Goal: Task Accomplishment & Management: Manage account settings

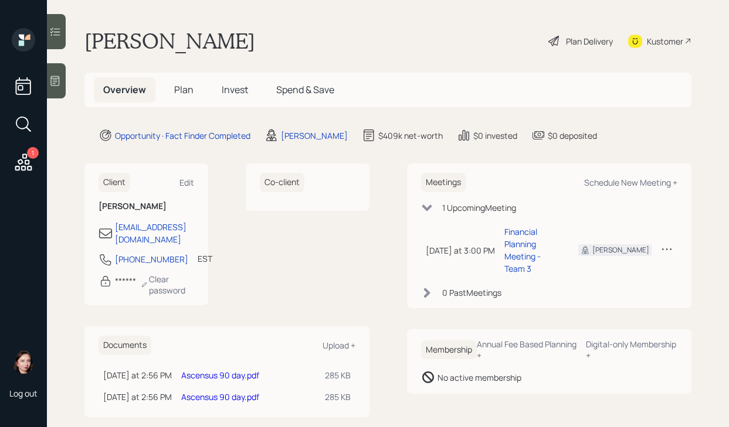
scroll to position [7, 0]
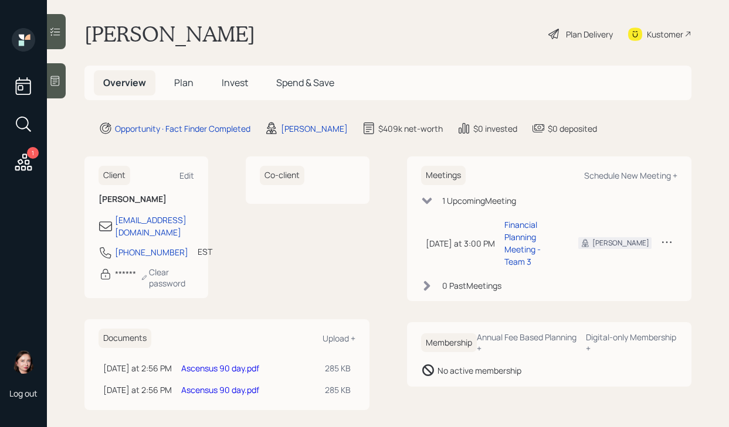
click at [198, 363] on link "Ascensus 90 day.pdf" at bounding box center [220, 368] width 78 height 11
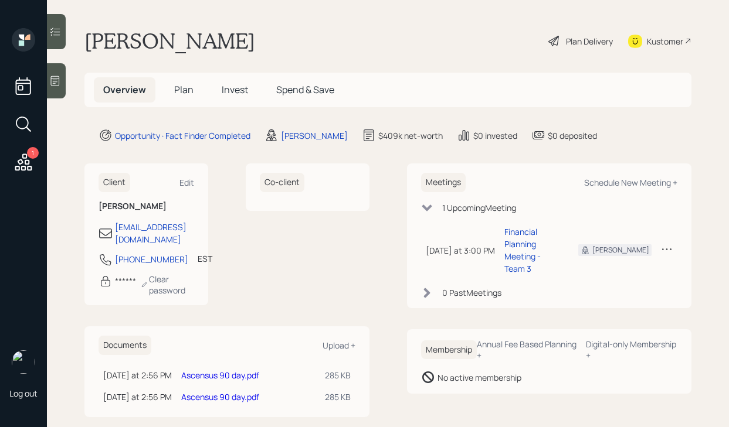
click at [566, 36] on div "Plan Delivery" at bounding box center [589, 41] width 47 height 12
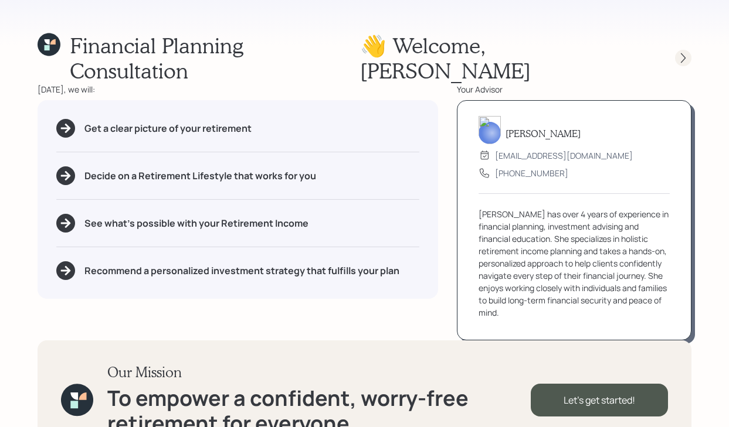
click at [677, 52] on icon at bounding box center [683, 58] width 12 height 12
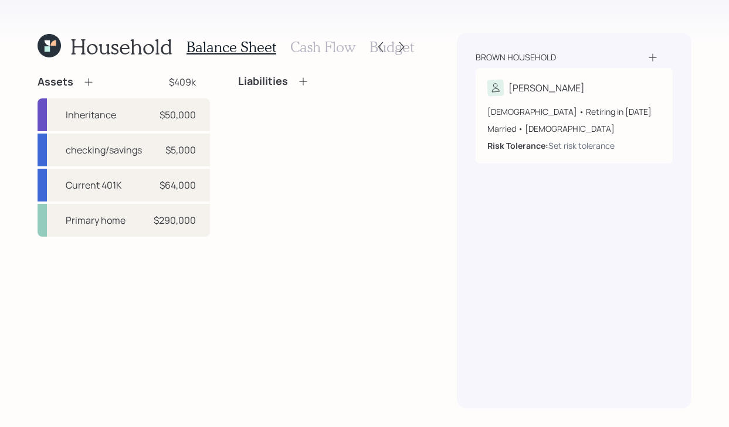
click at [39, 53] on icon at bounding box center [49, 45] width 23 height 23
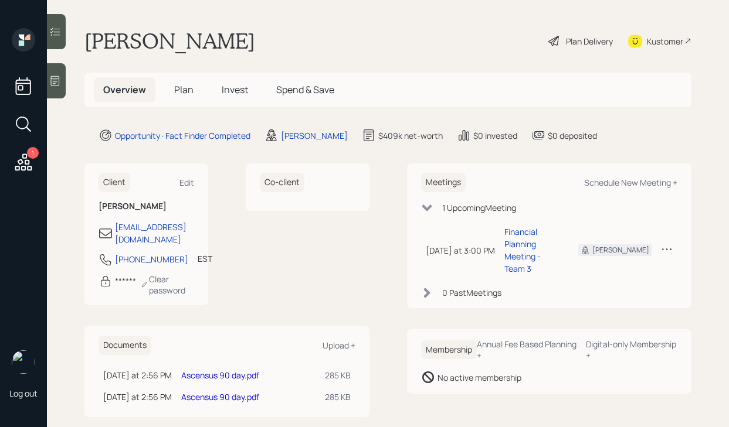
click at [553, 47] on icon at bounding box center [554, 41] width 14 height 14
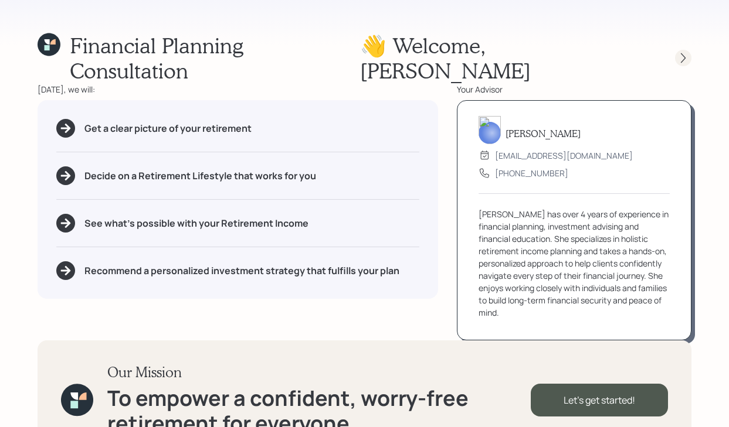
click at [678, 52] on icon at bounding box center [683, 58] width 12 height 12
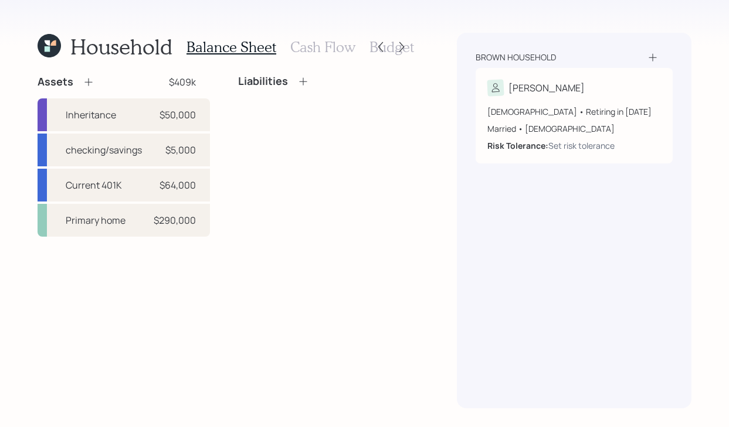
click at [52, 47] on icon at bounding box center [49, 45] width 23 height 23
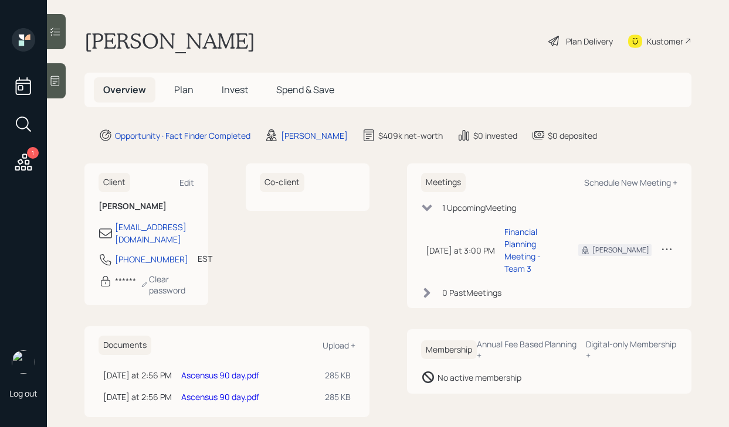
click at [551, 43] on icon at bounding box center [554, 41] width 14 height 14
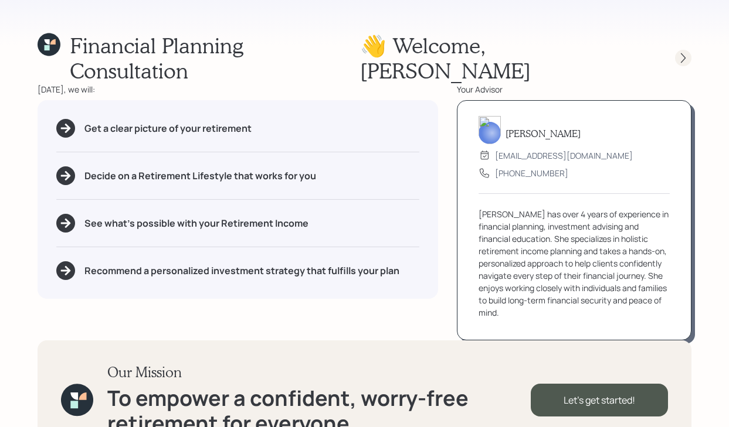
click at [679, 52] on icon at bounding box center [683, 58] width 12 height 12
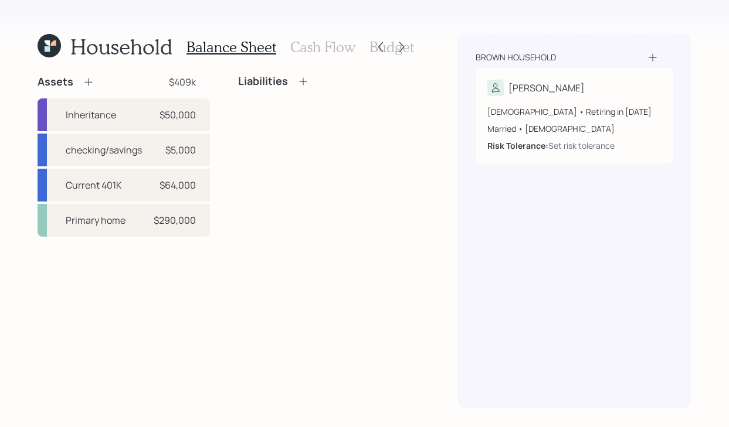
click at [335, 46] on h3 "Cash Flow" at bounding box center [322, 47] width 65 height 17
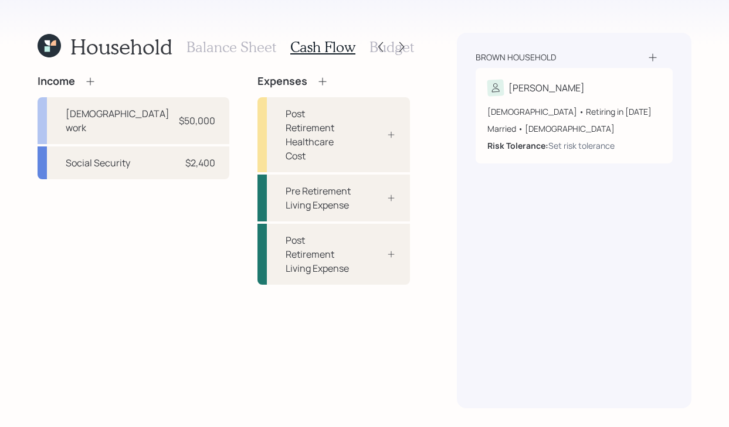
click at [52, 53] on icon at bounding box center [49, 45] width 23 height 23
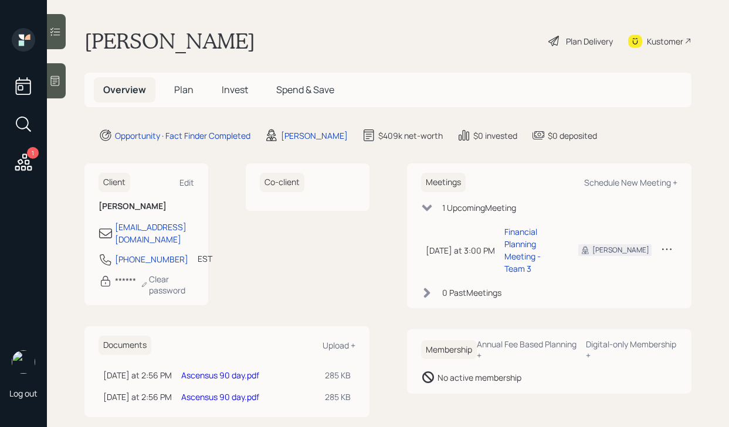
click at [550, 48] on div "Plan Delivery" at bounding box center [580, 41] width 67 height 26
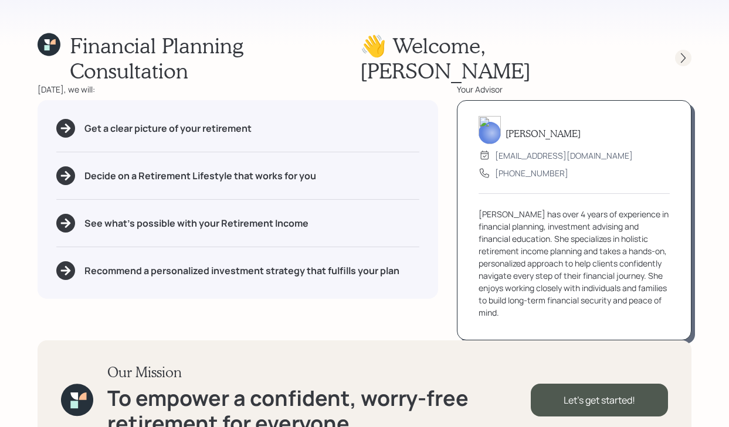
click at [681, 53] on icon at bounding box center [682, 58] width 5 height 10
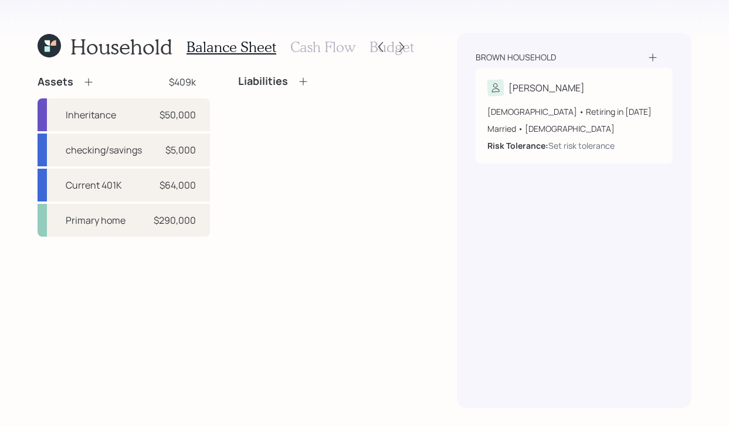
click at [51, 47] on icon at bounding box center [49, 45] width 23 height 23
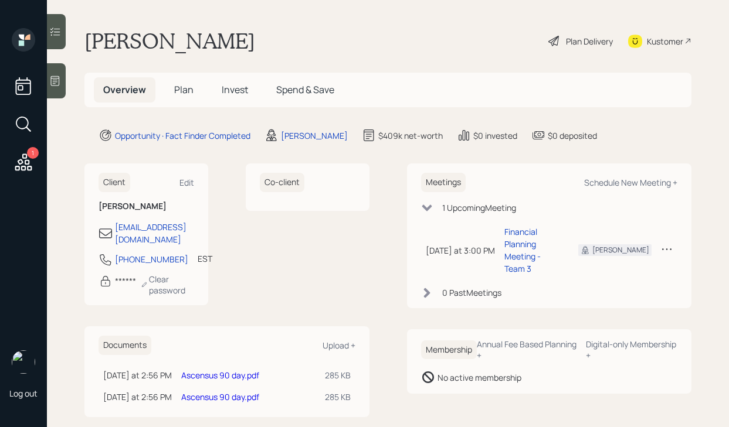
click at [563, 37] on div "Plan Delivery" at bounding box center [580, 41] width 67 height 26
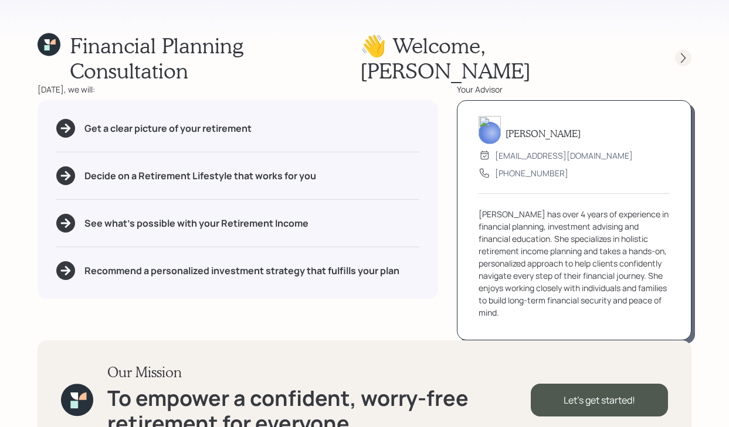
click at [679, 52] on div at bounding box center [683, 58] width 16 height 16
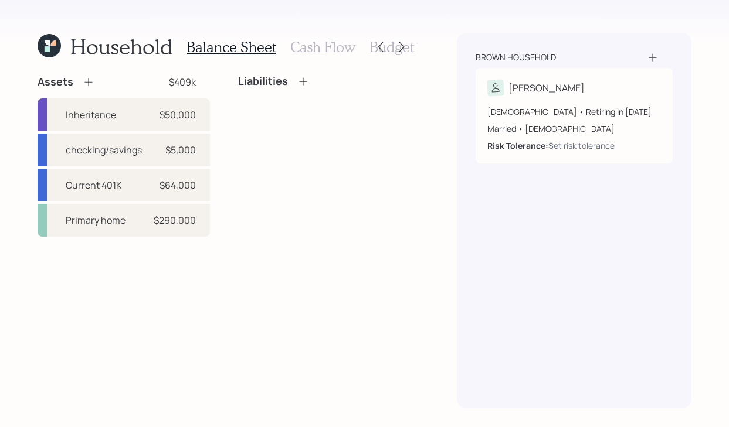
click at [45, 53] on icon at bounding box center [49, 45] width 23 height 23
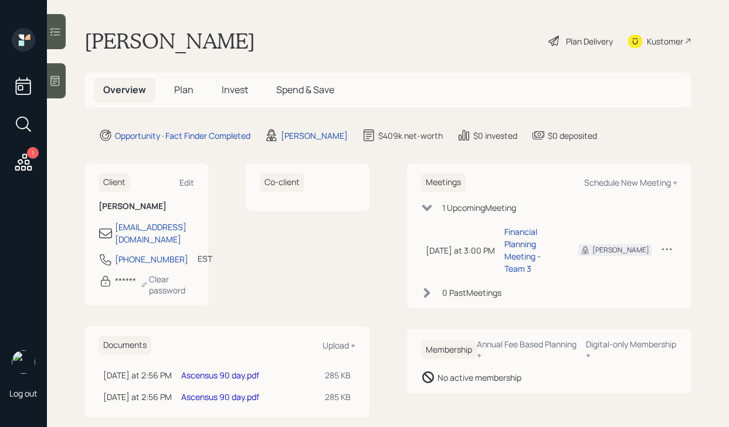
click at [210, 43] on div "[PERSON_NAME] Plan Delivery Kustomer" at bounding box center [387, 41] width 607 height 26
click at [561, 43] on div "Plan Delivery" at bounding box center [580, 41] width 67 height 26
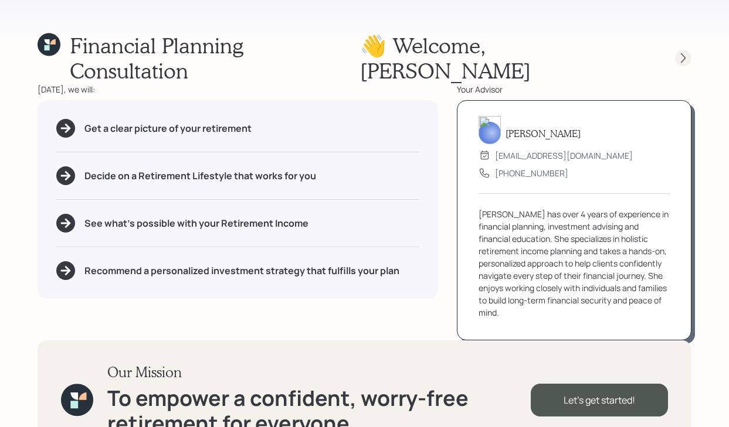
click at [680, 52] on icon at bounding box center [683, 58] width 12 height 12
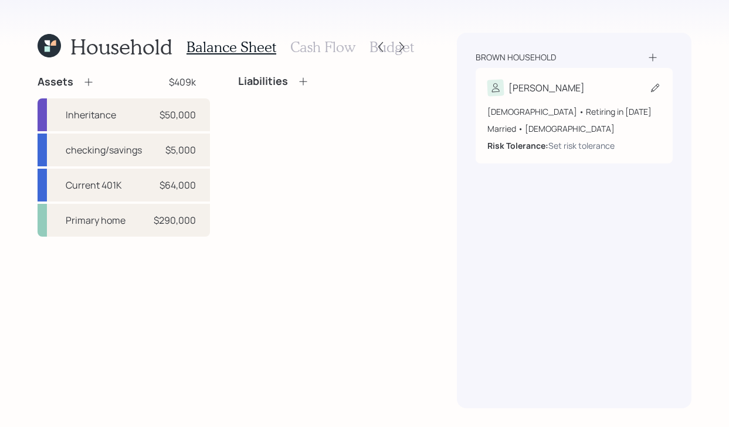
click at [579, 91] on div "[PERSON_NAME]" at bounding box center [573, 88] width 173 height 16
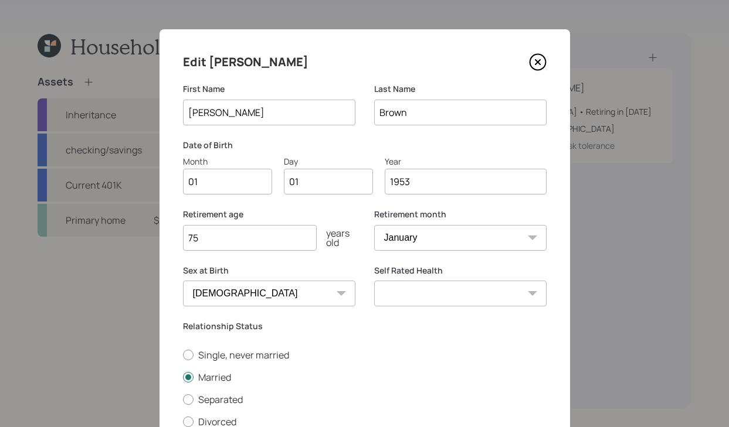
click at [230, 174] on input "01" at bounding box center [227, 182] width 89 height 26
click at [230, 182] on input "01" at bounding box center [227, 182] width 89 height 26
type input "0"
type input "05"
type input "0"
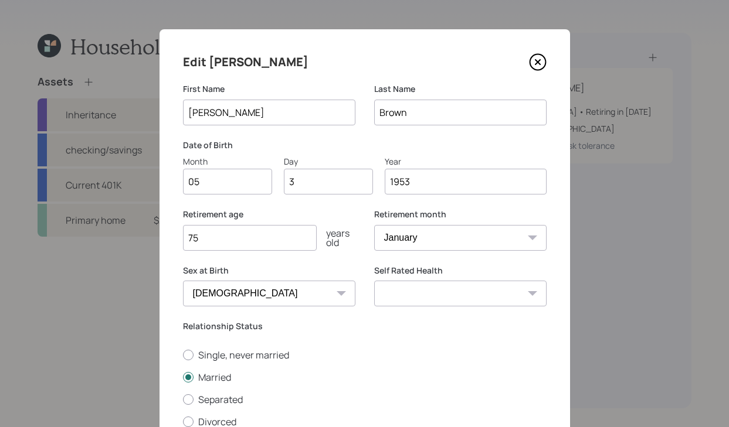
type input "30"
click at [486, 229] on select "January February March April May June July August September October November De…" at bounding box center [460, 238] width 172 height 26
select select "5"
click at [374, 225] on select "January February March April May June July August September October November De…" at bounding box center [460, 238] width 172 height 26
click at [251, 230] on input "75" at bounding box center [250, 238] width 134 height 26
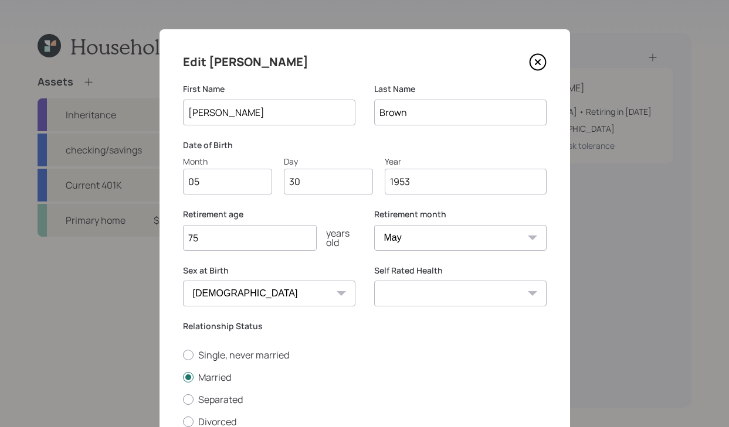
scroll to position [116, 0]
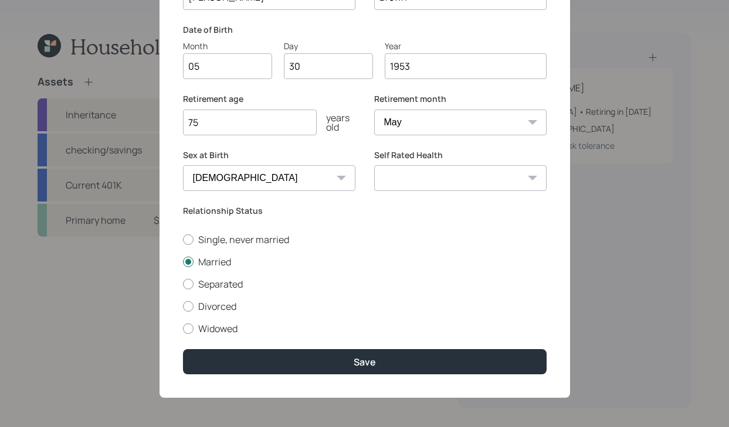
click at [342, 375] on div "Edit [PERSON_NAME] First Name [PERSON_NAME] Name [PERSON_NAME] Date of Birth Mo…" at bounding box center [364, 156] width 410 height 484
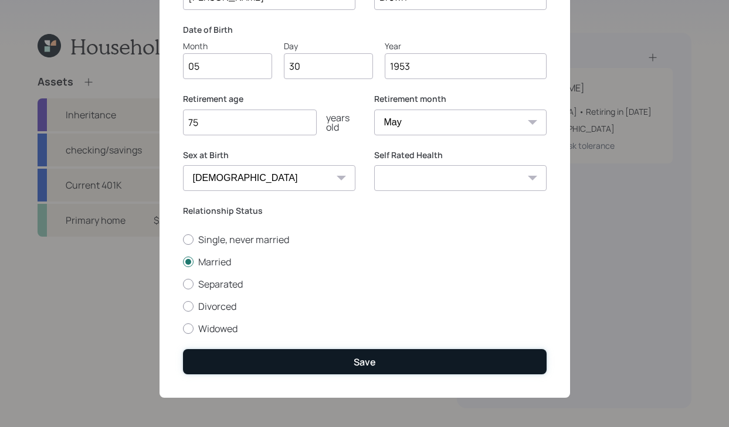
click at [416, 357] on button "Save" at bounding box center [364, 361] width 363 height 25
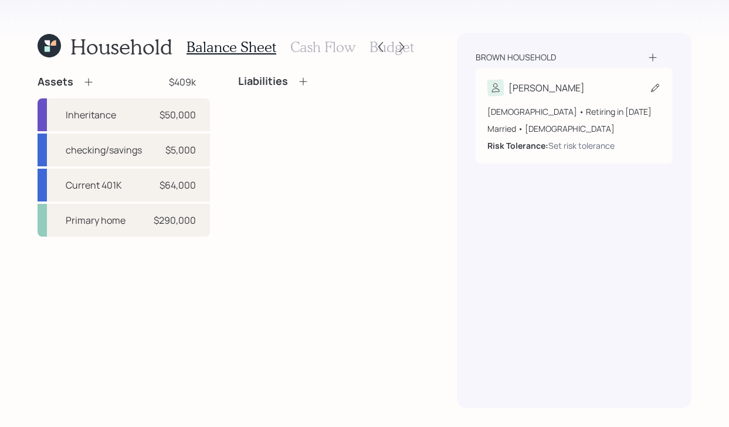
click at [594, 87] on div "[PERSON_NAME]" at bounding box center [573, 88] width 173 height 16
select select "5"
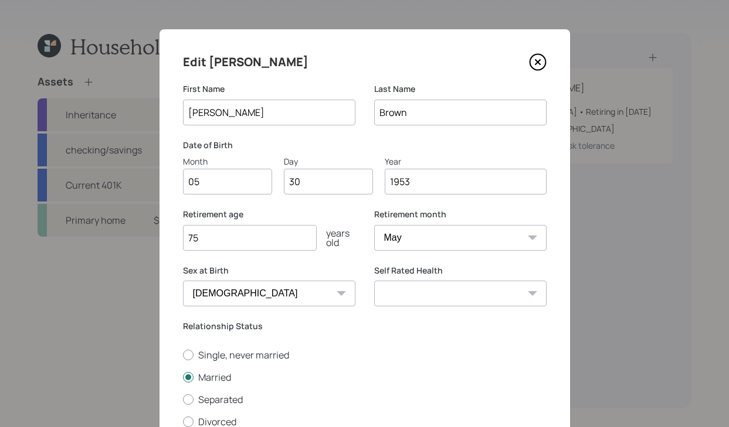
click at [264, 239] on input "75" at bounding box center [250, 238] width 134 height 26
type input "7"
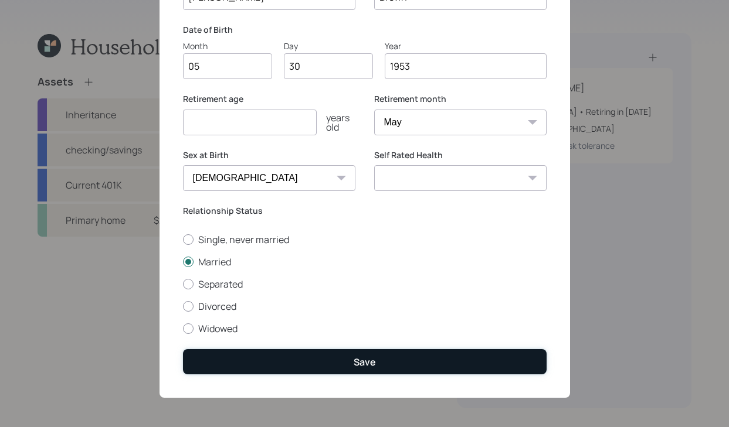
click at [403, 363] on button "Save" at bounding box center [364, 361] width 363 height 25
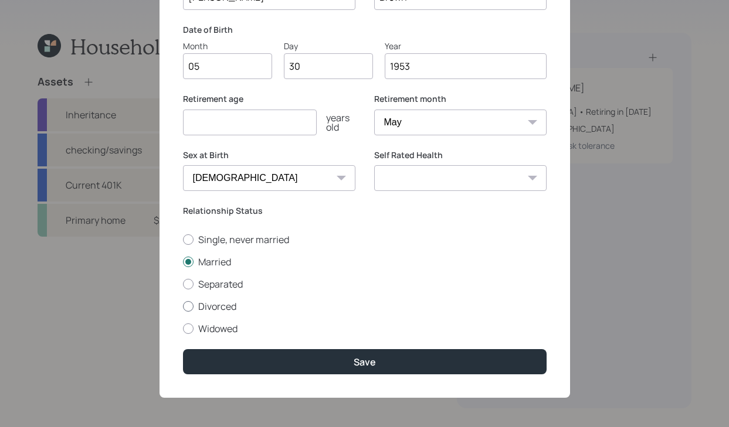
scroll to position [0, 0]
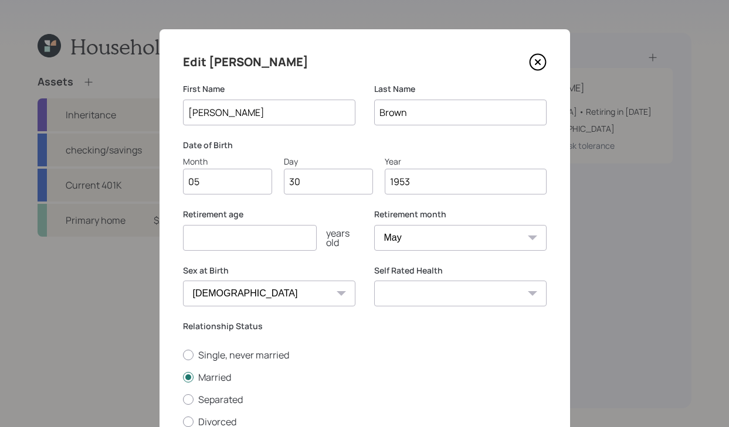
click at [536, 60] on icon at bounding box center [538, 62] width 18 height 18
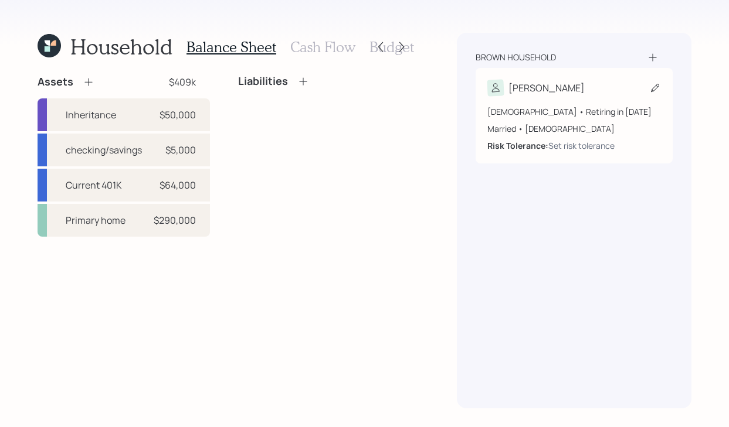
click at [603, 77] on div "[PERSON_NAME] [DEMOGRAPHIC_DATA] • Retiring in [DATE] Married • [DEMOGRAPHIC_DA…" at bounding box center [573, 116] width 197 height 96
select select "5"
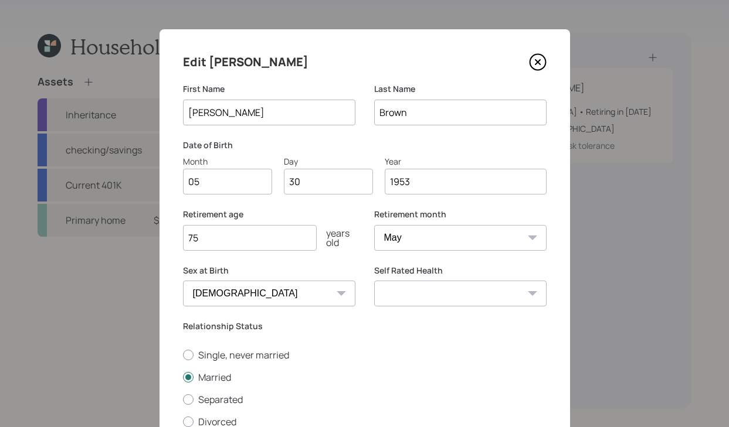
click at [271, 234] on input "75" at bounding box center [250, 238] width 134 height 26
type input "7"
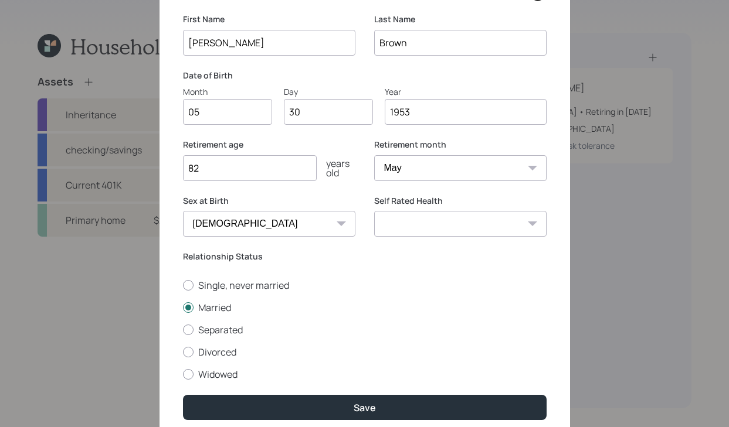
scroll to position [71, 0]
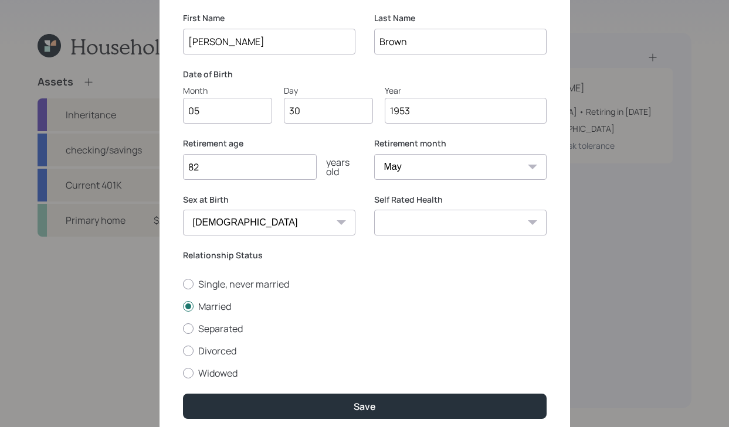
type input "82"
click at [444, 219] on select "Excellent Very Good Good Fair Poor" at bounding box center [460, 223] width 172 height 26
select select "very_good"
click at [374, 210] on select "Excellent Very Good Good Fair Poor" at bounding box center [460, 223] width 172 height 26
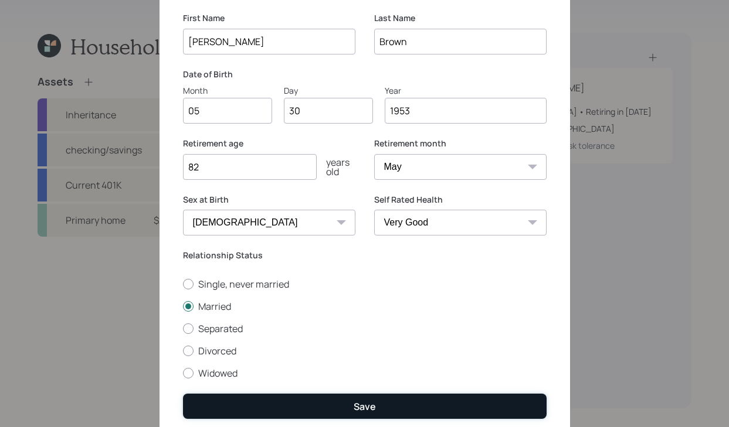
click at [327, 412] on button "Save" at bounding box center [364, 406] width 363 height 25
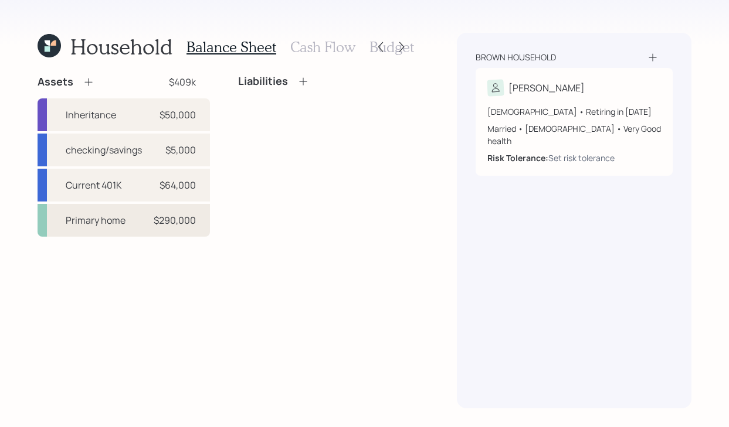
click at [166, 229] on div "Primary home $290,000" at bounding box center [124, 220] width 172 height 33
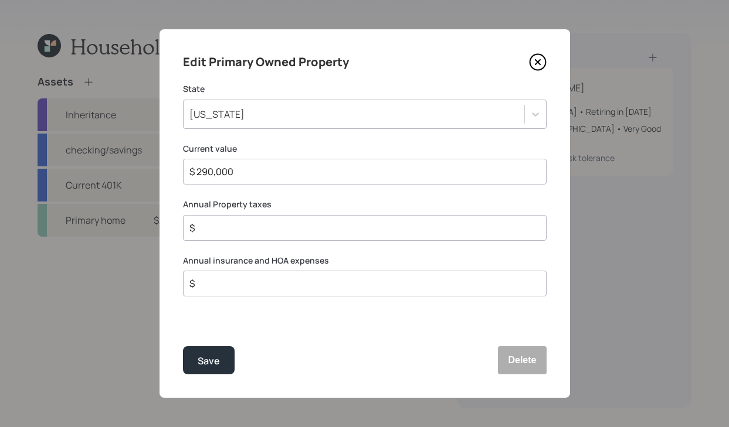
click at [214, 227] on input "$" at bounding box center [359, 228] width 343 height 14
click at [210, 287] on input "$" at bounding box center [359, 284] width 343 height 14
click at [224, 233] on input "$ 2,000" at bounding box center [359, 228] width 343 height 14
type input "$ 2,000"
click at [199, 290] on input "$" at bounding box center [359, 284] width 343 height 14
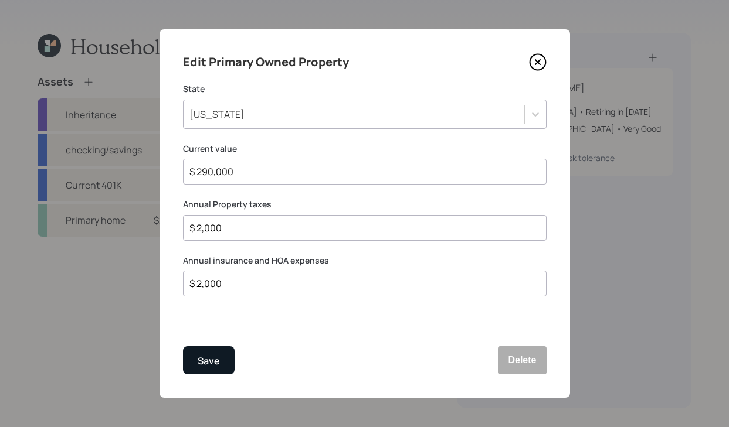
type input "$ 2,000"
click at [206, 358] on div "Save" at bounding box center [209, 361] width 22 height 16
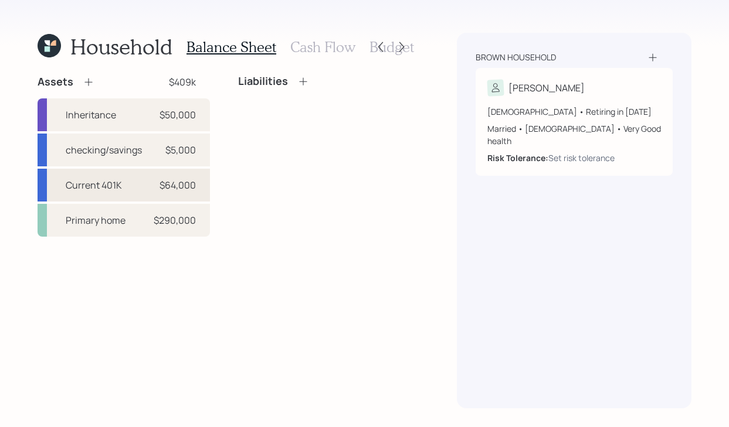
click at [110, 194] on div "Current 401K $64,000" at bounding box center [124, 185] width 172 height 33
select select "company_sponsored"
select select "balanced"
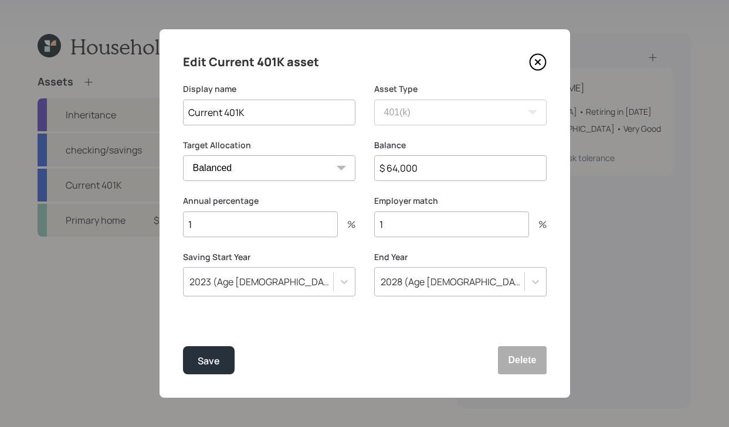
click at [442, 175] on input "$ 64,000" at bounding box center [460, 168] width 172 height 26
type input "$ 64,500"
click at [219, 224] on input "1" at bounding box center [260, 225] width 155 height 26
type input "12"
click at [424, 234] on input "1" at bounding box center [451, 225] width 155 height 26
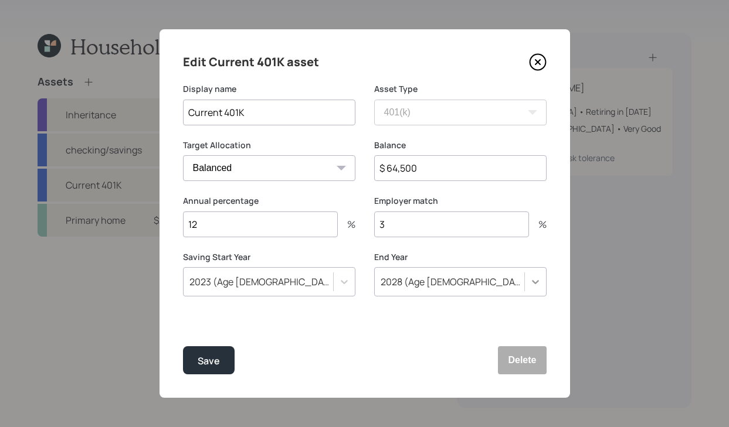
type input "3"
click at [536, 282] on icon at bounding box center [535, 283] width 7 height 4
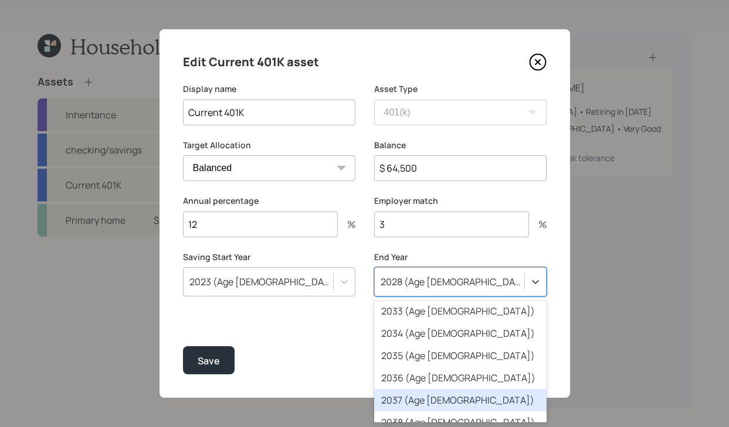
scroll to position [270, 0]
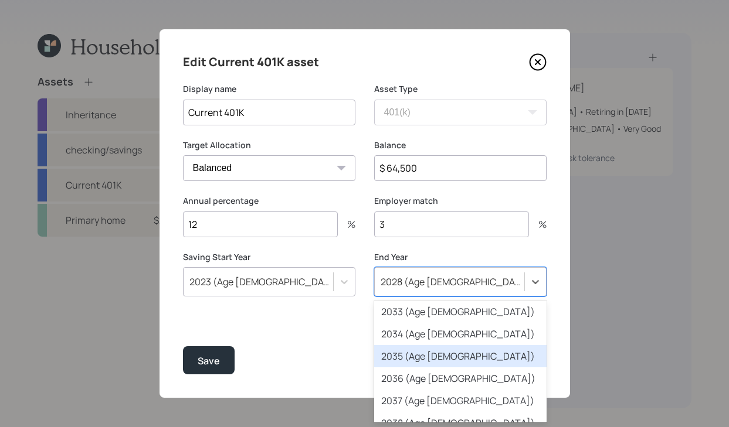
click at [425, 360] on div "2035 (Age [DEMOGRAPHIC_DATA])" at bounding box center [460, 356] width 172 height 22
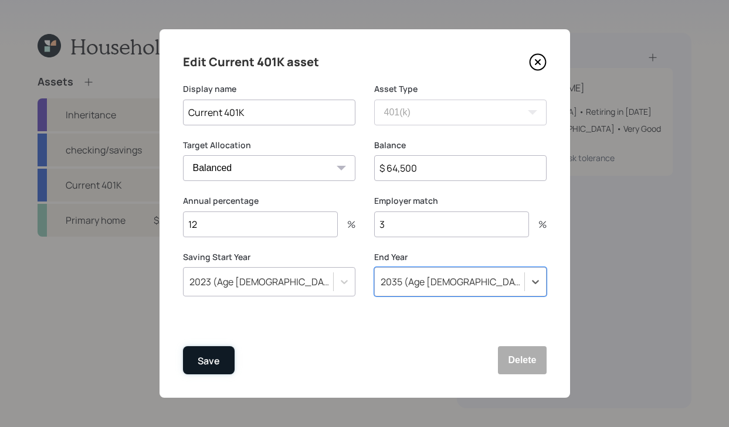
click at [219, 357] on div "Save" at bounding box center [209, 361] width 22 height 16
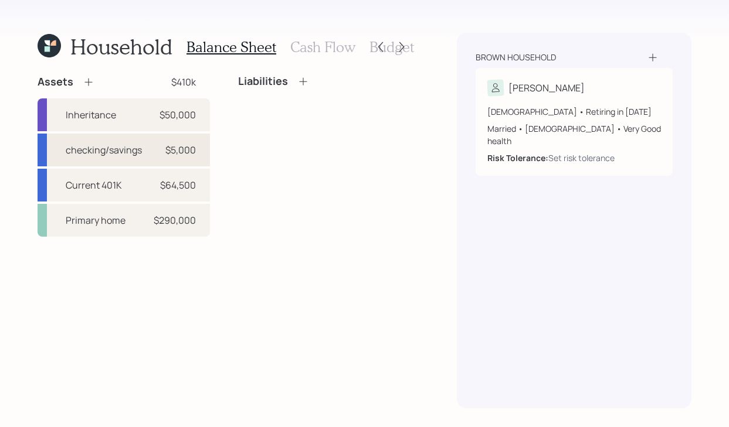
click at [193, 148] on div "$5,000" at bounding box center [180, 150] width 30 height 14
select select "taxable"
select select "balanced"
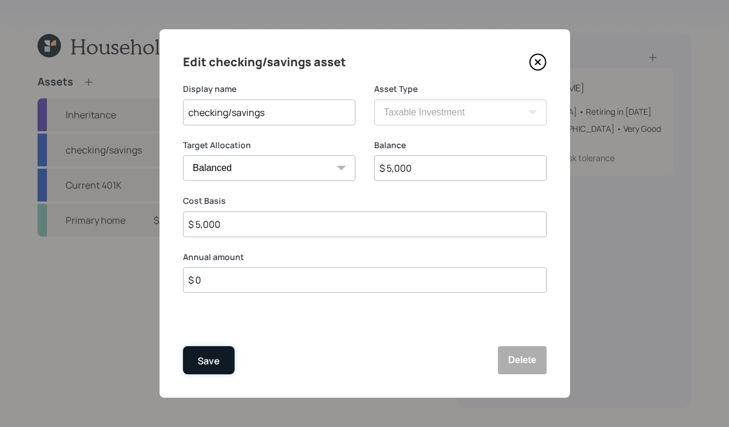
click at [203, 366] on div "Save" at bounding box center [209, 361] width 22 height 16
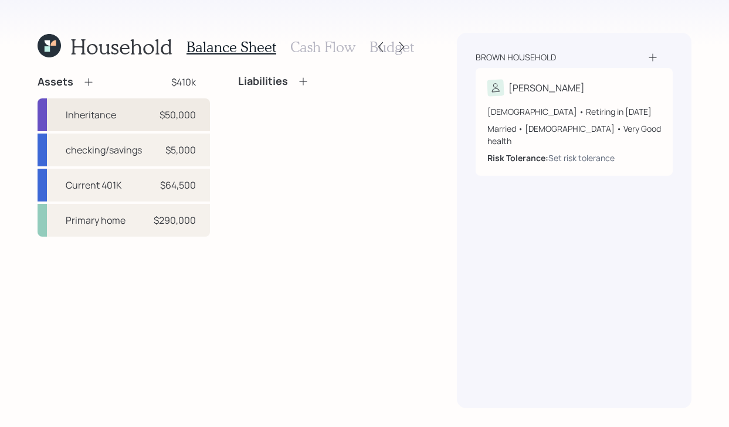
click at [130, 113] on div "Inheritance $50,000" at bounding box center [124, 114] width 172 height 33
select select "cash"
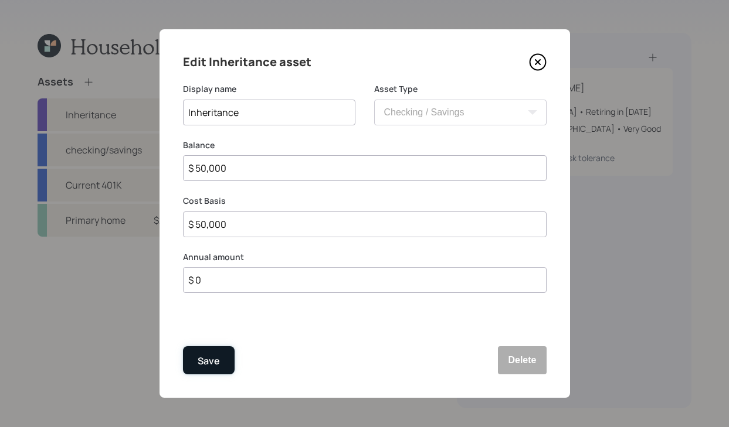
click at [226, 366] on button "Save" at bounding box center [209, 360] width 52 height 28
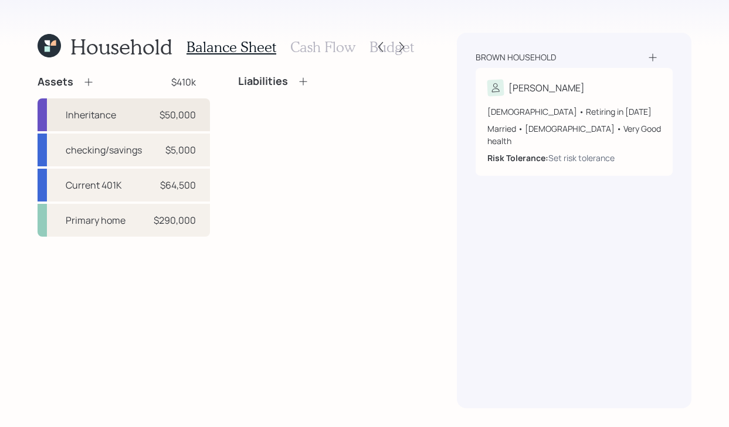
click at [127, 113] on div "Inheritance $50,000" at bounding box center [124, 114] width 172 height 33
select select "cash"
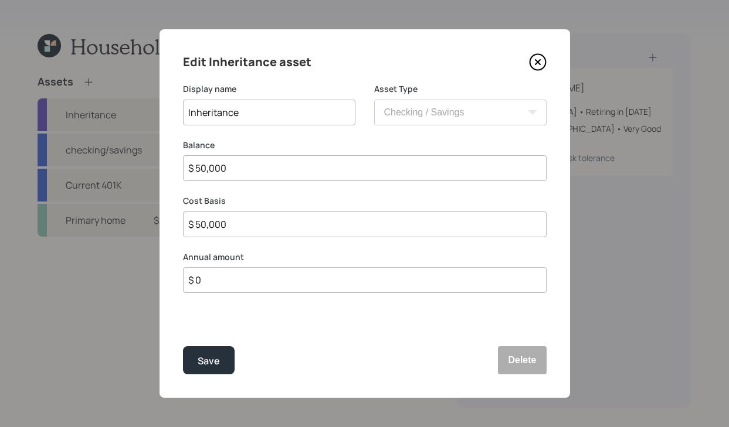
click at [267, 113] on input "Inheritance" at bounding box center [269, 113] width 172 height 26
click at [196, 369] on button "Save" at bounding box center [209, 360] width 52 height 28
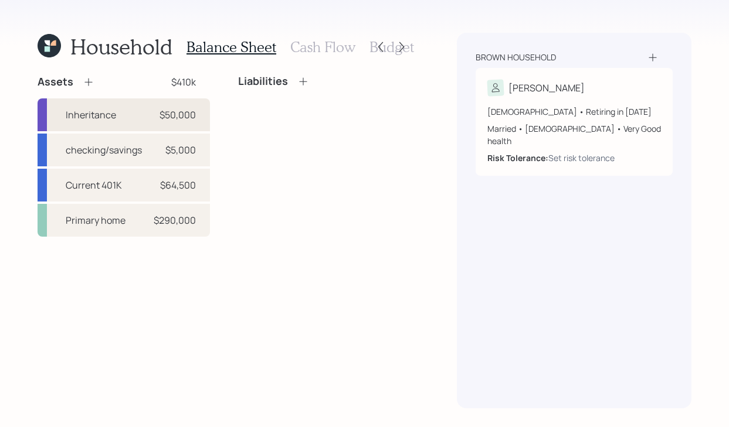
click at [155, 115] on div "Inheritance $50,000" at bounding box center [124, 114] width 172 height 33
select select "cash"
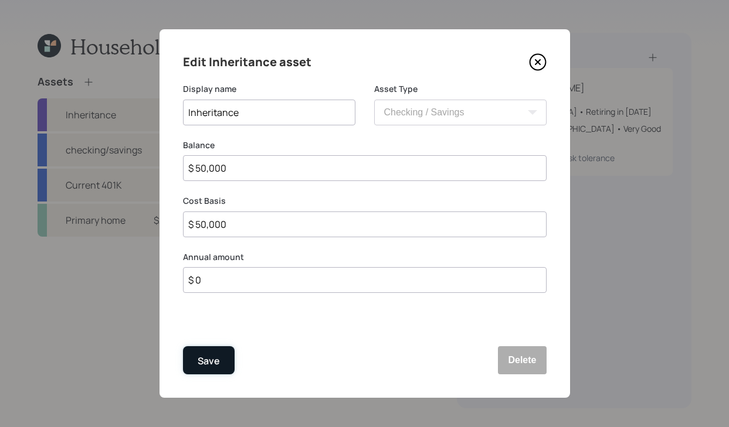
click at [216, 369] on button "Save" at bounding box center [209, 360] width 52 height 28
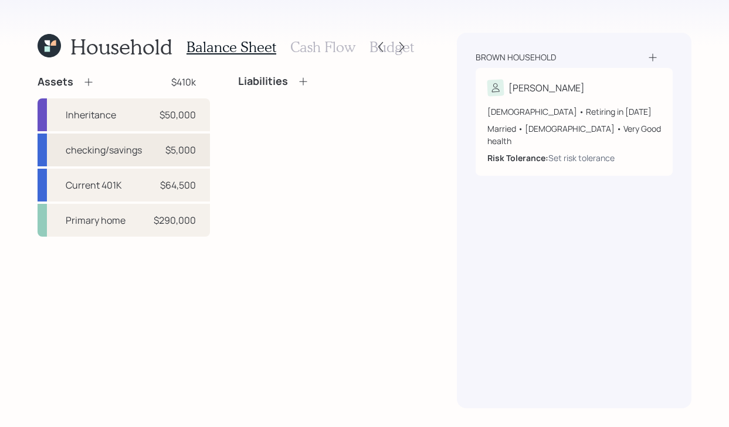
click at [165, 147] on div "$5,000" at bounding box center [180, 150] width 30 height 14
select select "taxable"
select select "balanced"
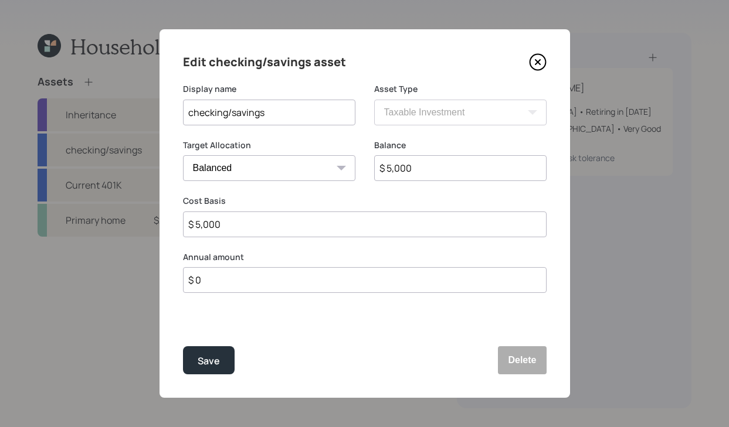
click at [392, 169] on input "$ 5,000" at bounding box center [460, 168] width 172 height 26
type input "$ 9,000"
click at [199, 365] on div "Save" at bounding box center [209, 361] width 22 height 16
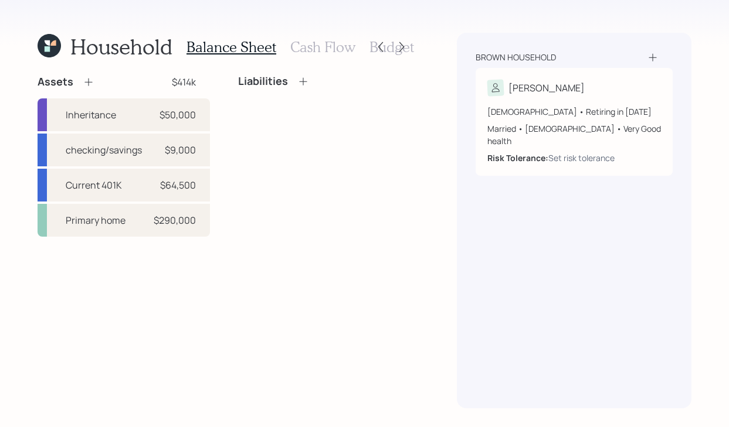
click at [306, 45] on h3 "Cash Flow" at bounding box center [322, 47] width 65 height 17
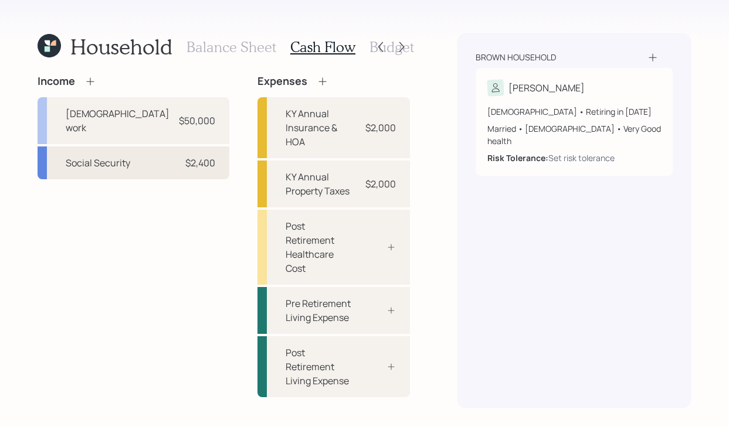
click at [90, 156] on div "Social Security" at bounding box center [98, 163] width 64 height 14
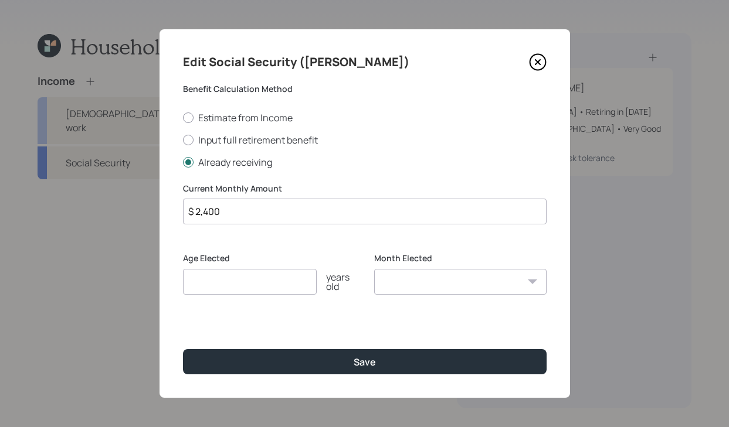
click at [258, 201] on input "$ 2,400" at bounding box center [364, 212] width 363 height 26
click at [244, 200] on input "$ 2,400" at bounding box center [364, 212] width 363 height 26
click at [229, 207] on input "$ 2,400" at bounding box center [364, 212] width 363 height 26
click at [253, 210] on input "$ 2,470" at bounding box center [364, 212] width 363 height 26
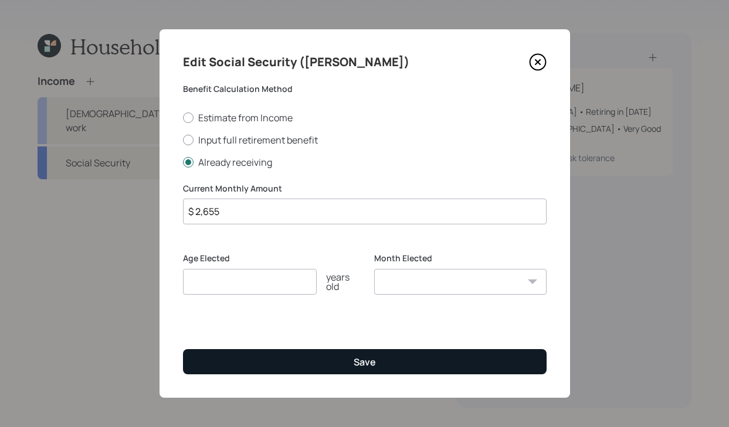
type input "$ 2,655"
click at [365, 353] on button "Save" at bounding box center [364, 361] width 363 height 25
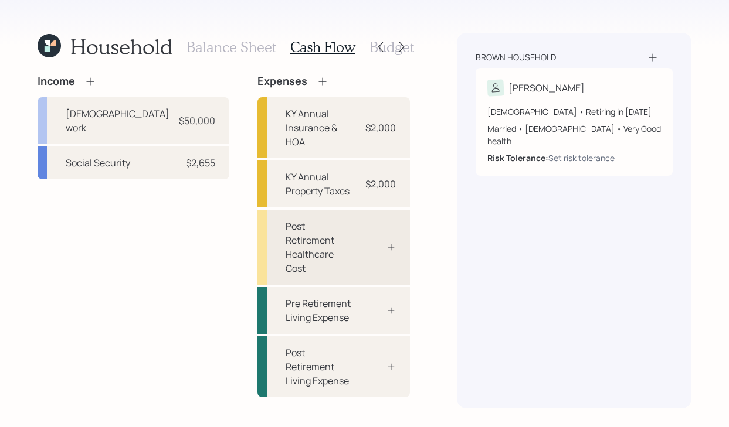
click at [307, 223] on div "Post Retirement Healthcare Cost" at bounding box center [318, 247] width 66 height 56
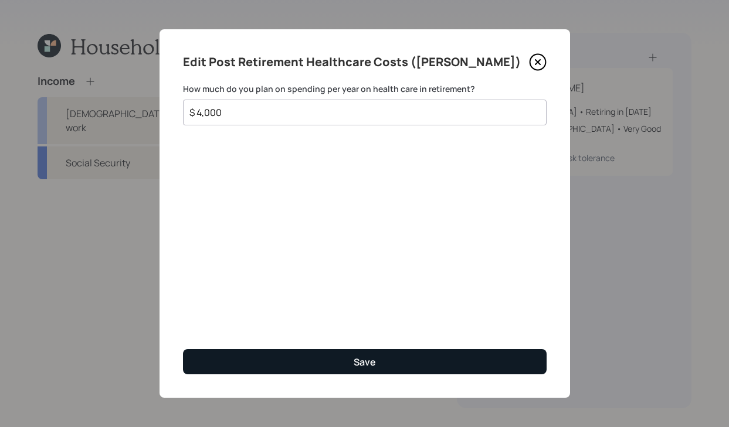
type input "$ 4,000"
click at [386, 369] on button "Save" at bounding box center [364, 361] width 363 height 25
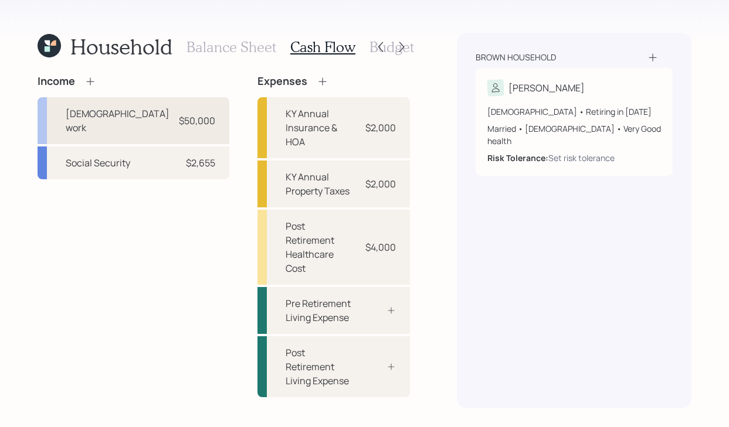
click at [121, 114] on div "[DEMOGRAPHIC_DATA] work" at bounding box center [118, 121] width 105 height 28
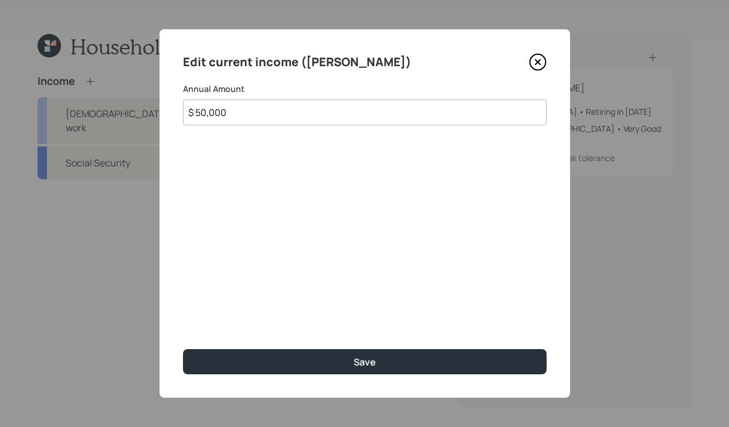
click at [533, 62] on icon at bounding box center [538, 62] width 18 height 18
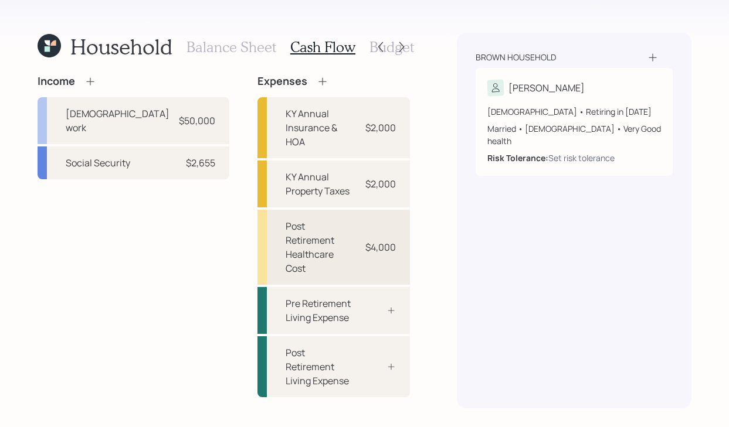
click at [350, 225] on div "Post Retirement Healthcare Cost" at bounding box center [318, 247] width 66 height 56
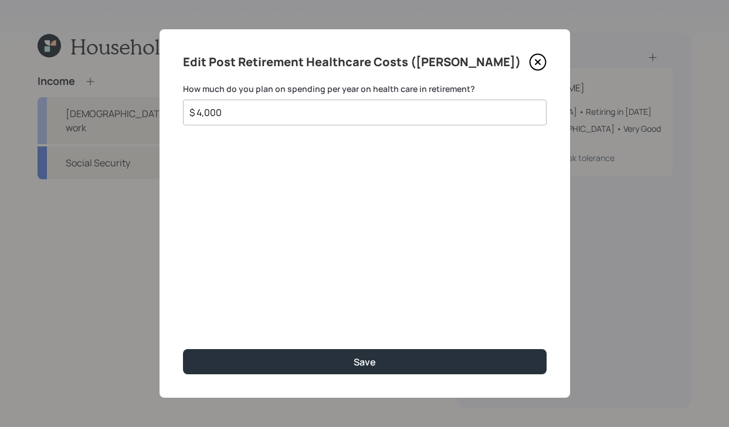
click at [333, 114] on input "$ 4,000" at bounding box center [359, 112] width 343 height 14
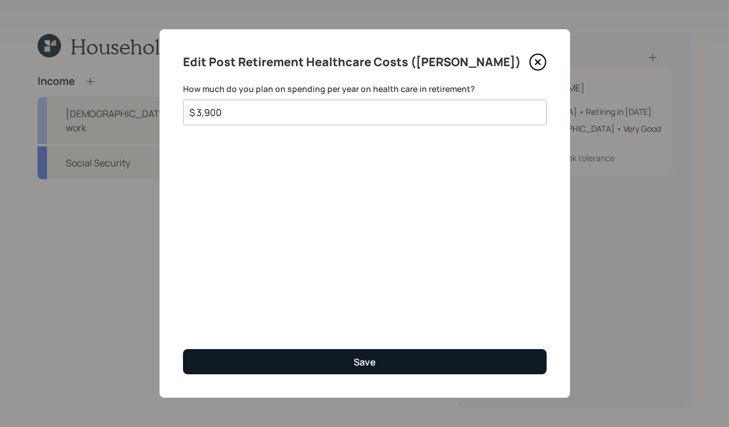
type input "$ 3,900"
click at [399, 367] on button "Save" at bounding box center [364, 361] width 363 height 25
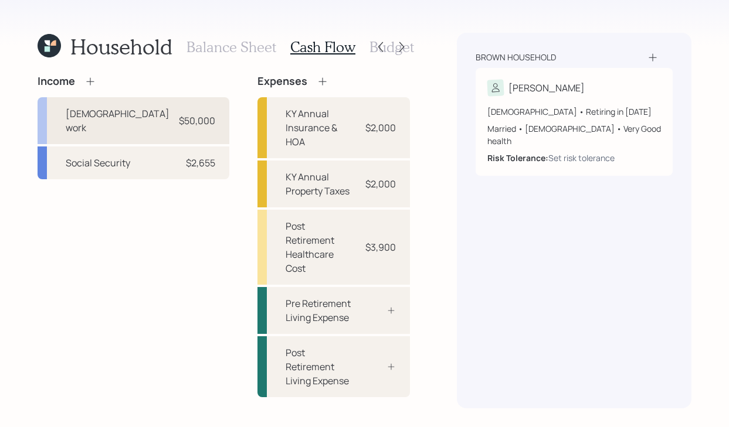
click at [158, 116] on div "[DEMOGRAPHIC_DATA] work $50,000" at bounding box center [134, 120] width 192 height 47
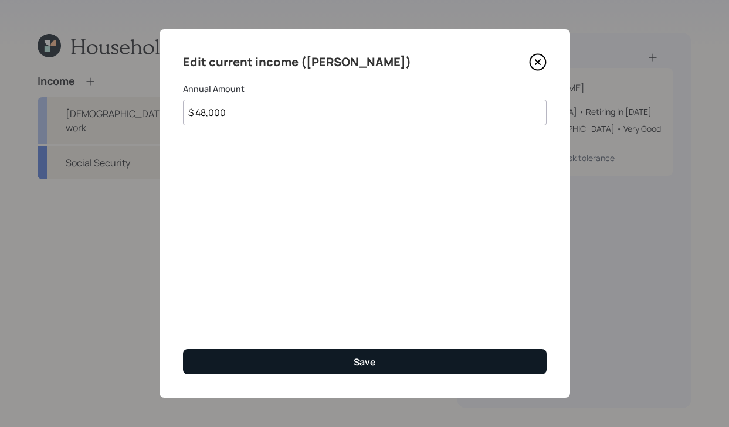
type input "$ 48,000"
click at [312, 352] on button "Save" at bounding box center [364, 361] width 363 height 25
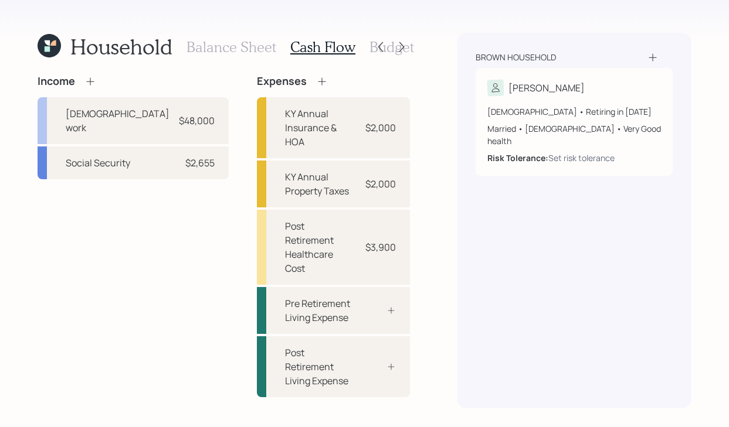
click at [410, 47] on h3 "Budget" at bounding box center [391, 47] width 45 height 17
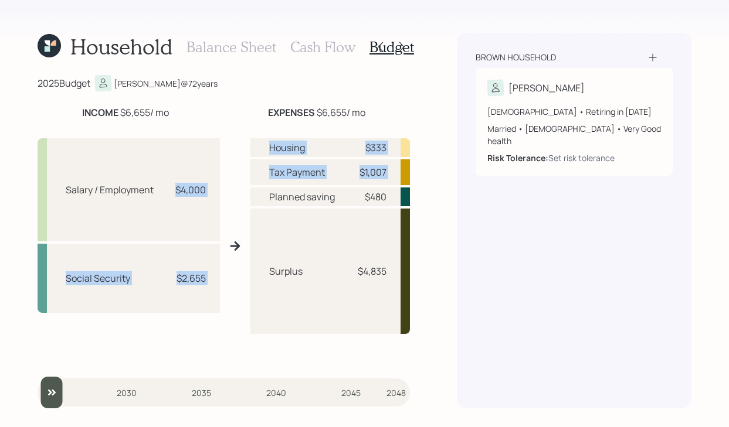
drag, startPoint x: 176, startPoint y: 189, endPoint x: 263, endPoint y: 189, distance: 86.7
click at [268, 189] on div "Salary / Employment $4,000 Social Security $2,655 Housing $333 Tax Payment $1,0…" at bounding box center [224, 246] width 372 height 234
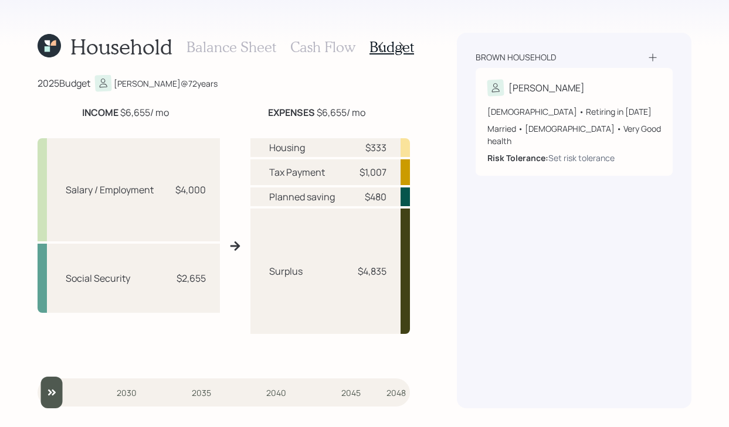
click at [219, 196] on div "Salary / Employment $4,000" at bounding box center [129, 189] width 182 height 103
click at [205, 291] on div "Social Security $2,655" at bounding box center [129, 278] width 182 height 69
click at [326, 47] on h3 "Cash Flow" at bounding box center [322, 47] width 65 height 17
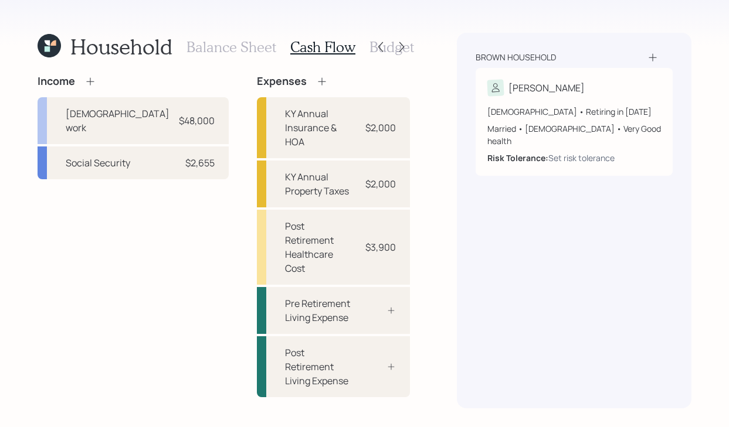
click at [411, 46] on h3 "Budget" at bounding box center [391, 47] width 45 height 17
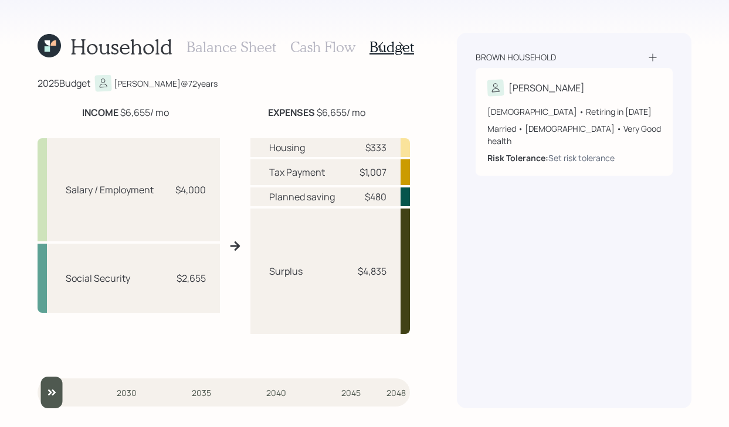
click at [233, 52] on h3 "Balance Sheet" at bounding box center [231, 47] width 90 height 17
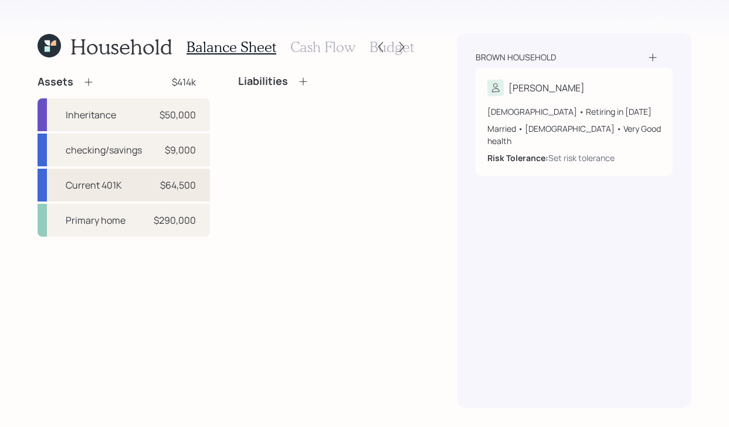
click at [133, 189] on div "Current 401K $64,500" at bounding box center [124, 185] width 172 height 33
select select "company_sponsored"
select select "balanced"
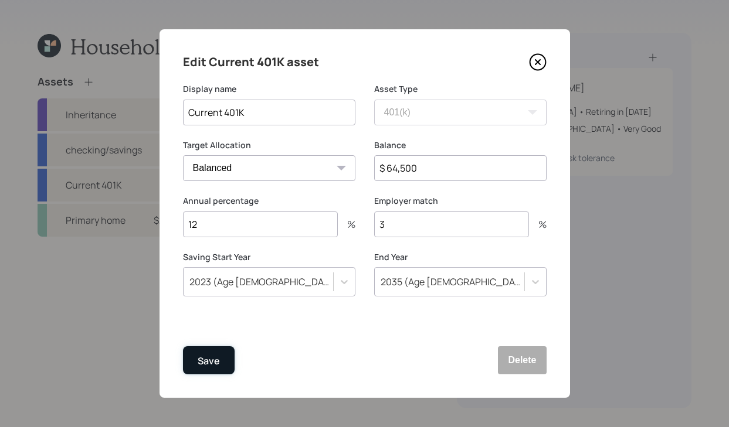
click at [215, 372] on button "Save" at bounding box center [209, 360] width 52 height 28
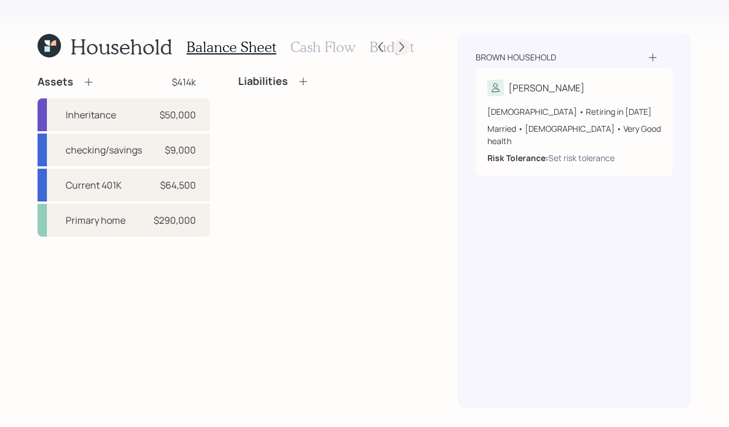
click at [409, 48] on div at bounding box center [401, 47] width 16 height 16
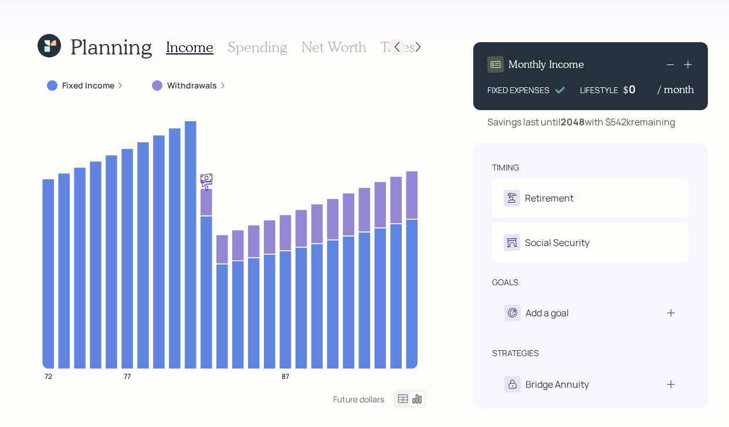
click at [394, 49] on icon at bounding box center [397, 47] width 12 height 12
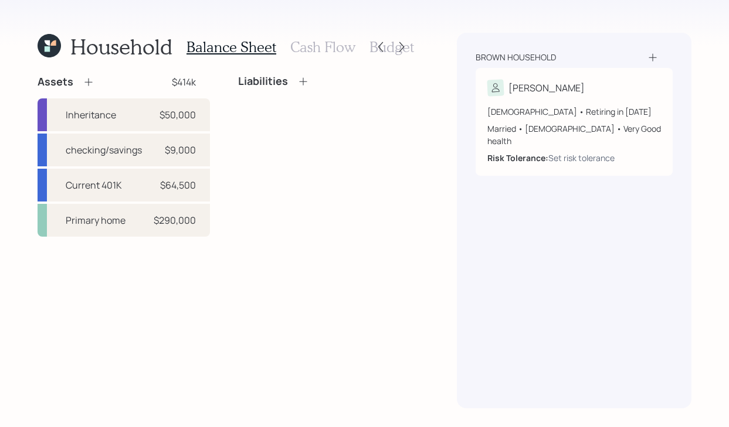
click at [323, 52] on h3 "Cash Flow" at bounding box center [322, 47] width 65 height 17
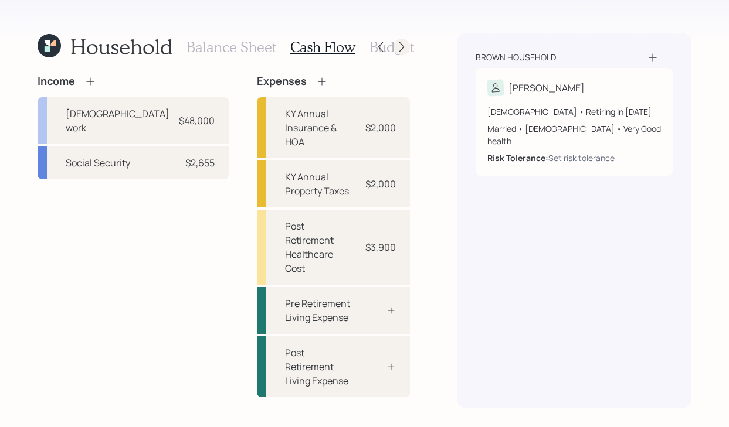
click at [400, 52] on icon at bounding box center [402, 47] width 12 height 12
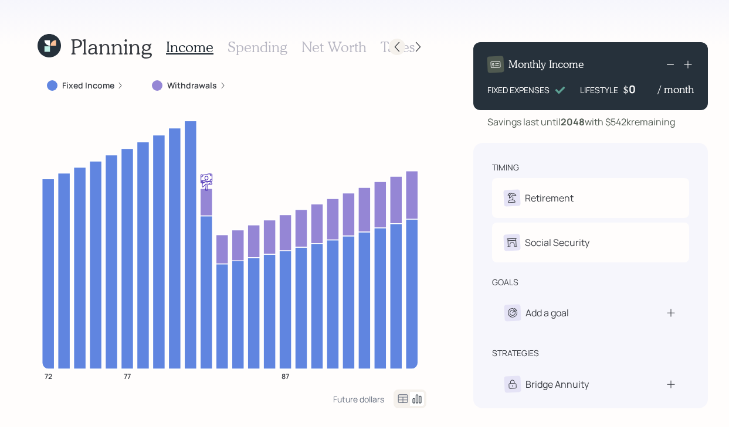
click at [391, 45] on icon at bounding box center [397, 47] width 12 height 12
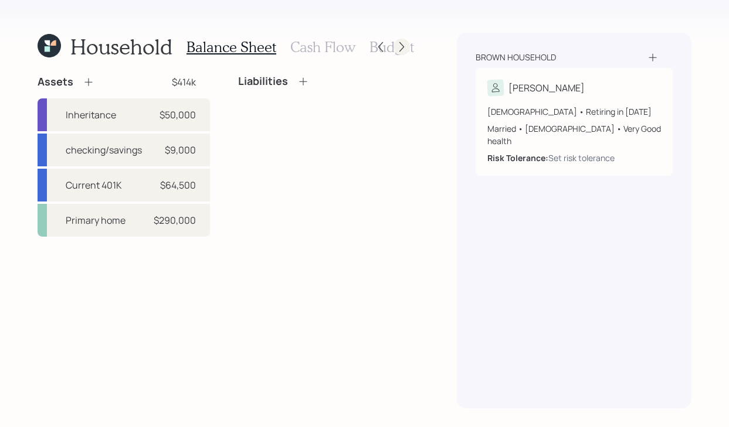
click at [397, 48] on icon at bounding box center [402, 47] width 12 height 12
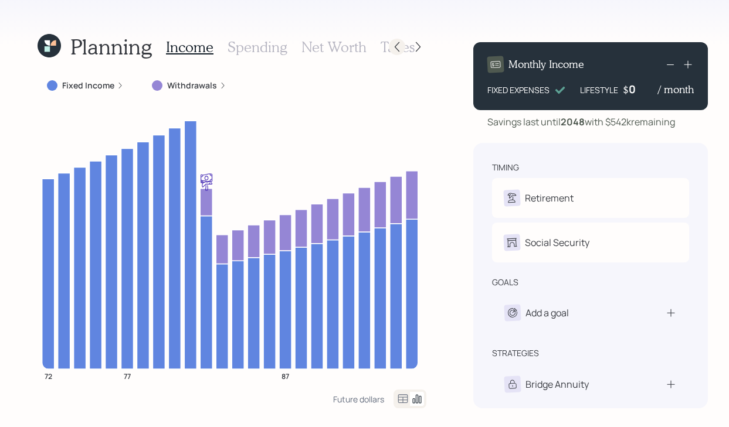
click at [391, 43] on icon at bounding box center [397, 47] width 12 height 12
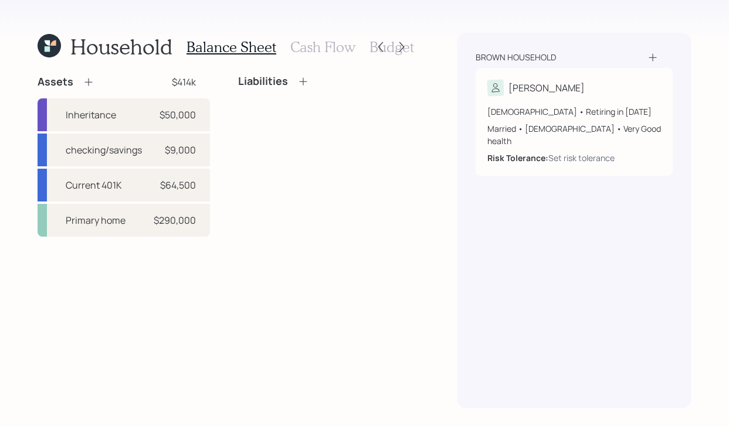
click at [369, 50] on h3 "Budget" at bounding box center [391, 47] width 45 height 17
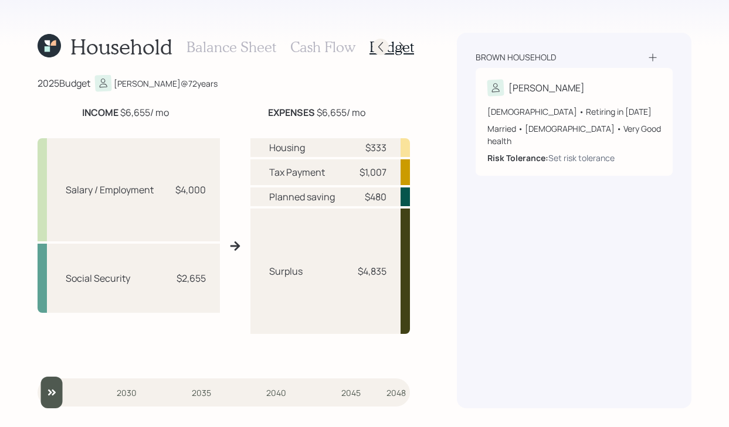
click at [385, 45] on icon at bounding box center [381, 47] width 12 height 12
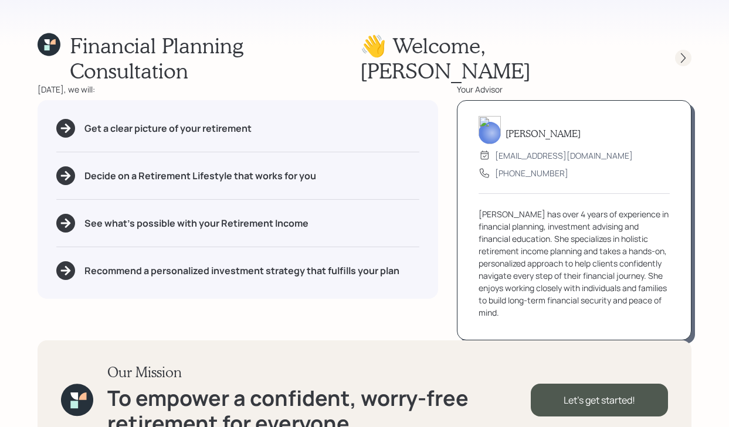
click at [683, 52] on icon at bounding box center [683, 58] width 12 height 12
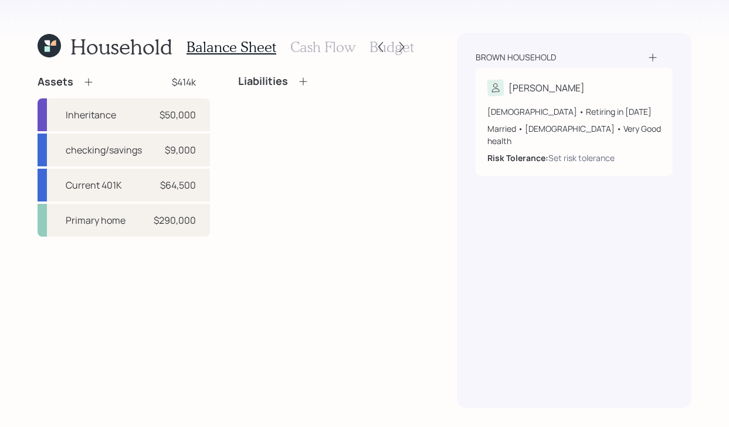
click at [319, 46] on h3 "Cash Flow" at bounding box center [322, 47] width 65 height 17
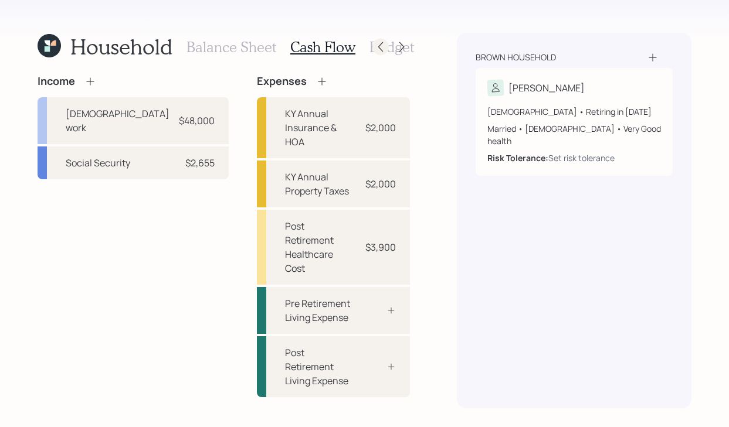
click at [377, 46] on icon at bounding box center [381, 47] width 12 height 12
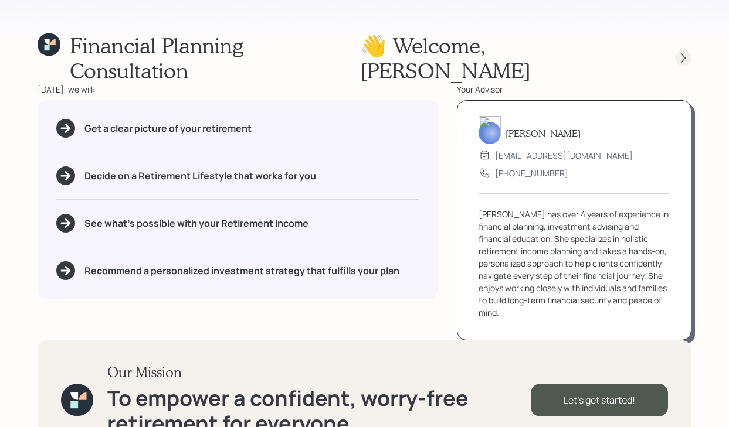
click at [683, 52] on icon at bounding box center [683, 58] width 12 height 12
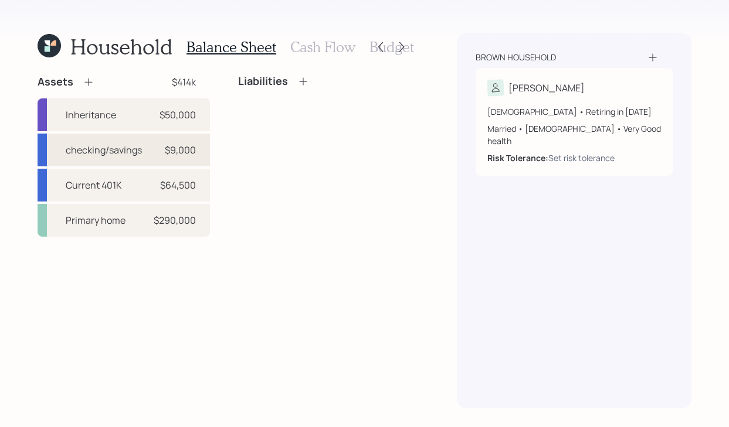
click at [183, 154] on div "$9,000" at bounding box center [180, 150] width 31 height 14
select select "taxable"
select select "balanced"
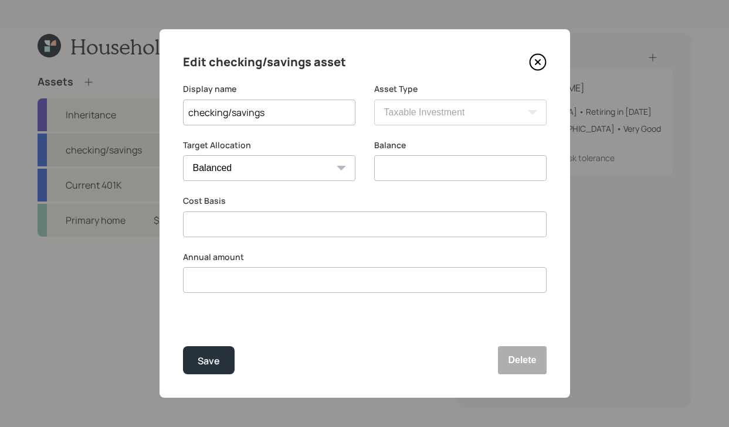
type input "$ 9,000"
type input "$ 5,000"
type input "$ 0"
click at [189, 363] on button "Save" at bounding box center [209, 360] width 52 height 28
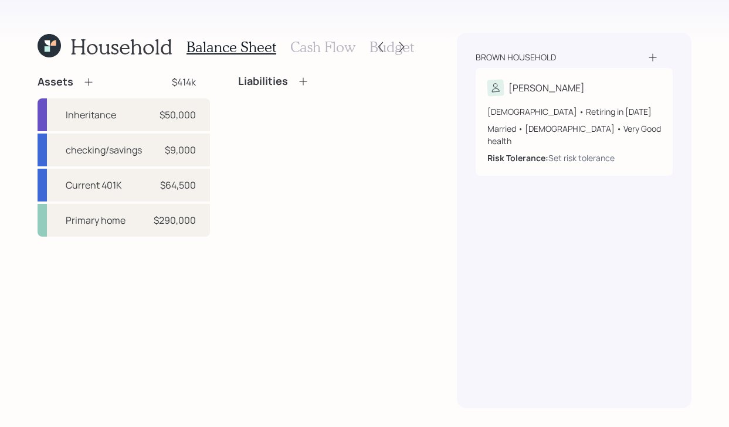
click at [331, 44] on h3 "Cash Flow" at bounding box center [322, 47] width 65 height 17
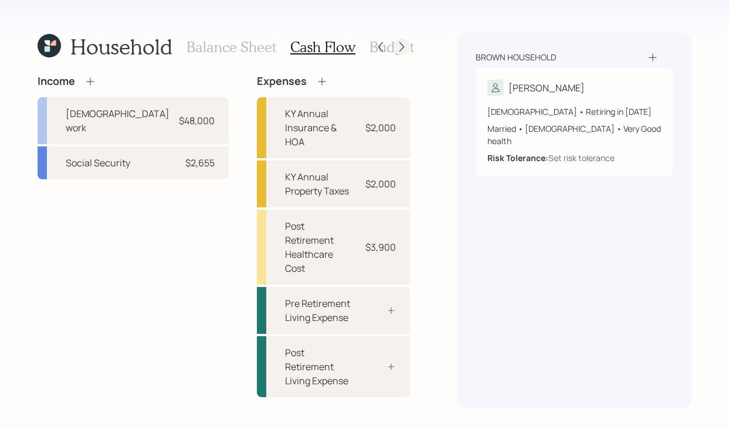
click at [400, 52] on icon at bounding box center [402, 47] width 12 height 12
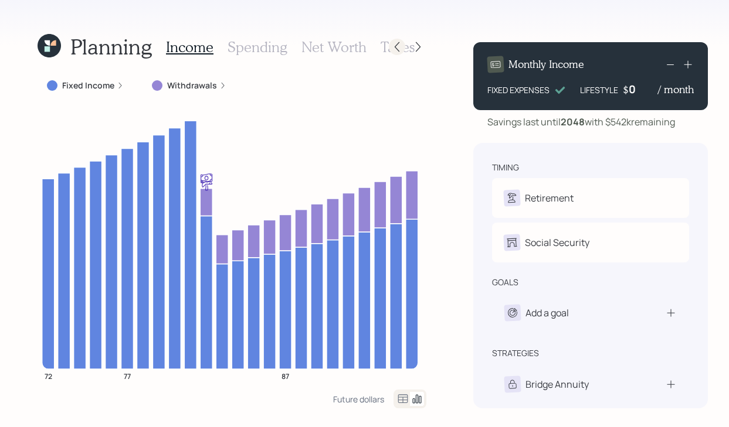
click at [394, 48] on icon at bounding box center [397, 47] width 12 height 12
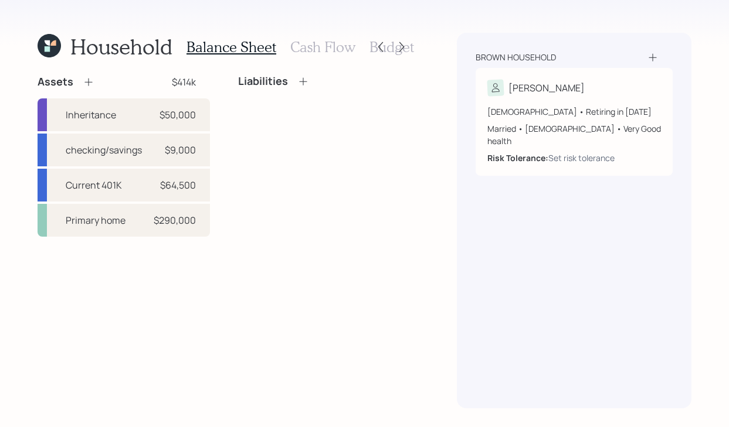
click at [369, 49] on h3 "Budget" at bounding box center [391, 47] width 45 height 17
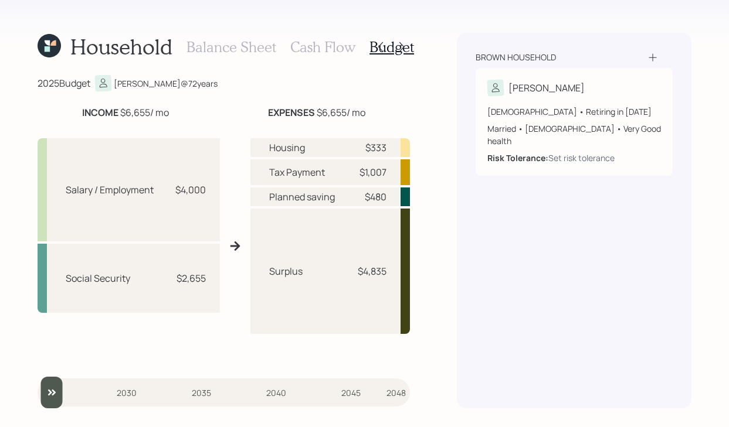
click at [299, 47] on h3 "Cash Flow" at bounding box center [322, 47] width 65 height 17
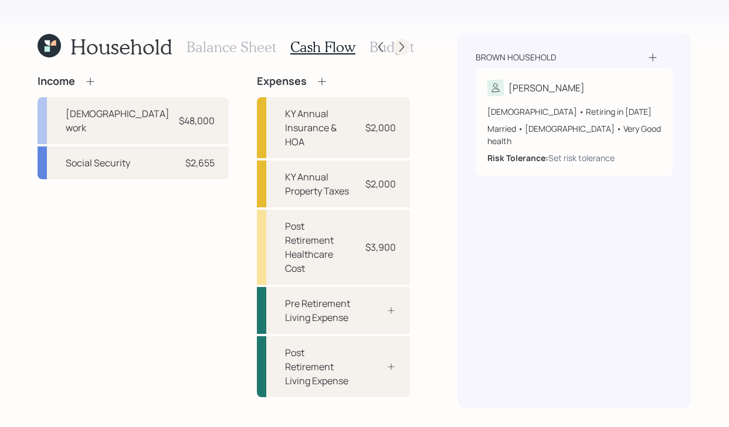
click at [401, 48] on icon at bounding box center [402, 47] width 12 height 12
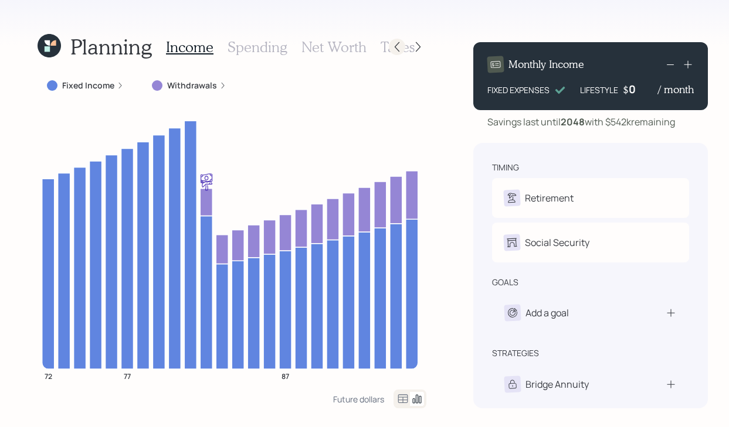
click at [394, 49] on icon at bounding box center [396, 47] width 5 height 10
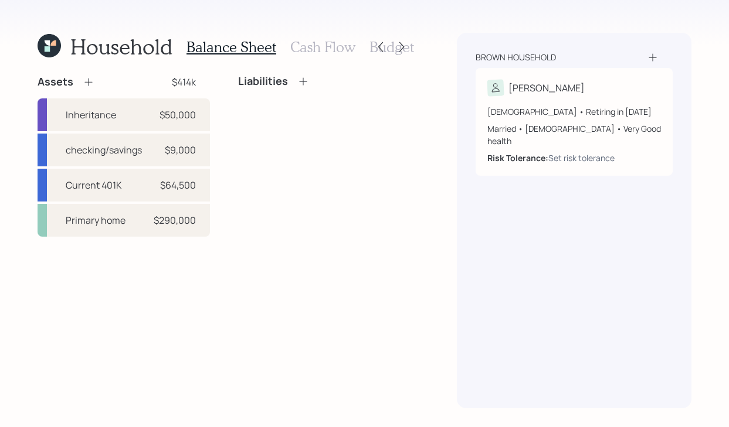
click at [369, 44] on h3 "Budget" at bounding box center [391, 47] width 45 height 17
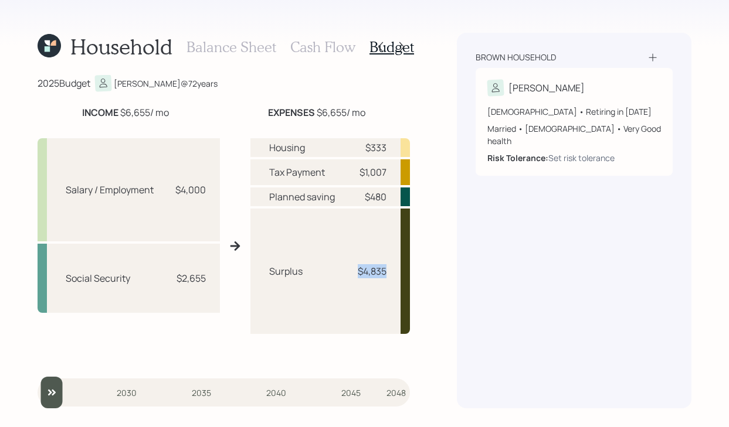
drag, startPoint x: 386, startPoint y: 271, endPoint x: 352, endPoint y: 265, distance: 34.4
click at [352, 265] on div "Surplus $4,835" at bounding box center [330, 271] width 160 height 125
click at [434, 258] on div "Household Balance Sheet Cash Flow Budget 2025 Budget [PERSON_NAME] @ 72 years I…" at bounding box center [364, 213] width 729 height 427
click at [383, 45] on icon at bounding box center [381, 47] width 12 height 12
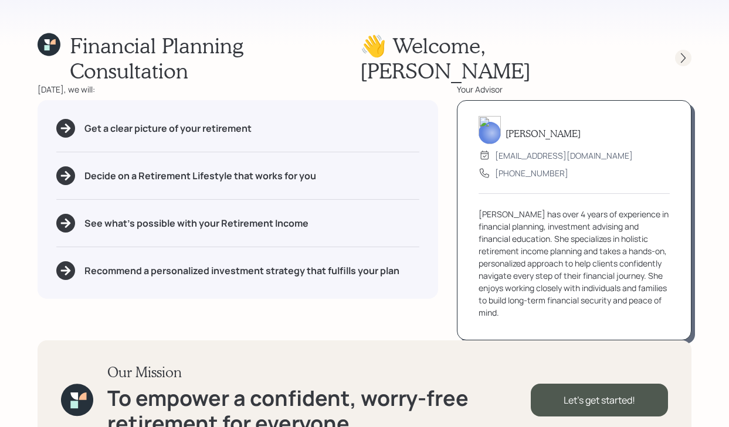
click at [679, 52] on icon at bounding box center [683, 58] width 12 height 12
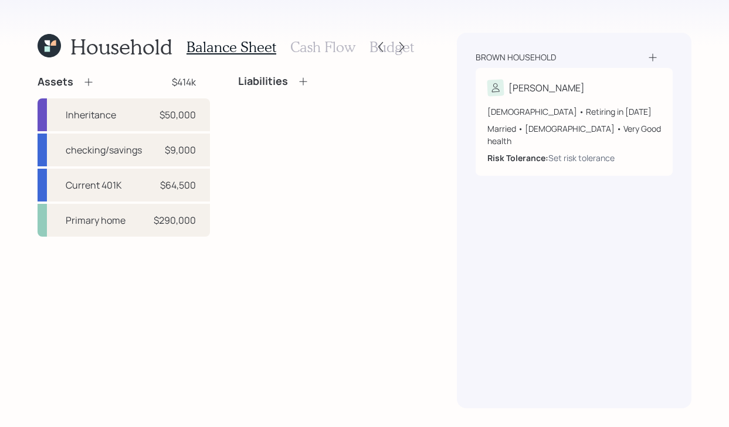
click at [411, 52] on div "Household Balance Sheet Cash Flow Budget Assets $414k Inheritance $50,000 check…" at bounding box center [364, 213] width 729 height 427
click at [410, 51] on h3 "Budget" at bounding box center [391, 47] width 45 height 17
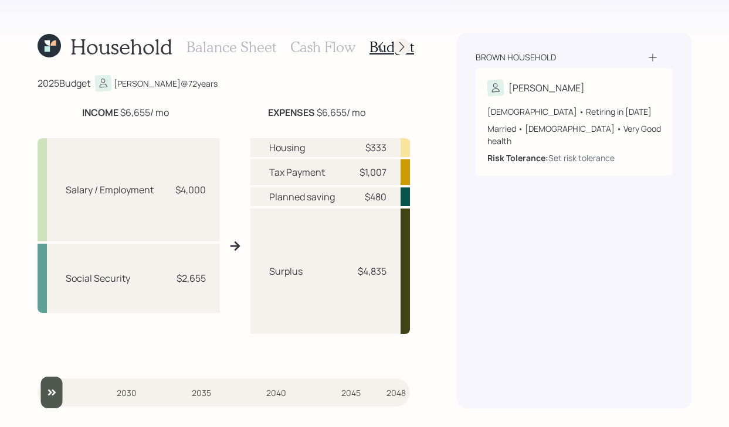
click at [402, 50] on icon at bounding box center [402, 47] width 12 height 12
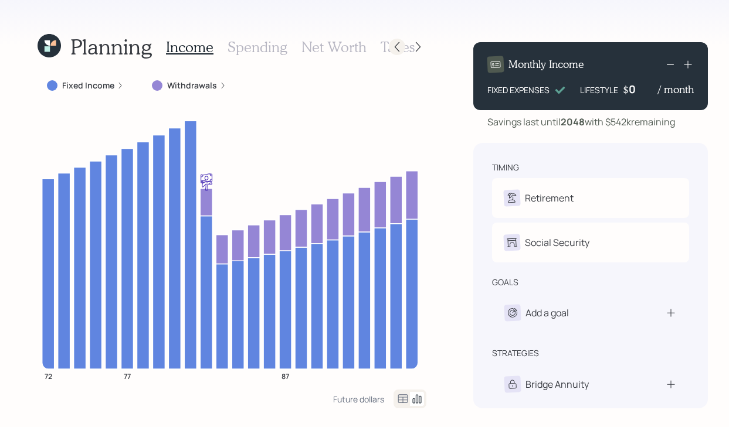
click at [392, 50] on icon at bounding box center [397, 47] width 12 height 12
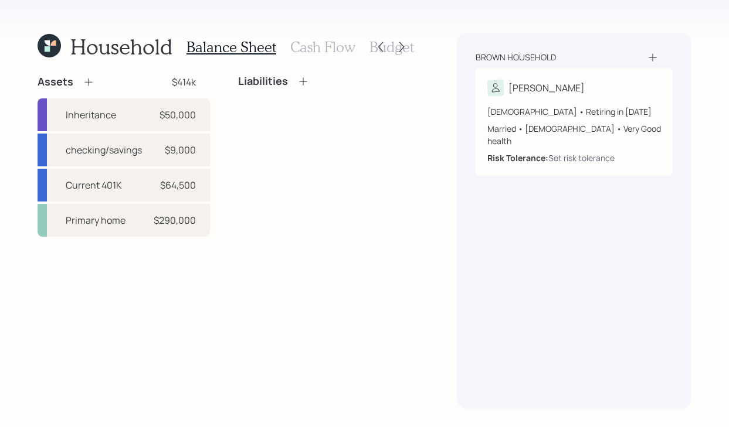
click at [303, 41] on h3 "Cash Flow" at bounding box center [322, 47] width 65 height 17
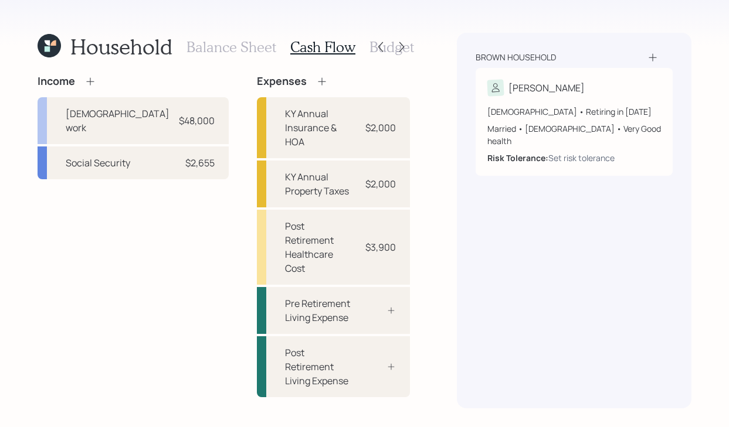
click at [411, 52] on div "Household Balance Sheet Cash Flow Budget Income [DEMOGRAPHIC_DATA] work $48,000…" at bounding box center [364, 213] width 729 height 427
click at [410, 51] on h3 "Budget" at bounding box center [391, 47] width 45 height 17
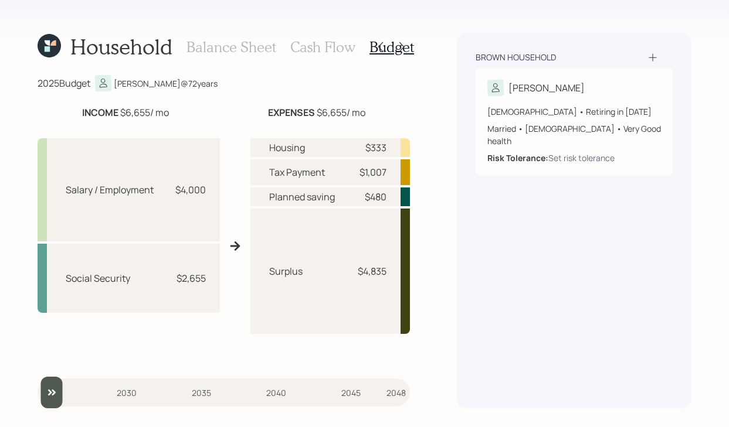
click at [652, 50] on div "Brown household [PERSON_NAME] [DEMOGRAPHIC_DATA] • Retiring in [DATE] Married •…" at bounding box center [574, 221] width 234 height 376
click at [653, 58] on icon at bounding box center [652, 58] width 12 height 12
click at [653, 57] on icon at bounding box center [652, 58] width 12 height 12
click at [224, 46] on h3 "Balance Sheet" at bounding box center [231, 47] width 90 height 17
click at [383, 47] on icon at bounding box center [381, 47] width 12 height 12
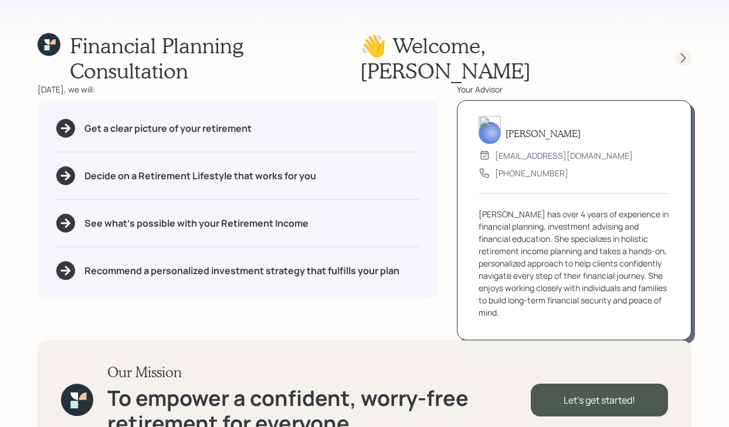
click at [683, 53] on icon at bounding box center [682, 58] width 5 height 10
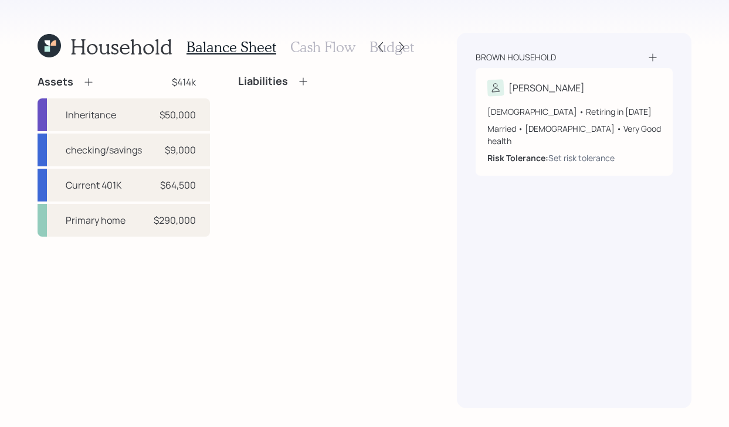
click at [650, 57] on icon at bounding box center [652, 58] width 12 height 12
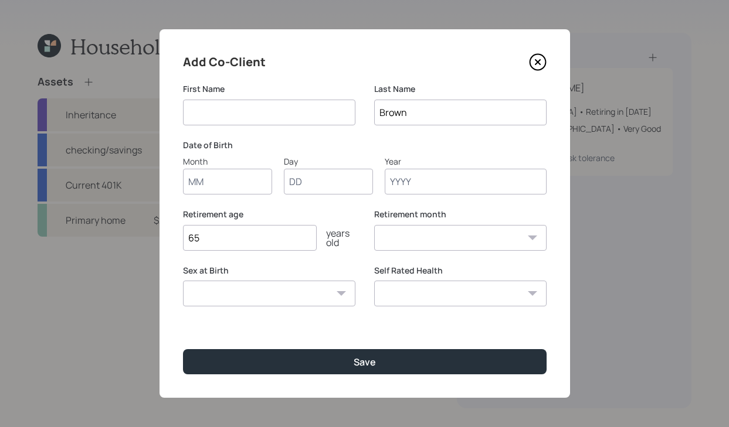
click at [310, 118] on input at bounding box center [269, 113] width 172 height 26
type input "[PERSON_NAME]"
click at [216, 188] on input "Month" at bounding box center [227, 182] width 89 height 26
type input "03"
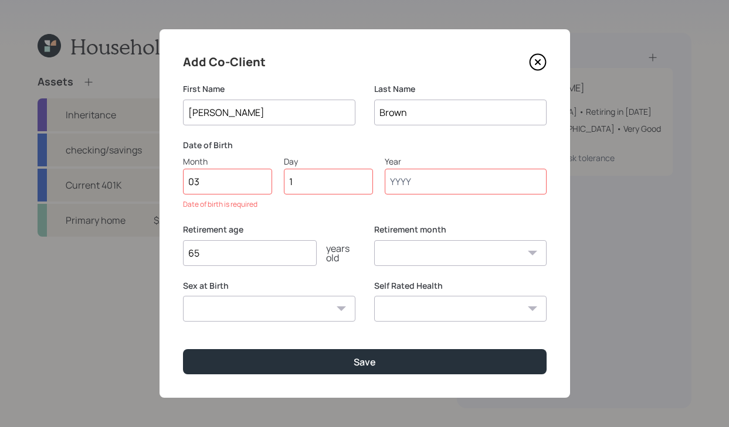
type input "14"
type input "1956"
select select "3"
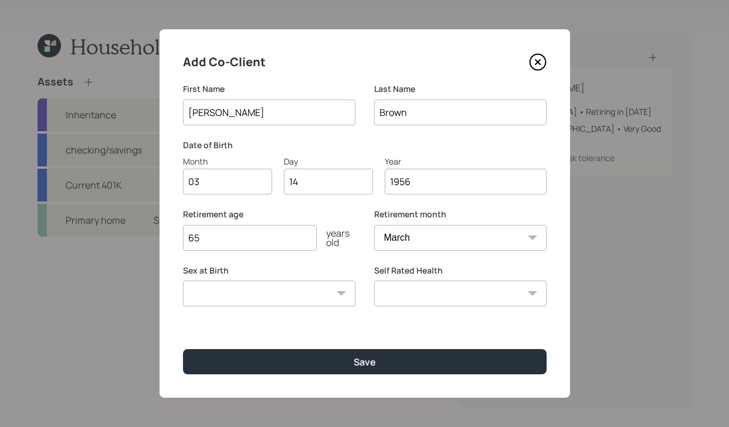
type input "1956"
click at [305, 291] on select "[DEMOGRAPHIC_DATA] [DEMOGRAPHIC_DATA] Other / Prefer not to say" at bounding box center [269, 294] width 172 height 26
select select "[DEMOGRAPHIC_DATA]"
click at [183, 281] on select "[DEMOGRAPHIC_DATA] [DEMOGRAPHIC_DATA] Other / Prefer not to say" at bounding box center [269, 294] width 172 height 26
click at [465, 275] on label "Self Rated Health" at bounding box center [460, 271] width 172 height 12
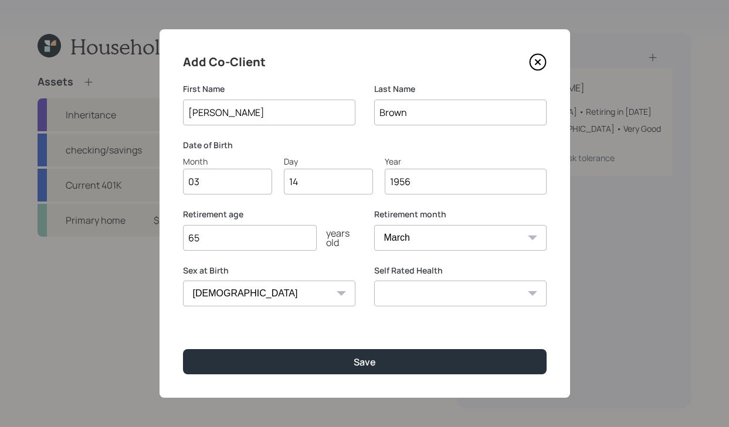
click at [465, 281] on div "Self Rated Health Excellent Very Good Good Fair Poor" at bounding box center [460, 286] width 172 height 42
click at [462, 295] on select "Excellent Very Good Good Fair Poor" at bounding box center [460, 294] width 172 height 26
click at [374, 281] on select "Excellent Very Good Good Fair Poor" at bounding box center [460, 294] width 172 height 26
click at [456, 298] on select "Excellent Very Good Good Fair Poor" at bounding box center [460, 294] width 172 height 26
select select "good"
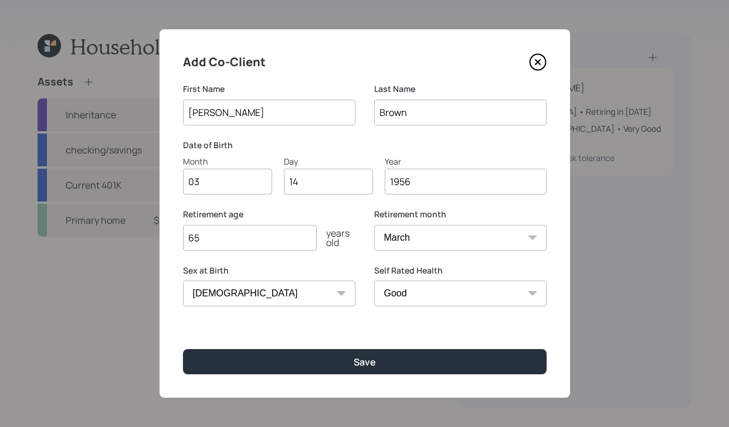
click at [374, 281] on select "Excellent Very Good Good Fair Poor" at bounding box center [460, 294] width 172 height 26
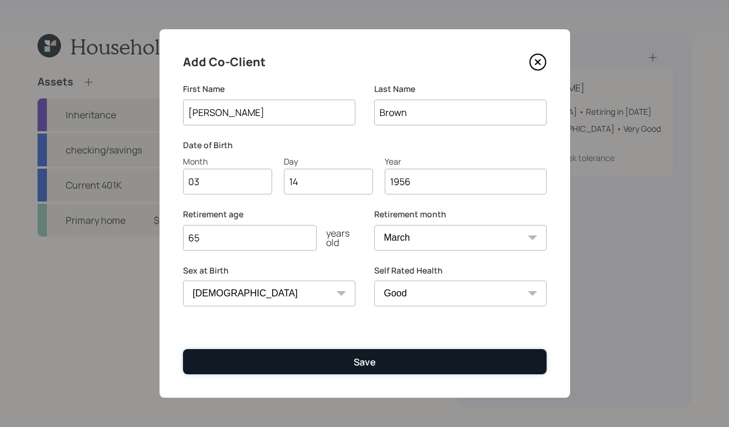
click at [366, 357] on div "Save" at bounding box center [364, 362] width 22 height 13
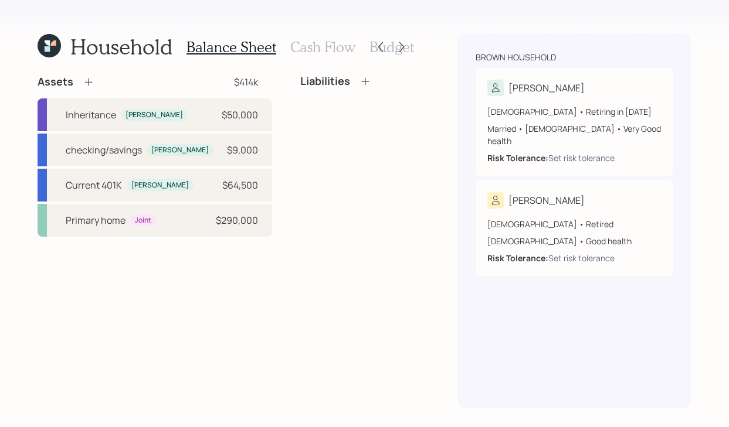
click at [319, 44] on h3 "Cash Flow" at bounding box center [322, 47] width 65 height 17
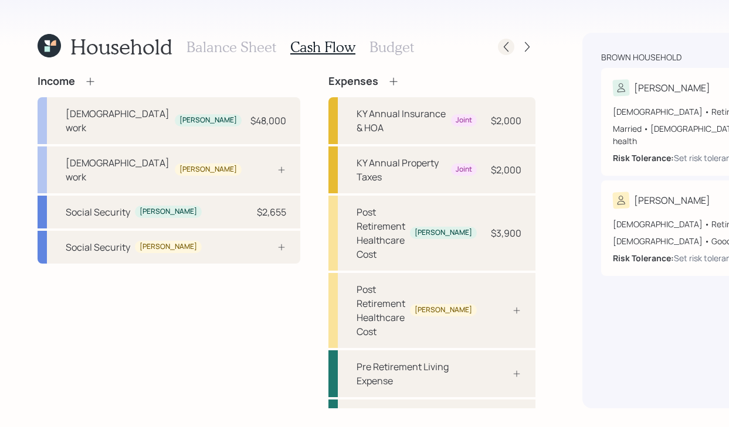
click at [500, 49] on icon at bounding box center [506, 47] width 12 height 12
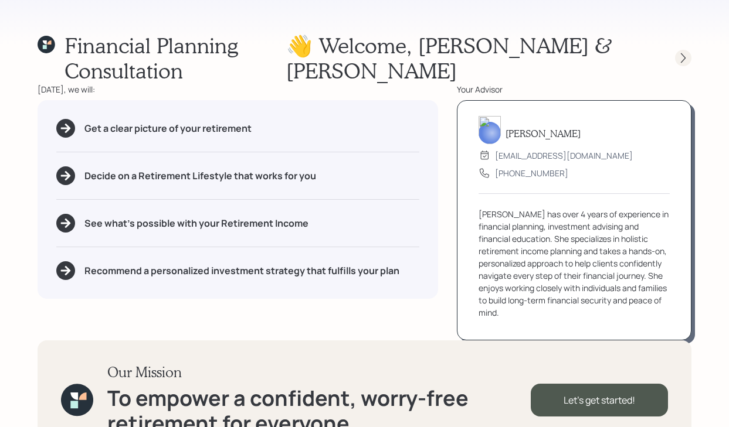
click at [682, 52] on icon at bounding box center [683, 58] width 12 height 12
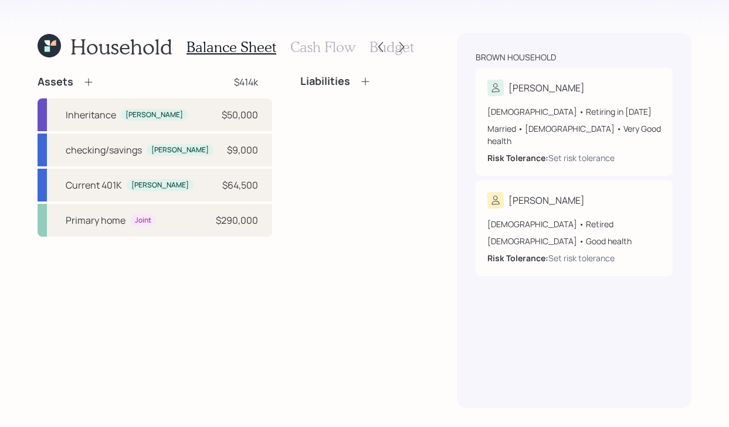
click at [300, 50] on h3 "Cash Flow" at bounding box center [322, 47] width 65 height 17
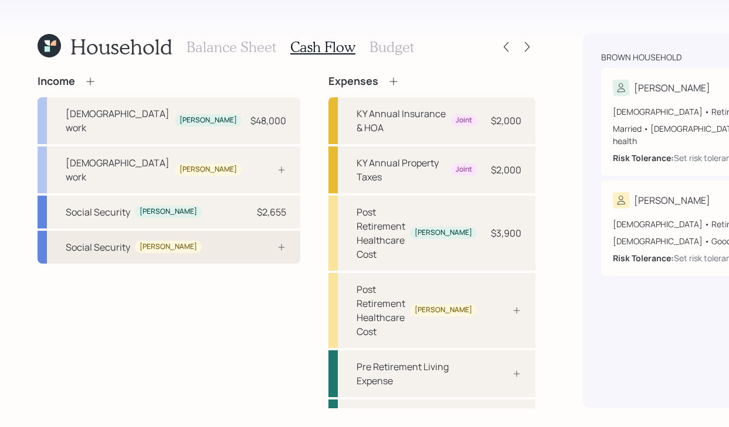
click at [139, 252] on div "[PERSON_NAME]" at bounding box center [167, 247] width 57 height 10
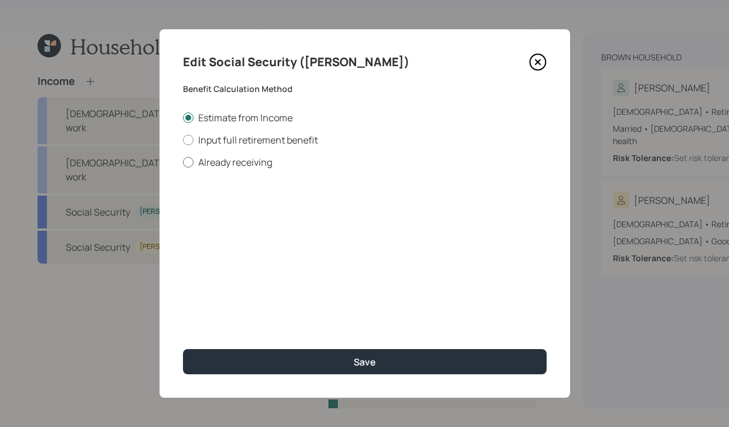
click at [192, 161] on div at bounding box center [188, 162] width 11 height 11
click at [183, 162] on input "Already receiving" at bounding box center [182, 162] width 1 height 1
radio input "true"
click at [240, 209] on input "$" at bounding box center [364, 212] width 363 height 26
click at [231, 219] on input "$ 2,008" at bounding box center [364, 212] width 363 height 26
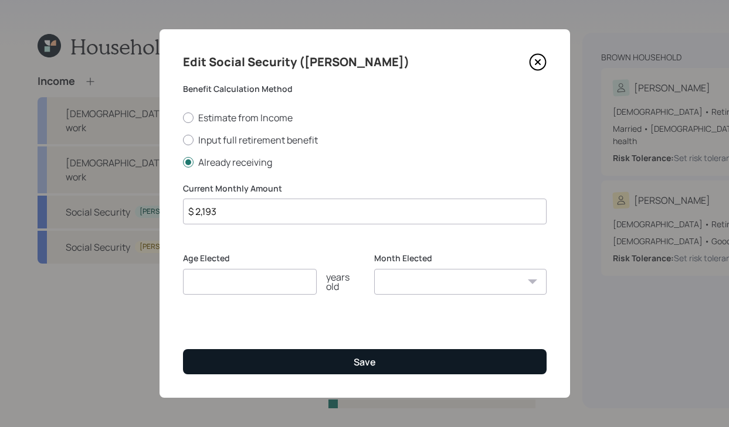
type input "$ 2,193"
click at [325, 367] on button "Save" at bounding box center [364, 361] width 363 height 25
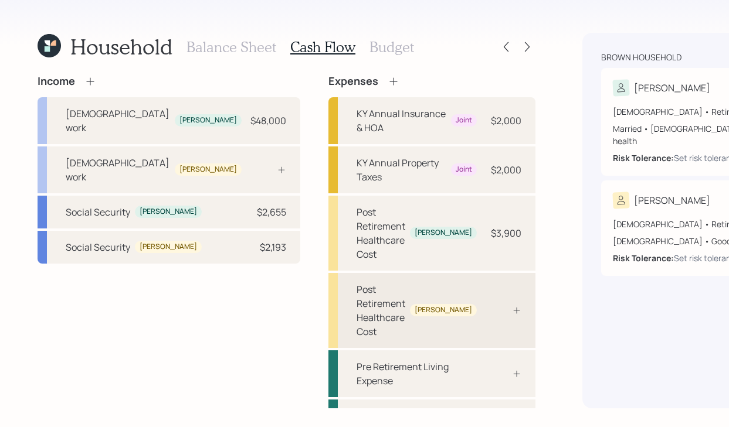
scroll to position [66, 0]
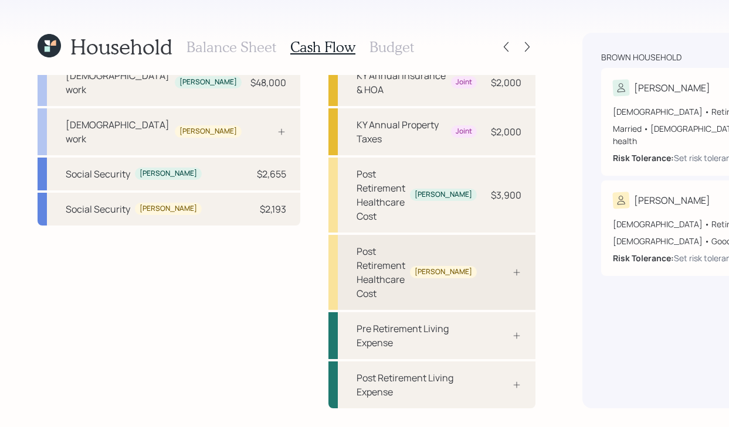
click at [414, 273] on div "[PERSON_NAME]" at bounding box center [442, 272] width 57 height 10
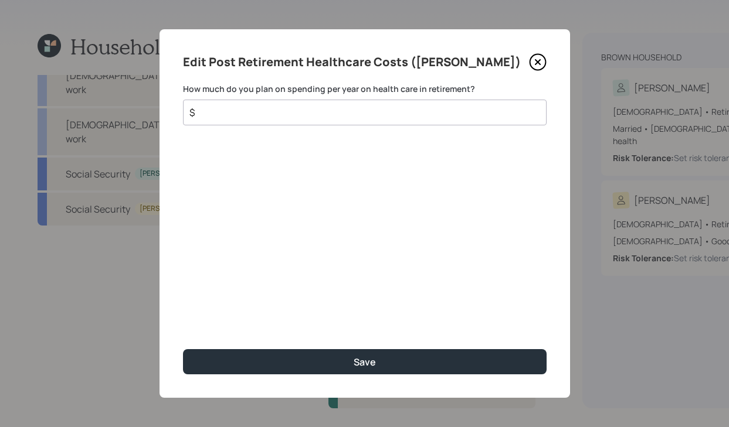
click at [341, 117] on input "$" at bounding box center [359, 112] width 343 height 14
click at [316, 117] on input "$ 2,200" at bounding box center [359, 112] width 343 height 14
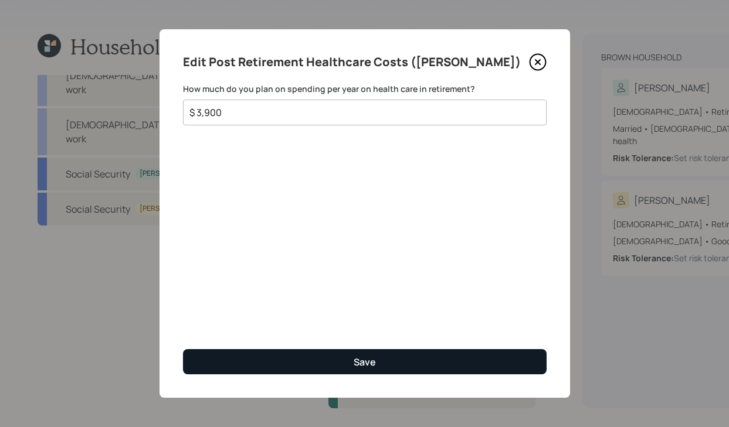
type input "$ 3,900"
click at [419, 371] on button "Save" at bounding box center [364, 361] width 363 height 25
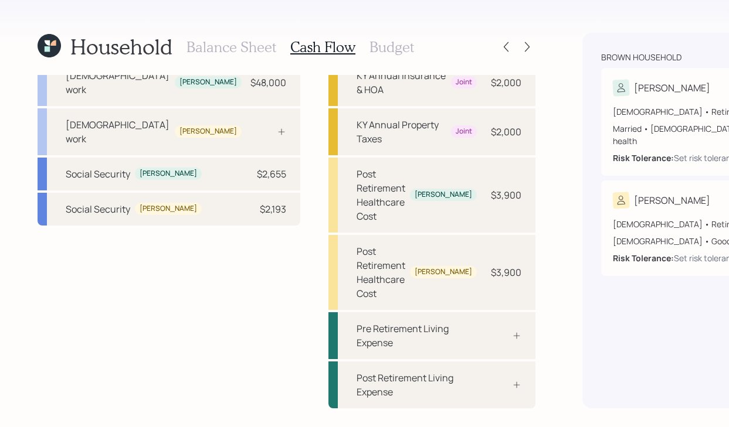
click at [372, 50] on h3 "Budget" at bounding box center [391, 47] width 45 height 17
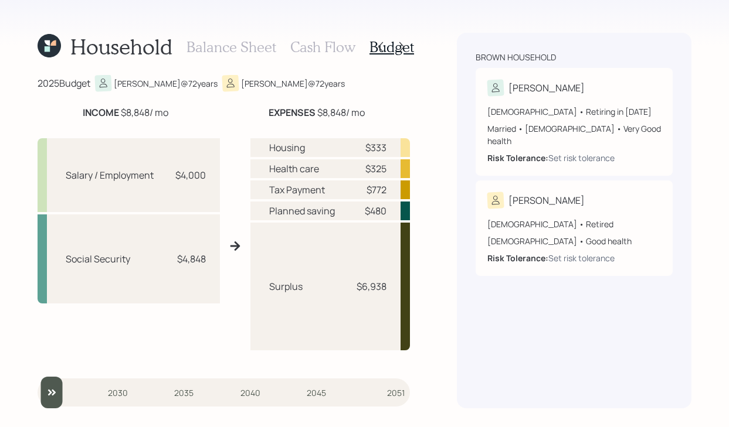
click at [342, 46] on h3 "Cash Flow" at bounding box center [322, 47] width 65 height 17
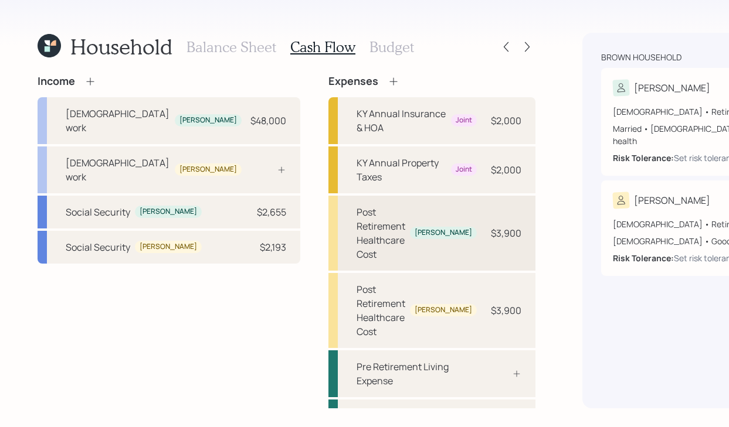
scroll to position [66, 0]
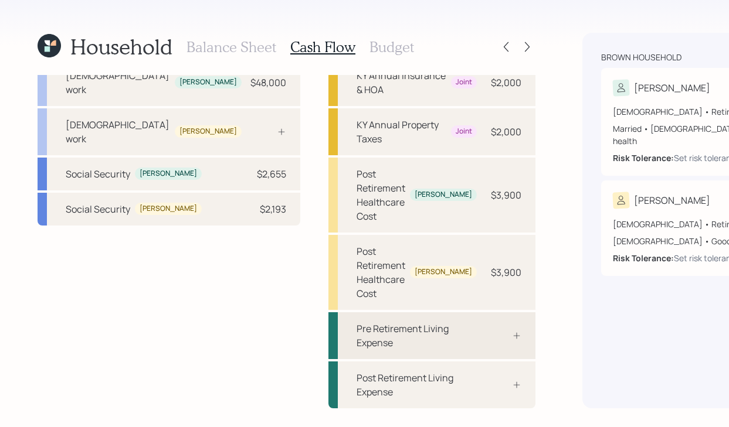
click at [356, 334] on div "Pre Retirement Living Expense" at bounding box center [416, 336] width 120 height 28
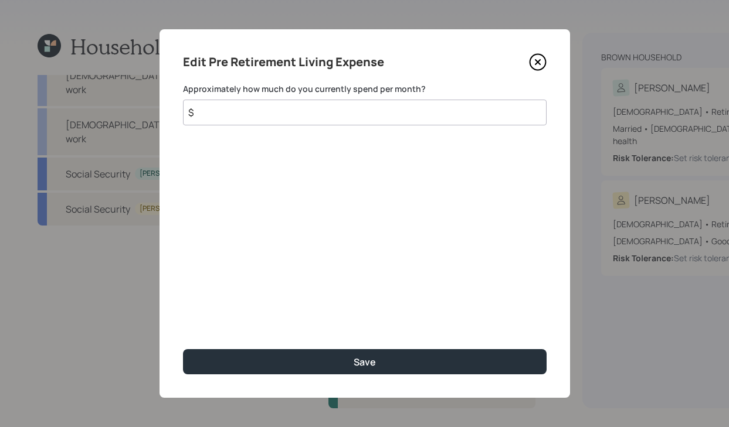
click at [362, 105] on input "$" at bounding box center [364, 113] width 363 height 26
type input "$ 5,700"
click at [376, 377] on div "Edit Pre Retirement Living Expense Approximately how much do you currently spen…" at bounding box center [364, 213] width 410 height 369
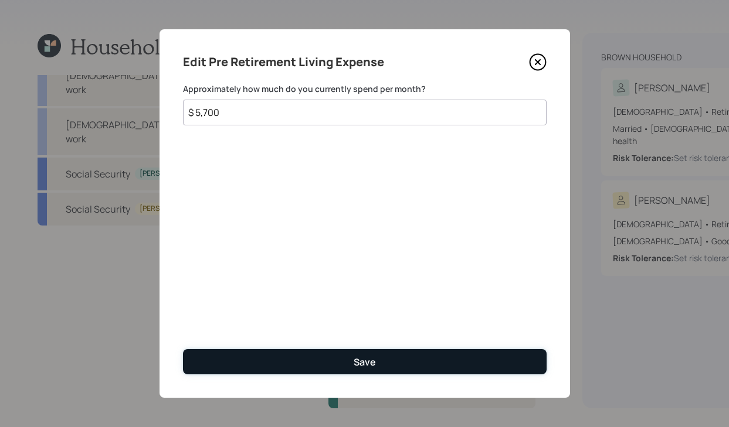
click at [374, 363] on div "Save" at bounding box center [364, 362] width 22 height 13
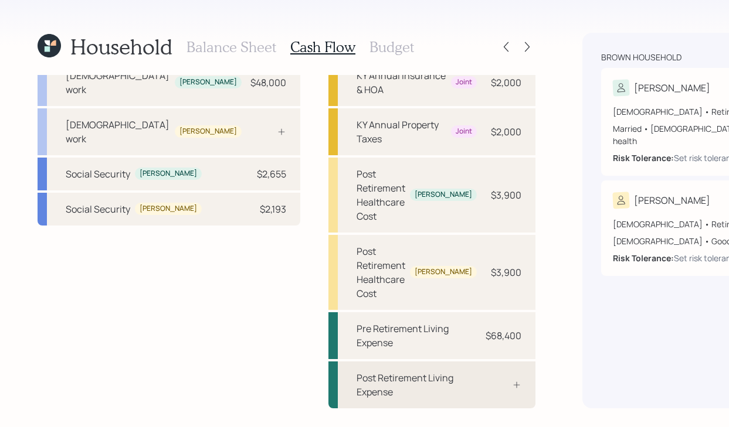
click at [374, 396] on div "Post Retirement Living Expense" at bounding box center [431, 385] width 207 height 47
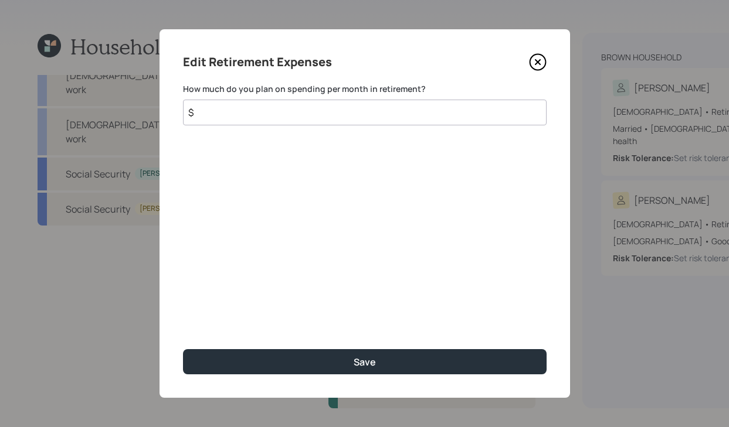
click at [317, 110] on input "$" at bounding box center [364, 113] width 363 height 26
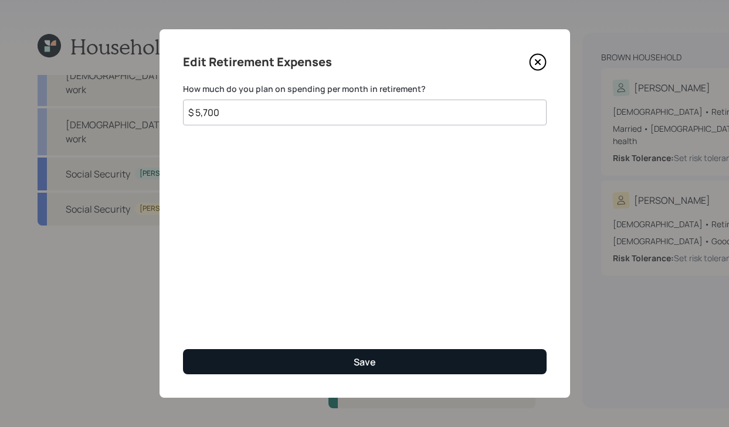
type input "$ 5,700"
click at [331, 357] on button "Save" at bounding box center [364, 361] width 363 height 25
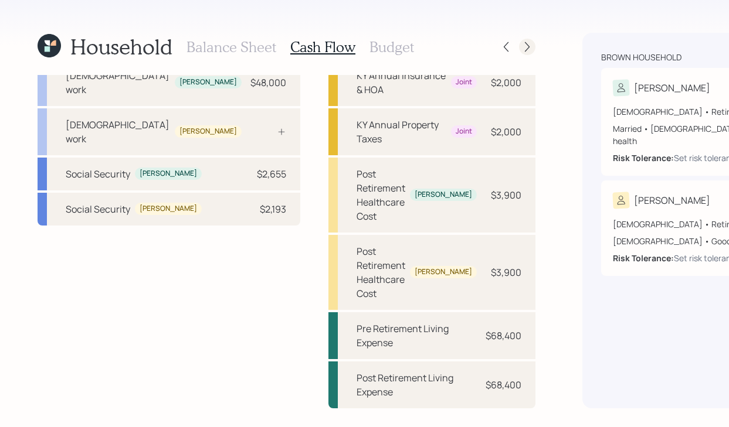
click at [525, 50] on icon at bounding box center [527, 47] width 5 height 10
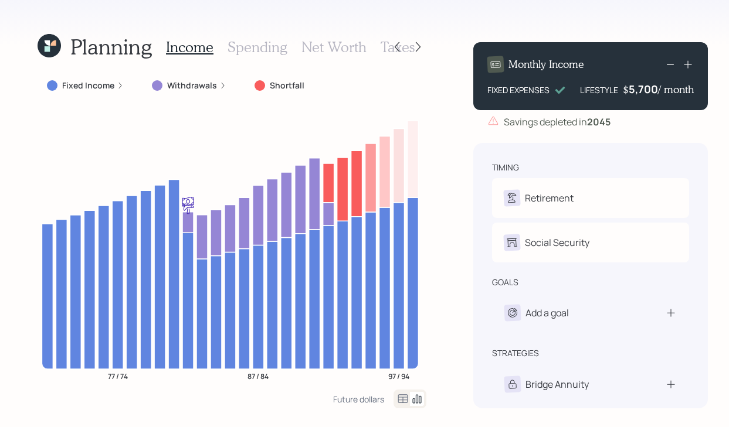
click at [113, 88] on div "Fixed Income" at bounding box center [85, 86] width 77 height 12
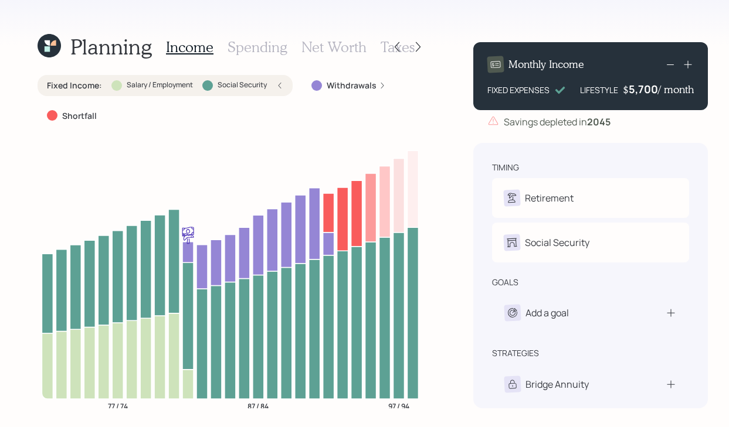
click at [379, 86] on icon at bounding box center [382, 85] width 7 height 7
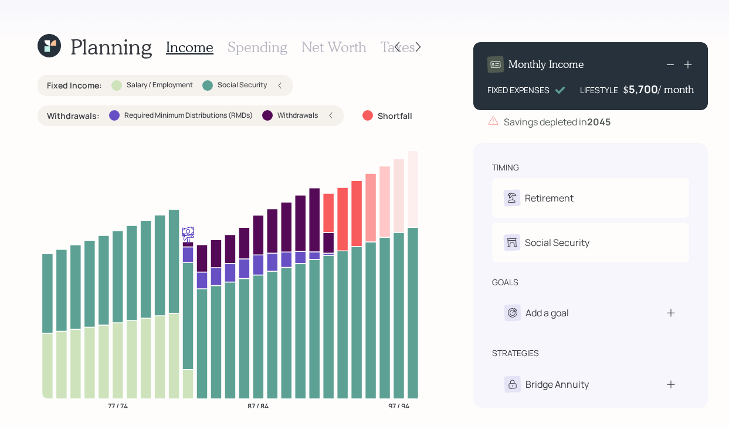
click at [663, 63] on icon at bounding box center [670, 64] width 14 height 14
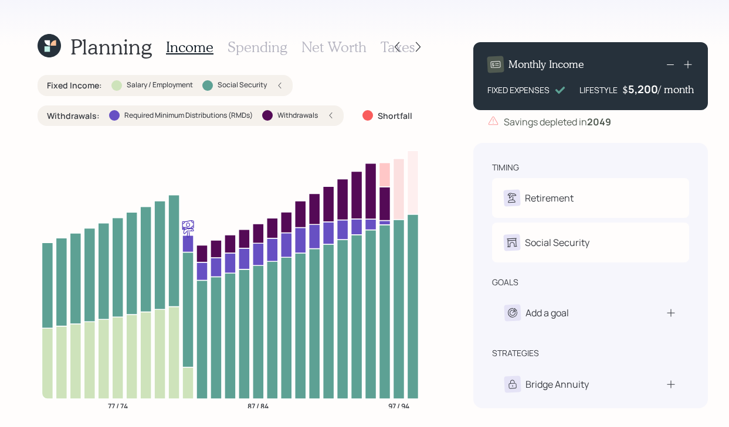
click at [683, 64] on icon at bounding box center [687, 65] width 8 height 8
click at [682, 66] on icon at bounding box center [688, 65] width 12 height 12
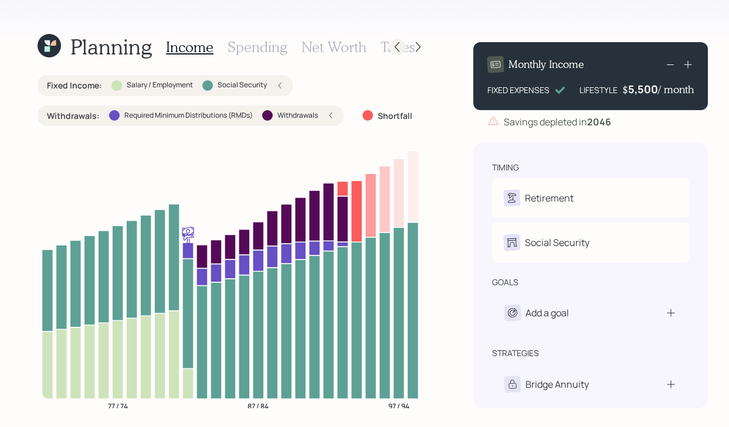
click at [395, 46] on icon at bounding box center [397, 47] width 12 height 12
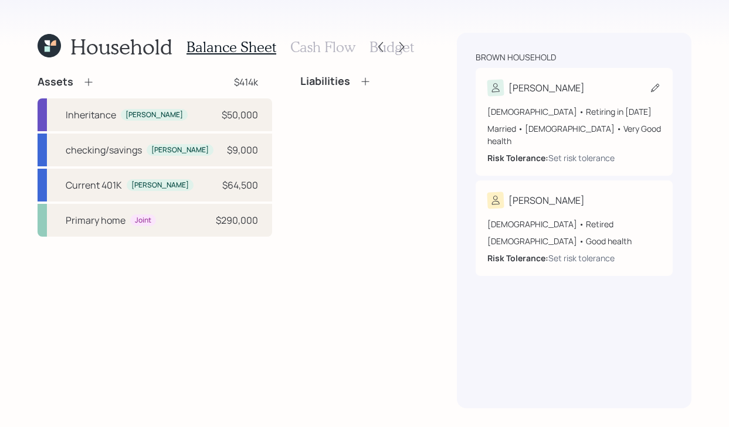
click at [581, 83] on div "[PERSON_NAME]" at bounding box center [573, 88] width 173 height 16
select select "5"
select select "very_good"
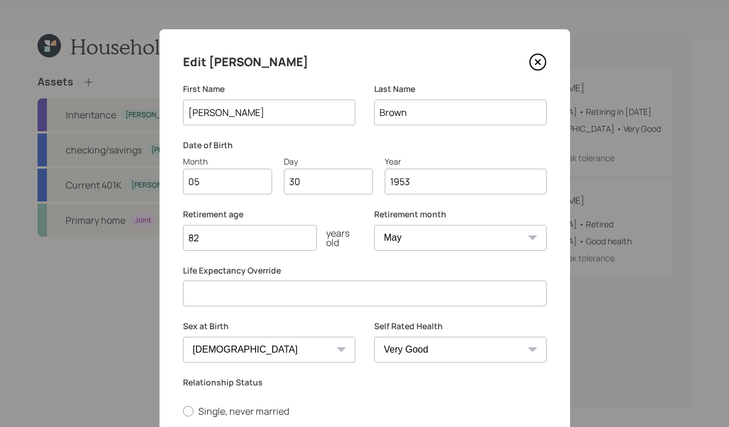
click at [255, 242] on input "82" at bounding box center [250, 238] width 134 height 26
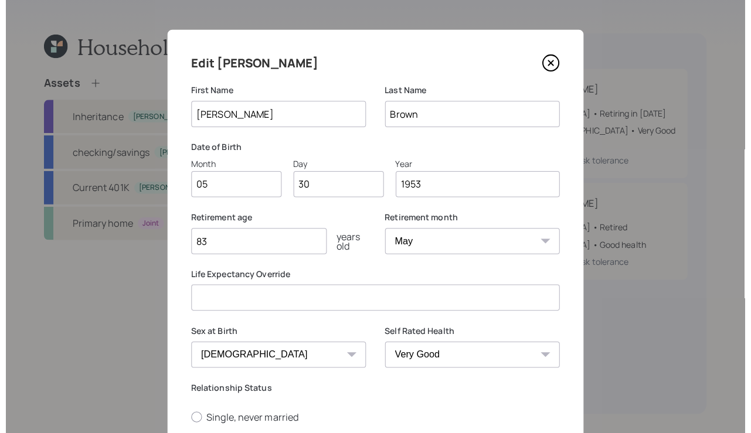
scroll to position [172, 0]
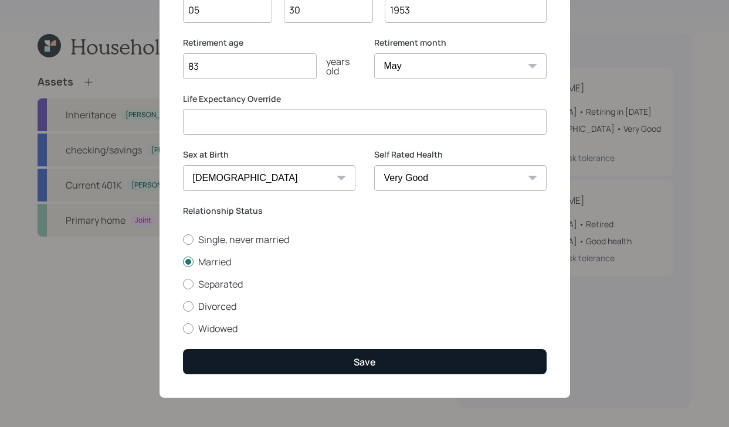
type input "83"
click at [333, 363] on button "Save" at bounding box center [364, 361] width 363 height 25
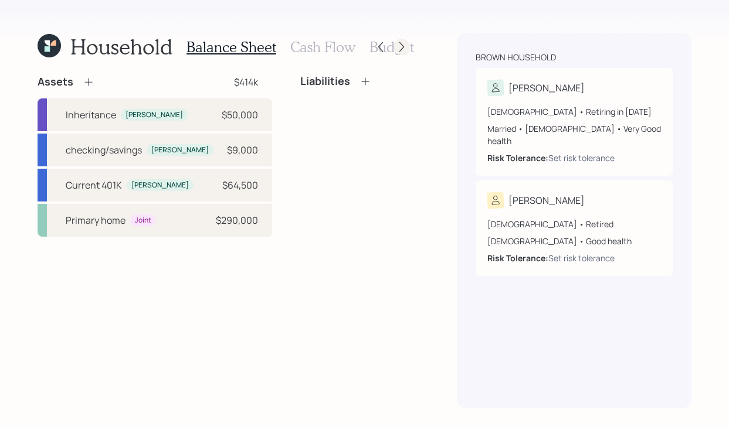
click at [399, 53] on div at bounding box center [401, 47] width 16 height 16
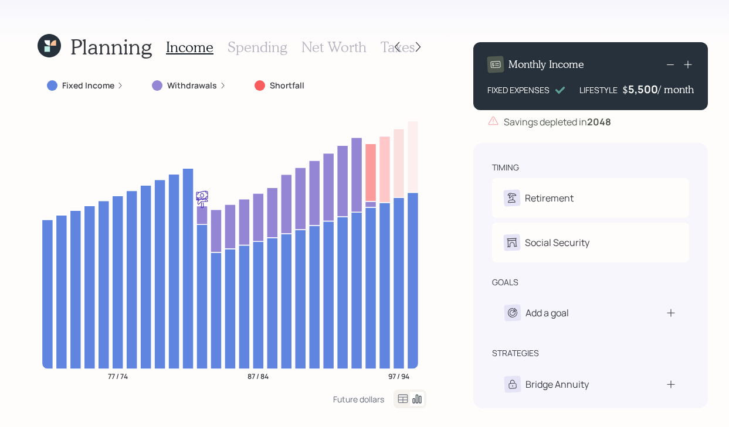
click at [215, 82] on div "Withdrawals" at bounding box center [189, 86] width 74 height 12
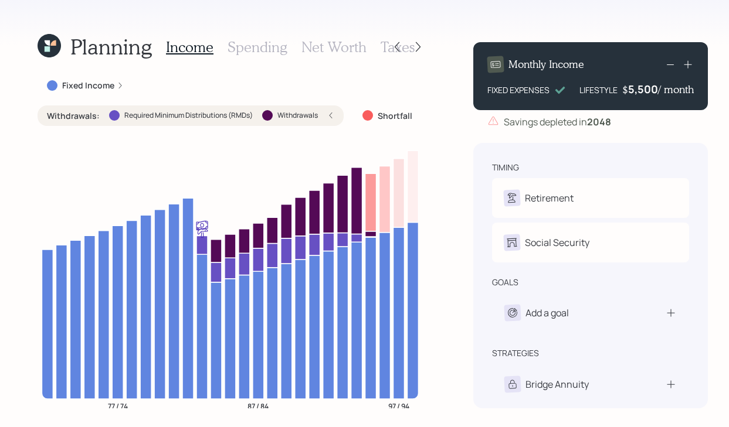
click at [99, 81] on label "Fixed Income" at bounding box center [88, 86] width 52 height 12
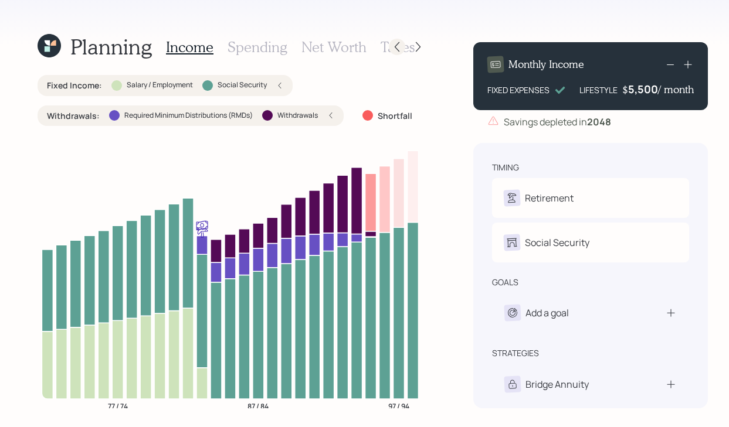
click at [394, 42] on icon at bounding box center [397, 47] width 12 height 12
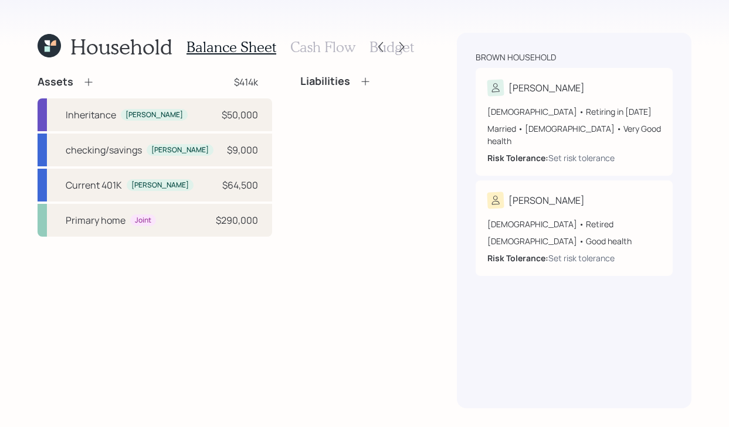
click at [316, 57] on div "Balance Sheet Cash Flow Budget" at bounding box center [299, 47] width 227 height 28
click at [316, 54] on h3 "Cash Flow" at bounding box center [322, 47] width 65 height 17
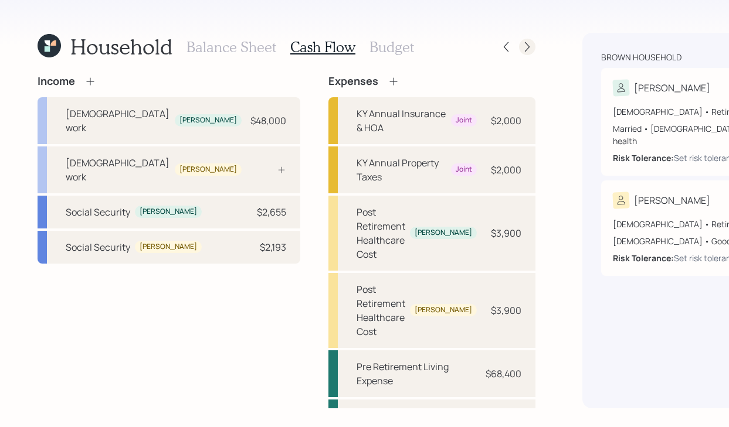
click at [521, 43] on icon at bounding box center [527, 47] width 12 height 12
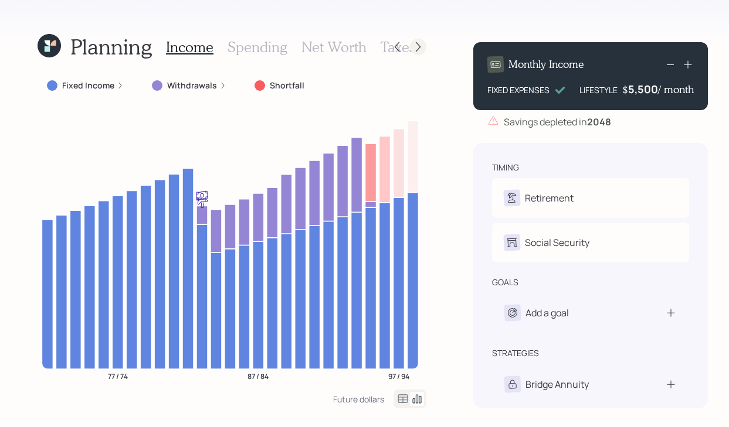
click at [416, 49] on icon at bounding box center [418, 47] width 5 height 10
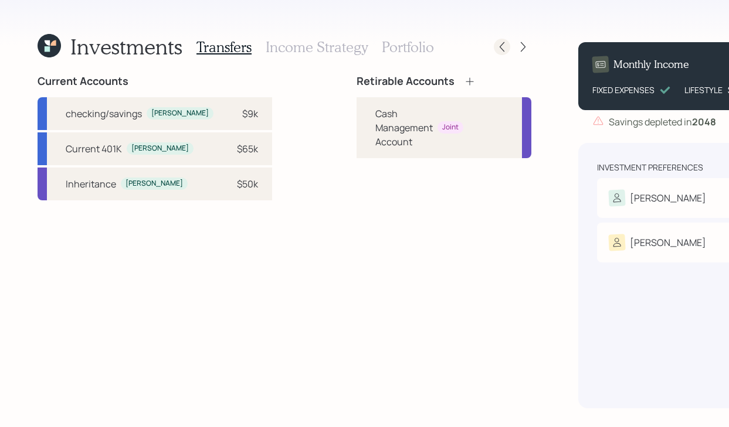
click at [496, 43] on icon at bounding box center [502, 47] width 12 height 12
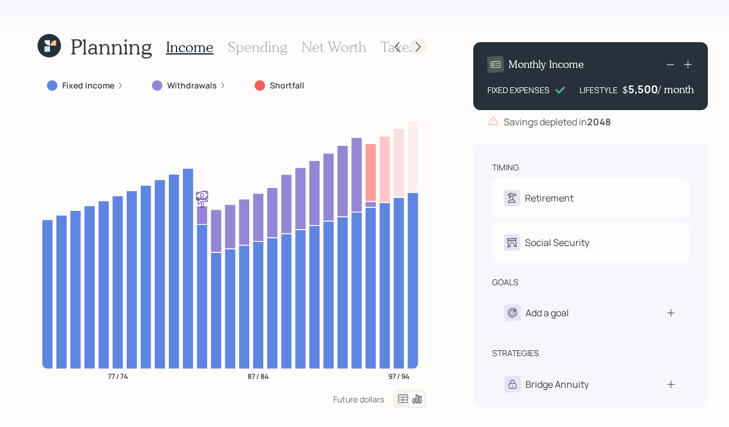
click at [414, 46] on icon at bounding box center [418, 47] width 12 height 12
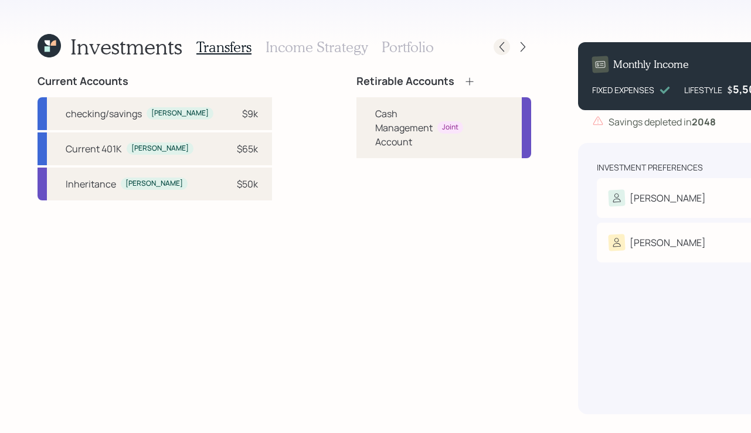
click at [496, 46] on icon at bounding box center [502, 47] width 12 height 12
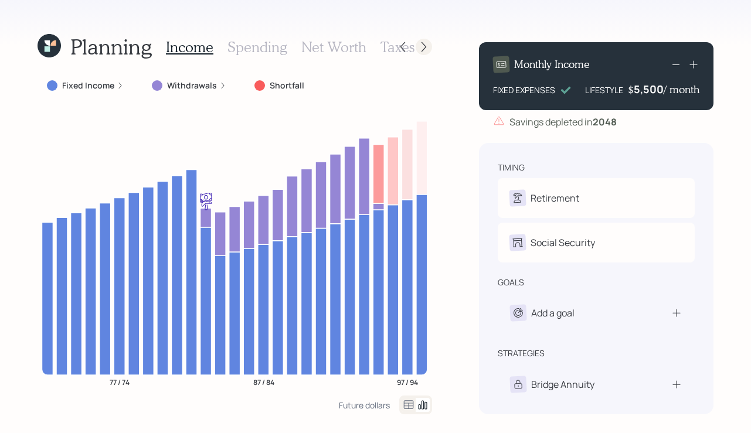
click at [431, 46] on div at bounding box center [424, 47] width 16 height 16
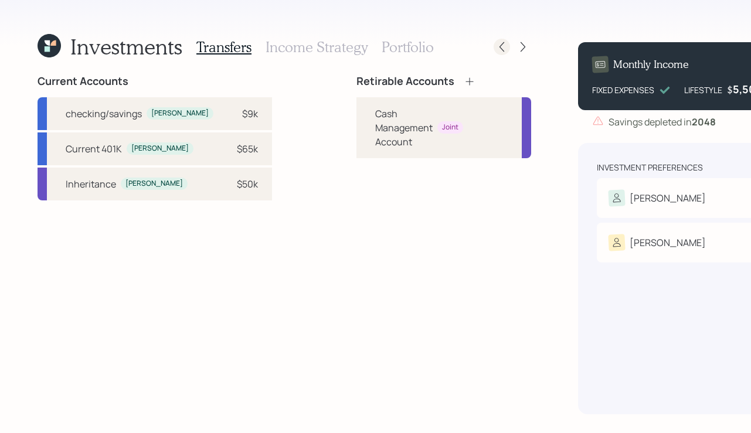
click at [496, 42] on icon at bounding box center [502, 47] width 12 height 12
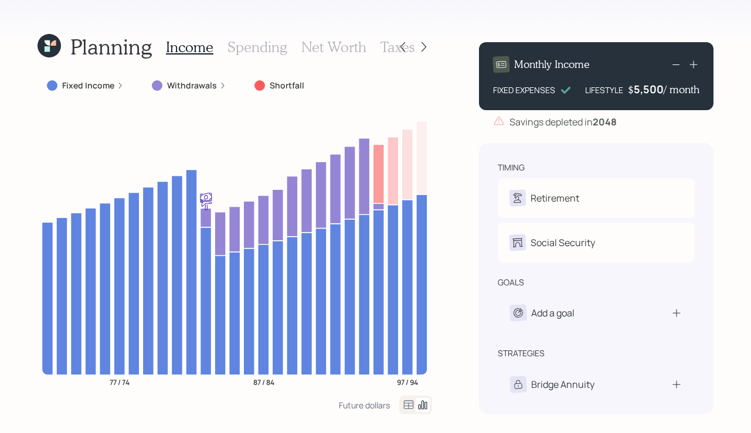
click at [222, 87] on icon at bounding box center [223, 86] width 3 height 6
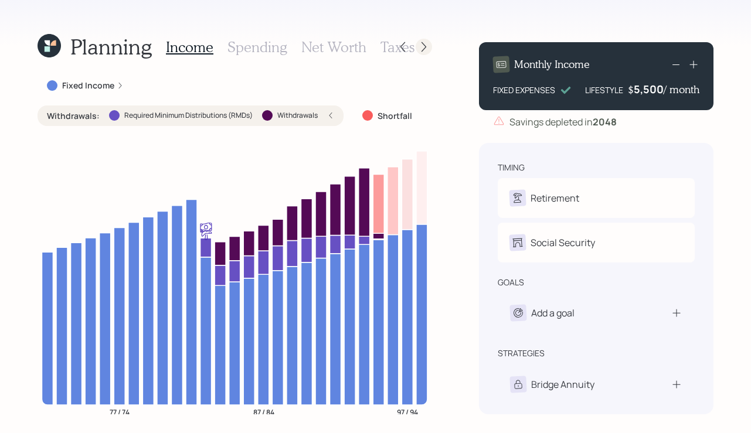
click at [426, 44] on icon at bounding box center [424, 47] width 12 height 12
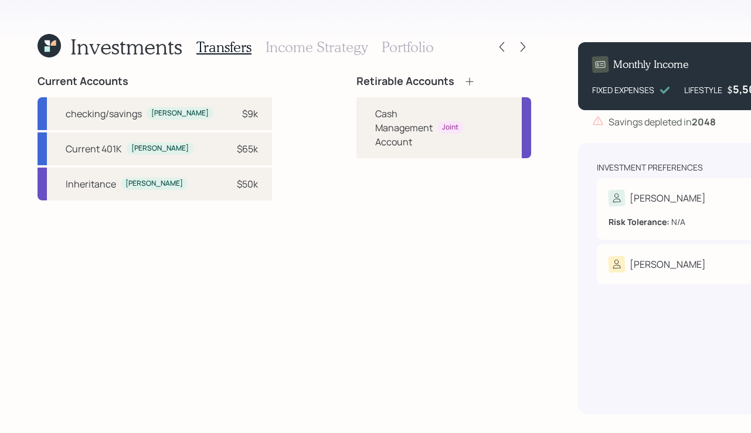
click at [662, 191] on div "[PERSON_NAME]" at bounding box center [694, 198] width 173 height 16
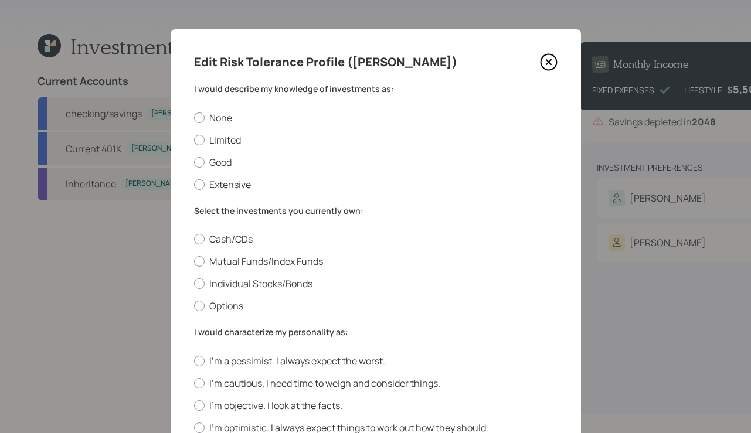
click at [549, 60] on icon at bounding box center [549, 62] width 18 height 18
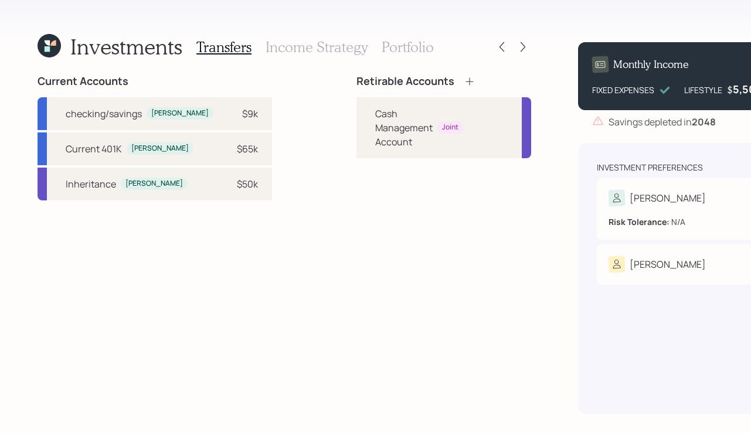
click at [621, 207] on div "Risk Tolerance: N/A" at bounding box center [694, 217] width 173 height 22
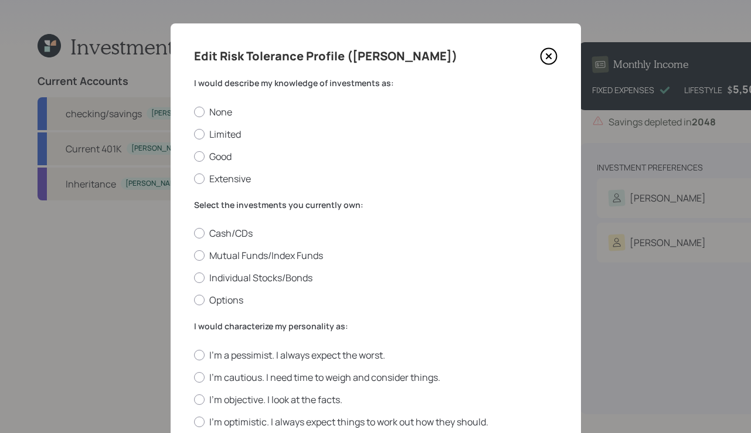
scroll to position [5, 0]
click at [200, 156] on div at bounding box center [199, 157] width 11 height 11
click at [194, 156] on input "Good" at bounding box center [193, 156] width 1 height 1
radio input "true"
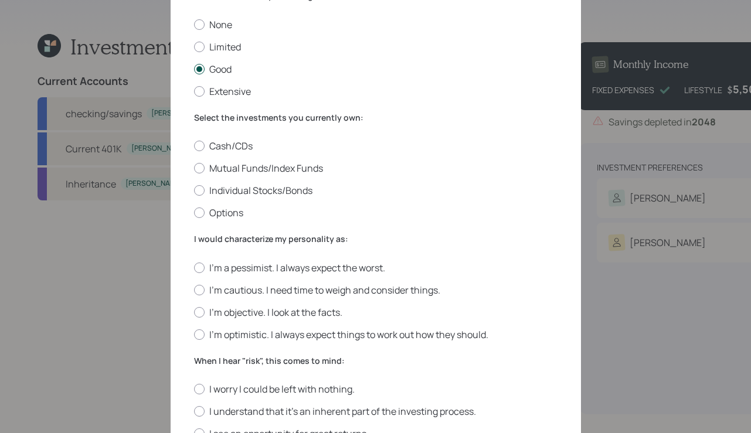
scroll to position [94, 0]
click at [202, 168] on div at bounding box center [199, 167] width 11 height 11
click at [194, 168] on input "Mutual Funds/Index Funds" at bounding box center [193, 168] width 1 height 1
radio input "true"
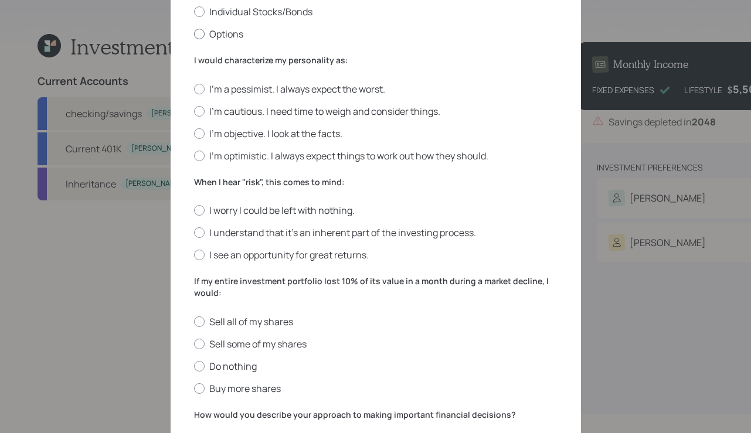
scroll to position [273, 0]
click at [203, 137] on label "I'm objective. I look at the facts." at bounding box center [375, 133] width 363 height 13
click at [194, 133] on input "I'm objective. I look at the facts." at bounding box center [193, 132] width 1 height 1
radio input "true"
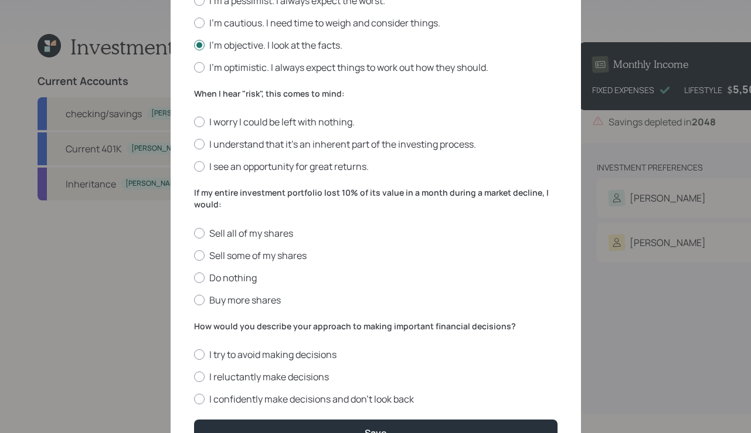
scroll to position [362, 0]
click at [203, 145] on div at bounding box center [199, 143] width 11 height 11
click at [194, 144] on input "I understand that it’s an inherent part of the investing process." at bounding box center [193, 143] width 1 height 1
radio input "true"
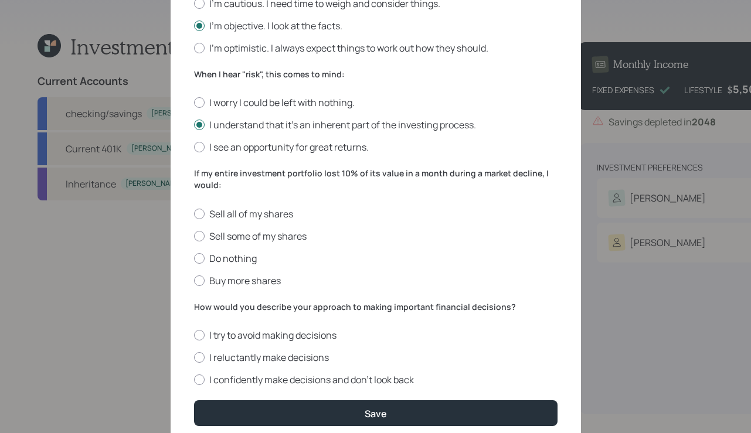
scroll to position [425, 0]
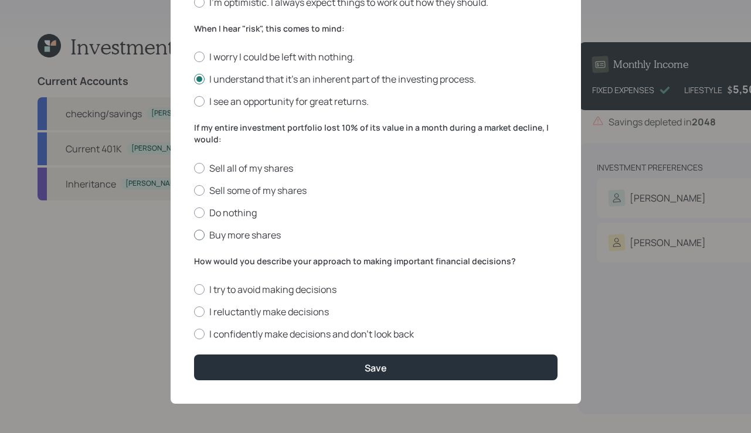
click at [202, 239] on label "Buy more shares" at bounding box center [375, 235] width 363 height 13
click at [194, 235] on input "Buy more shares" at bounding box center [193, 234] width 1 height 1
radio input "true"
click at [200, 332] on div at bounding box center [199, 334] width 11 height 11
click at [194, 334] on input "I confidently make decisions and don’t look back" at bounding box center [193, 334] width 1 height 1
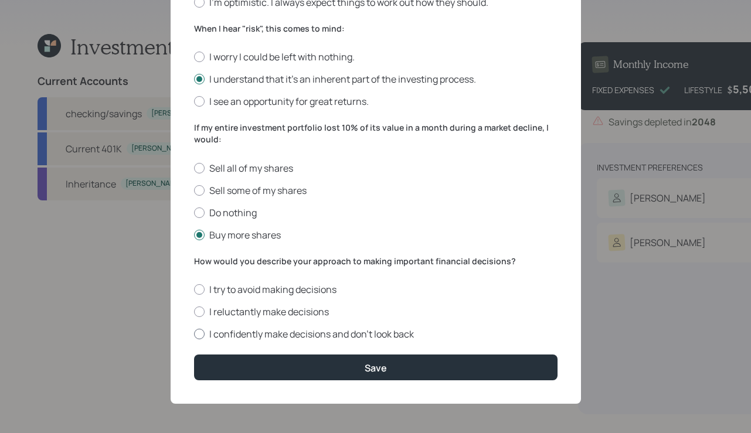
radio input "true"
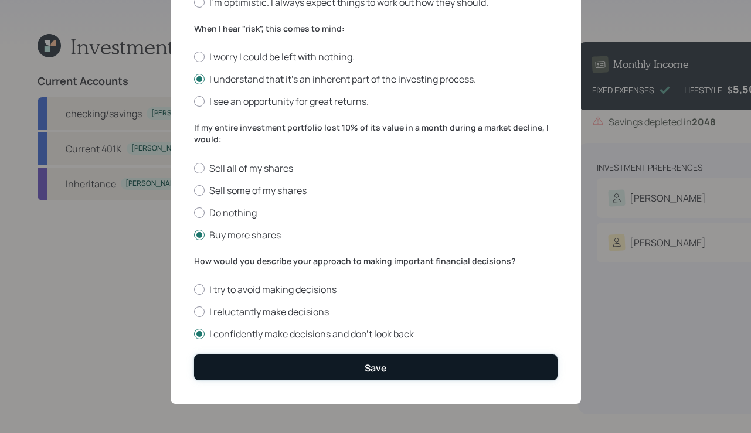
click at [255, 370] on button "Save" at bounding box center [375, 367] width 363 height 25
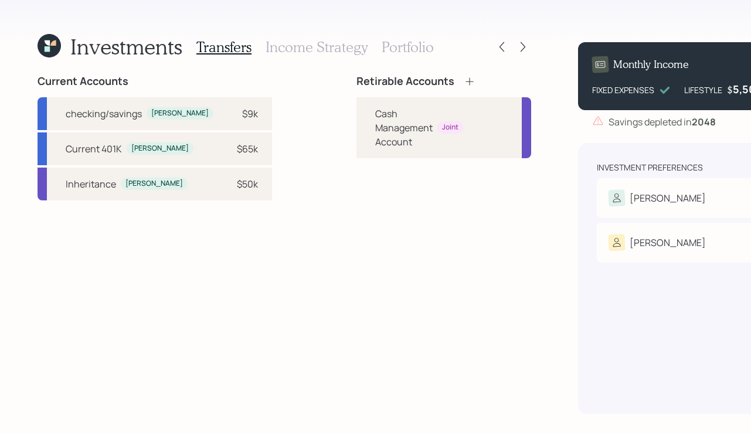
click at [464, 80] on icon at bounding box center [470, 82] width 12 height 12
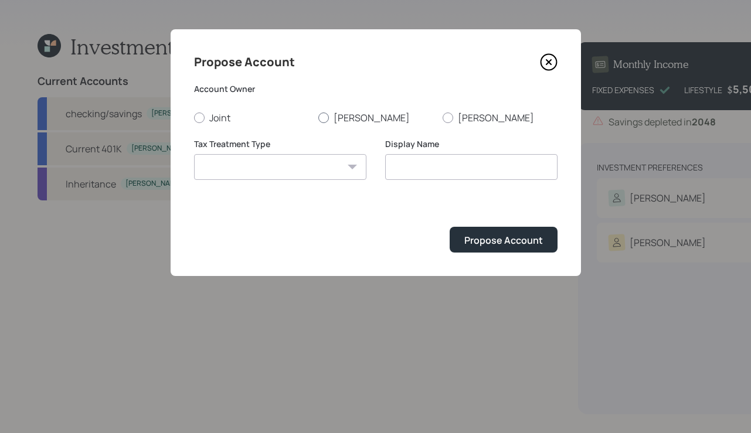
click at [329, 120] on label "[PERSON_NAME]" at bounding box center [375, 117] width 115 height 13
click at [318, 118] on input "[PERSON_NAME]" at bounding box center [318, 117] width 1 height 1
radio input "true"
click at [335, 165] on select "[PERSON_NAME] Taxable Traditional" at bounding box center [280, 167] width 172 height 26
select select "taxable"
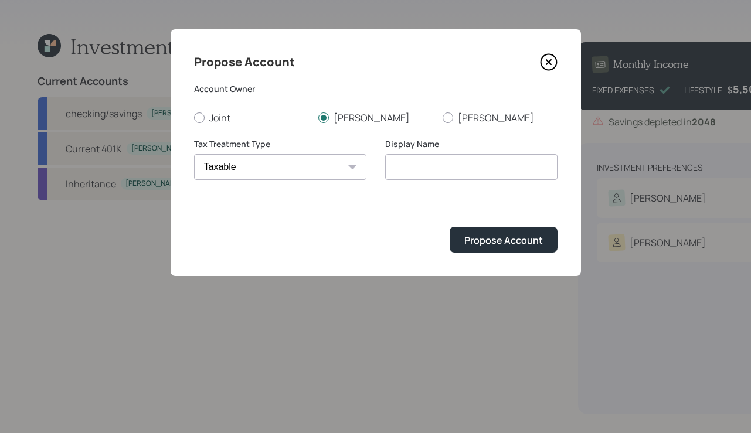
click at [194, 154] on select "[PERSON_NAME] Taxable Traditional" at bounding box center [280, 167] width 172 height 26
type input "Taxable"
click at [487, 247] on button "Propose Account" at bounding box center [504, 239] width 108 height 25
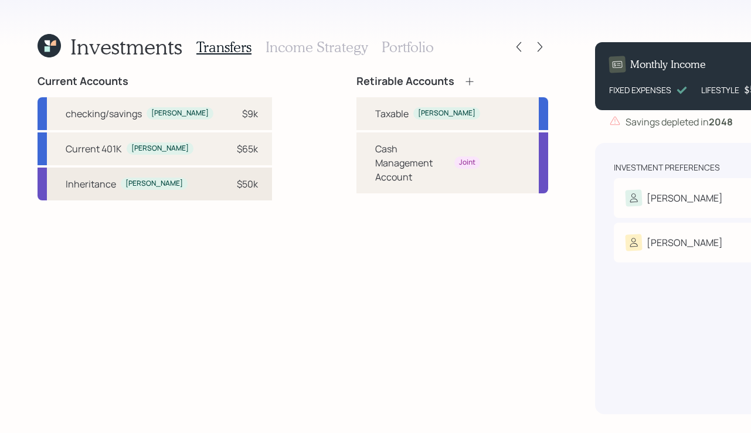
click at [186, 192] on div "Inheritance [PERSON_NAME] $50k" at bounding box center [155, 184] width 234 height 33
click at [375, 114] on div "Taxable" at bounding box center [391, 114] width 33 height 14
select select "6da2de3d-9b0f-4724-9b7a-ad393217d4d0"
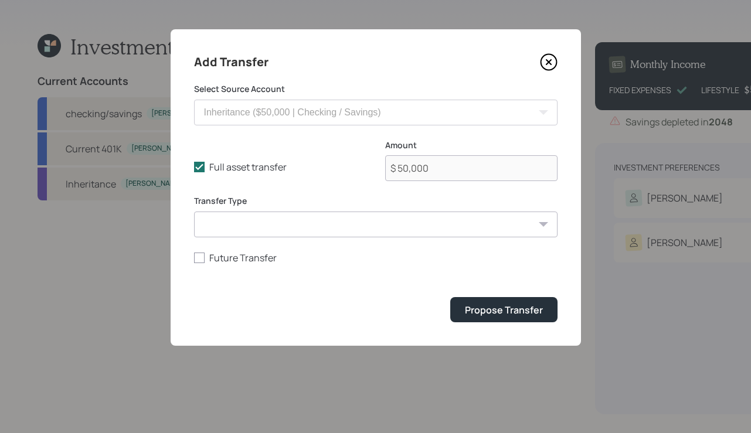
click at [298, 226] on select "ACAT Transfer Non ACAT Transfer Capitalize Rollover Rollover Deposit" at bounding box center [375, 225] width 363 height 26
select select "deposit"
click at [194, 212] on select "ACAT Transfer Non ACAT Transfer Capitalize Rollover Rollover Deposit" at bounding box center [375, 225] width 363 height 26
click at [480, 309] on div "Propose Transfer" at bounding box center [504, 310] width 78 height 13
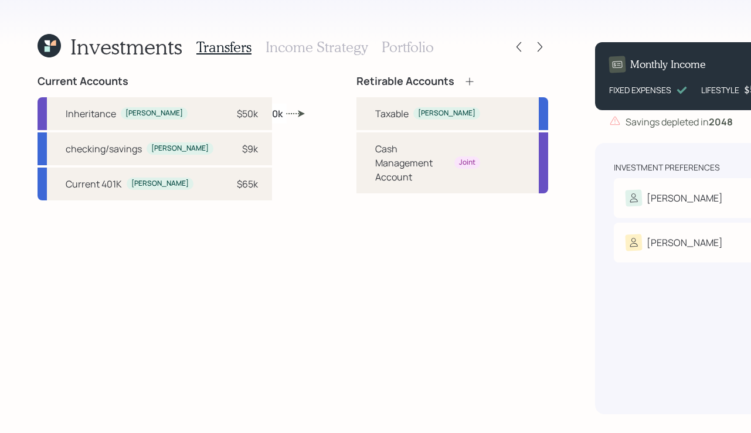
click at [287, 43] on h3 "Income Strategy" at bounding box center [316, 47] width 102 height 17
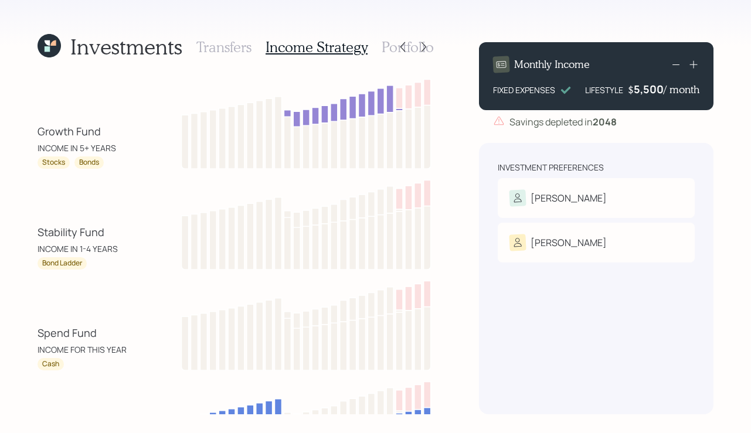
click at [387, 50] on h3 "Portfolio" at bounding box center [408, 47] width 52 height 17
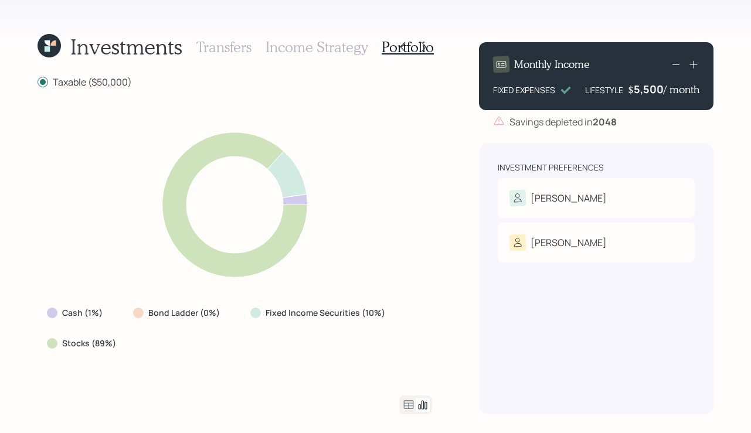
click at [328, 50] on h3 "Income Strategy" at bounding box center [316, 47] width 102 height 17
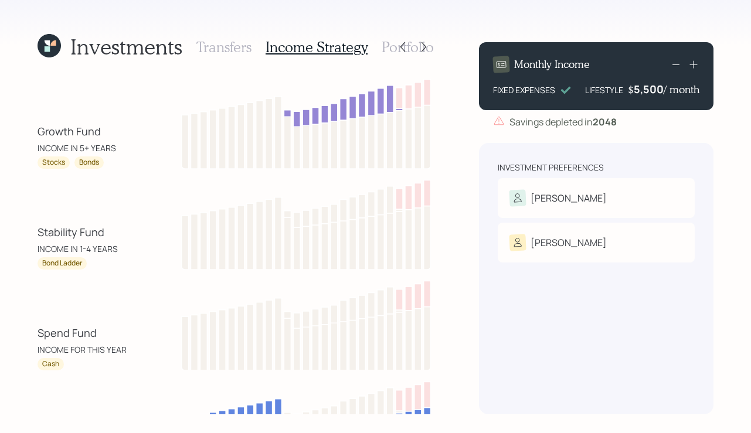
click at [386, 44] on h3 "Portfolio" at bounding box center [408, 47] width 52 height 17
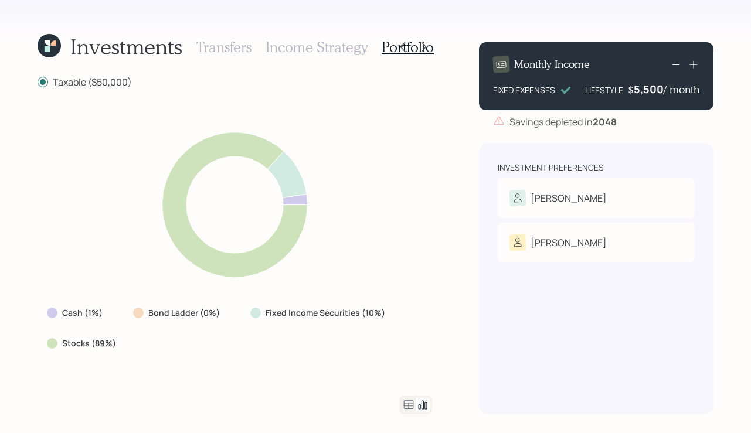
click at [39, 214] on div "Cash (1%) Bond Ladder (0%) Fixed Income Securities (10%) Stocks (89%)" at bounding box center [235, 242] width 394 height 279
drag, startPoint x: 100, startPoint y: 314, endPoint x: 62, endPoint y: 313, distance: 38.1
click at [62, 313] on label "Cash (1%)" at bounding box center [82, 313] width 40 height 12
click at [67, 247] on div "Cash (1%) Bond Ladder (0%) Fixed Income Securities (10%) Stocks (89%)" at bounding box center [235, 242] width 394 height 279
click at [407, 400] on icon at bounding box center [409, 404] width 10 height 9
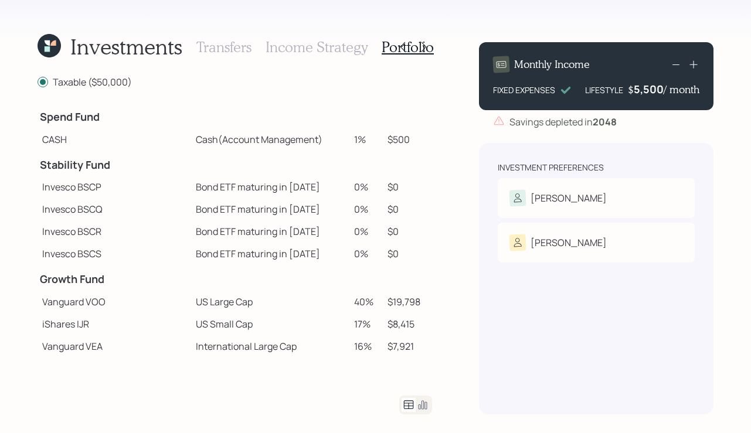
click at [418, 403] on icon at bounding box center [423, 405] width 14 height 14
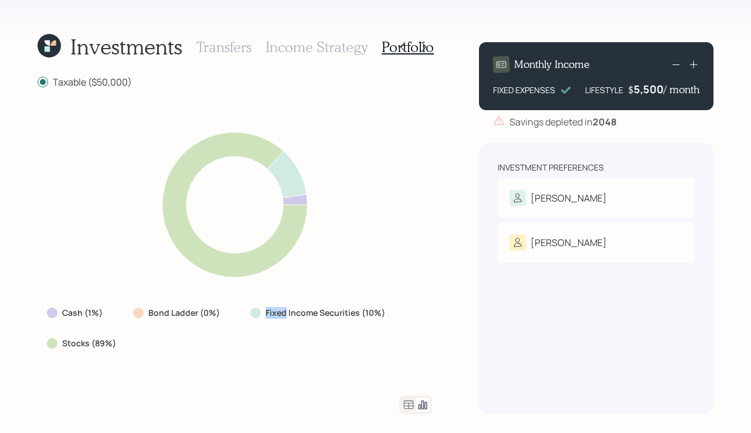
click at [396, 305] on div "Cash (1%) Bond Ladder (0%) Fixed Income Securities (10%) Stocks (89%)" at bounding box center [235, 327] width 394 height 51
drag, startPoint x: 390, startPoint y: 312, endPoint x: 353, endPoint y: 314, distance: 37.0
click at [353, 314] on div "Fixed Income Securities (10%)" at bounding box center [319, 312] width 156 height 21
click at [356, 346] on div "Cash (1%) Bond Ladder (0%) Fixed Income Securities (10%) Stocks (89%)" at bounding box center [235, 327] width 394 height 51
drag, startPoint x: 61, startPoint y: 343, endPoint x: 116, endPoint y: 343, distance: 55.1
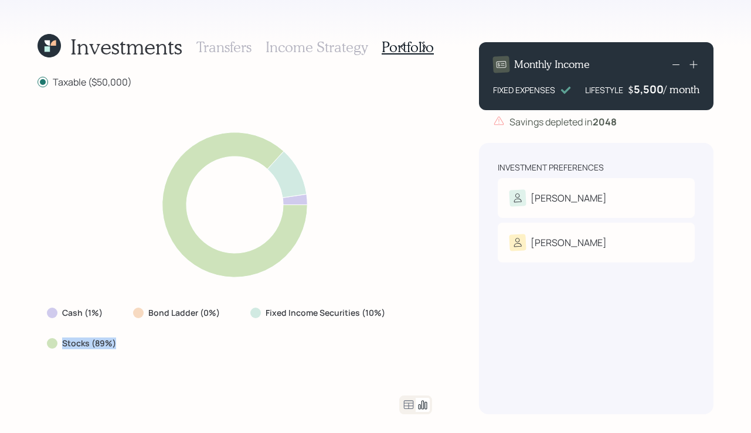
click at [116, 343] on div "Stocks (89%)" at bounding box center [83, 344] width 72 height 12
click at [118, 349] on div "Stocks (89%)" at bounding box center [83, 343] width 90 height 21
click at [411, 404] on icon at bounding box center [408, 405] width 14 height 14
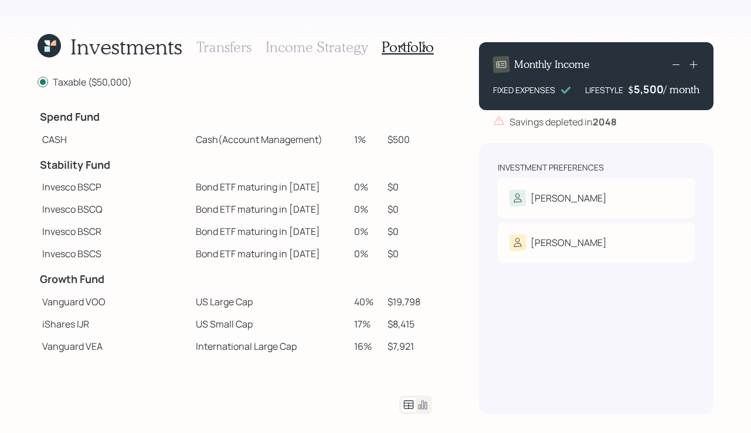
click at [425, 410] on icon at bounding box center [423, 405] width 14 height 14
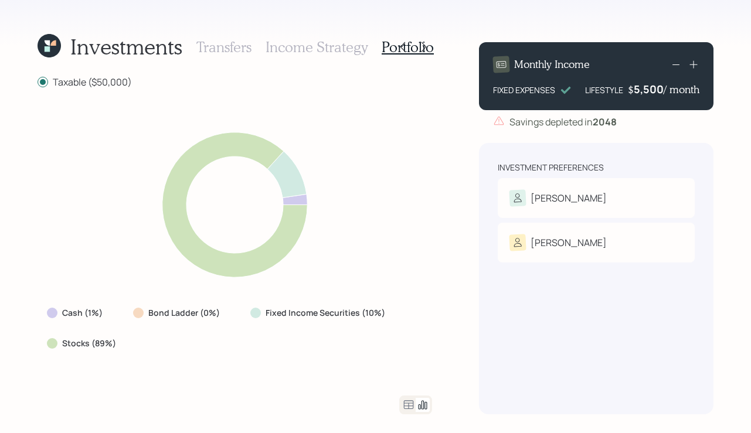
click at [409, 404] on icon at bounding box center [408, 405] width 14 height 14
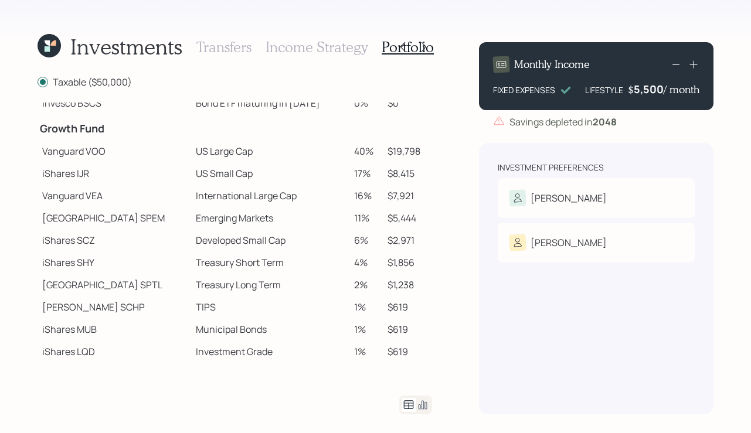
scroll to position [150, 0]
drag, startPoint x: 44, startPoint y: 151, endPoint x: 121, endPoint y: 154, distance: 76.8
click at [121, 154] on td "Vanguard VOO" at bounding box center [115, 152] width 154 height 22
drag, startPoint x: 345, startPoint y: 154, endPoint x: 362, endPoint y: 154, distance: 17.0
click at [362, 154] on td "40%" at bounding box center [365, 152] width 33 height 22
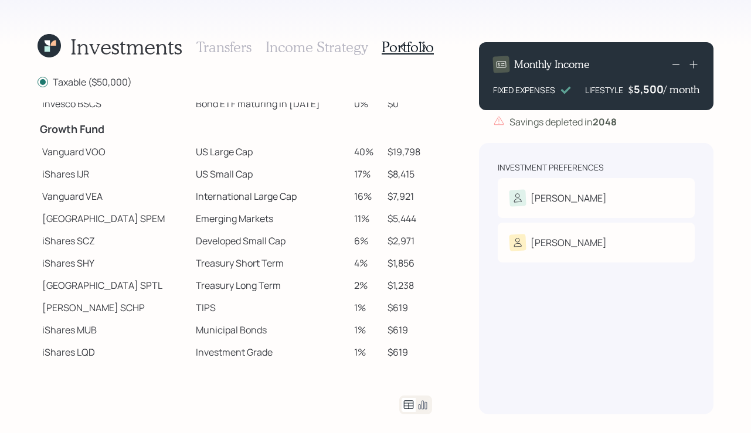
click at [451, 146] on div "Investments Transfers Income Strategy Portfolio Taxable ($50,000) Spend Fund CA…" at bounding box center [375, 216] width 751 height 433
drag, startPoint x: 171, startPoint y: 151, endPoint x: 213, endPoint y: 152, distance: 42.8
click at [213, 152] on td "US Large Cap" at bounding box center [270, 152] width 158 height 22
click at [236, 169] on td "US Small Cap" at bounding box center [270, 174] width 158 height 22
drag, startPoint x: 42, startPoint y: 176, endPoint x: 96, endPoint y: 178, distance: 53.9
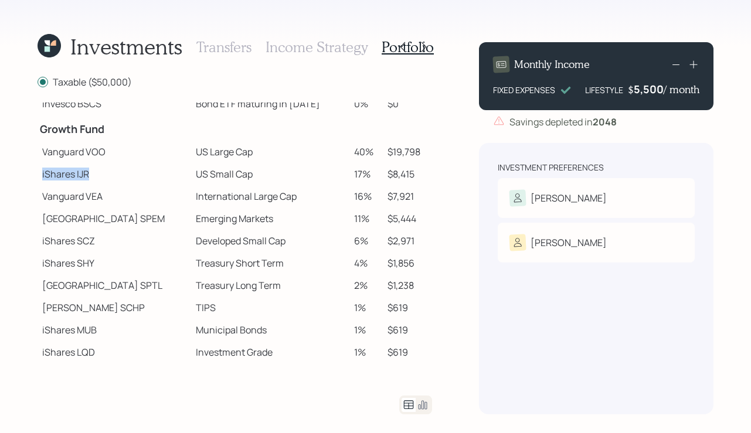
click at [96, 178] on td "iShares IJR" at bounding box center [115, 174] width 154 height 22
drag, startPoint x: 168, startPoint y: 180, endPoint x: 213, endPoint y: 179, distance: 45.1
click at [213, 179] on td "US Small Cap" at bounding box center [270, 174] width 158 height 22
drag, startPoint x: 343, startPoint y: 169, endPoint x: 359, endPoint y: 171, distance: 15.9
click at [359, 171] on td "17%" at bounding box center [365, 174] width 33 height 22
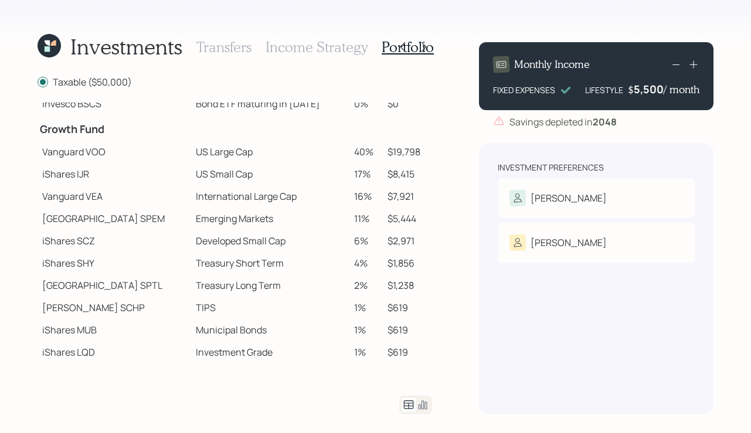
click at [454, 244] on div "Investments Transfers Income Strategy Portfolio Taxable ($50,000) Spend Fund CA…" at bounding box center [375, 216] width 751 height 433
click at [428, 407] on icon at bounding box center [423, 405] width 14 height 14
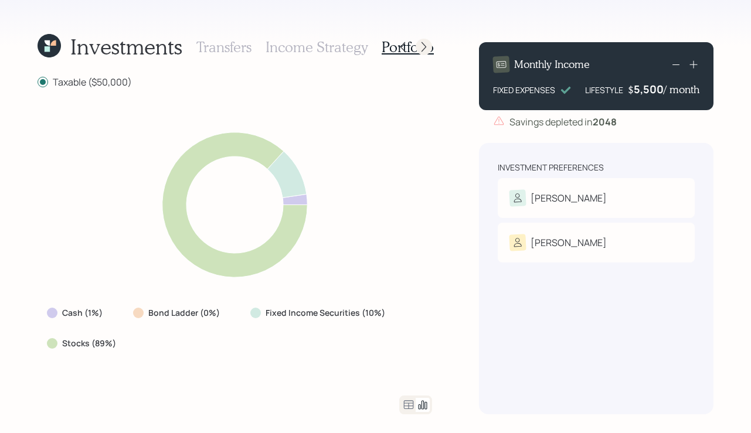
click at [424, 45] on icon at bounding box center [423, 47] width 5 height 10
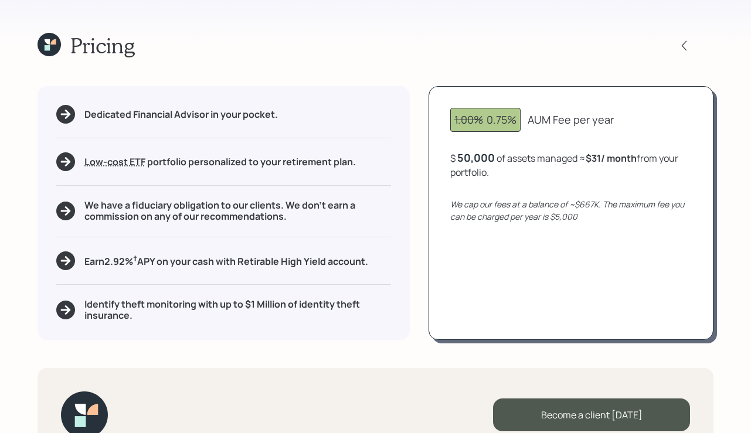
click at [47, 51] on icon at bounding box center [49, 44] width 23 height 23
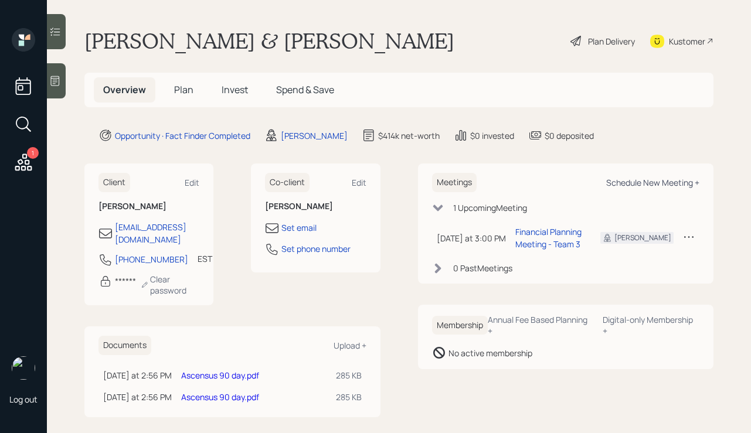
click at [635, 186] on div "Schedule New Meeting +" at bounding box center [652, 182] width 93 height 11
select select "b1d8ea90-abcc-42aa-86cc-4f33a132aacc"
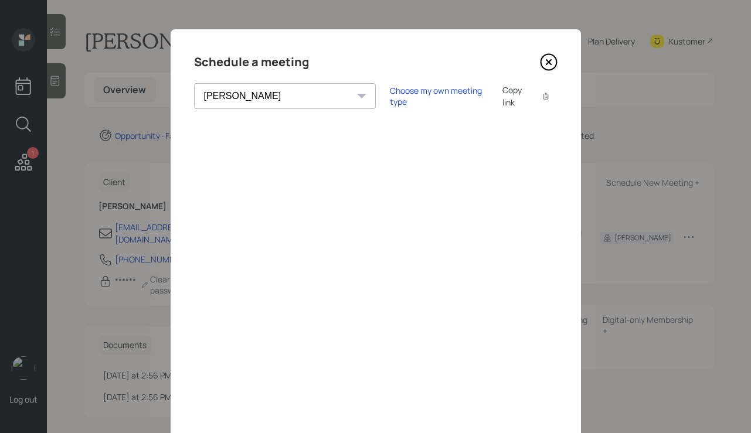
click at [390, 87] on div "Choose my own meeting type Copy link Copy text" at bounding box center [474, 96] width 168 height 25
click at [390, 88] on div "Choose my own meeting type Copy link Copy text" at bounding box center [474, 96] width 168 height 25
click at [390, 95] on div "Choose my own meeting type" at bounding box center [439, 96] width 98 height 22
click at [555, 60] on icon at bounding box center [548, 63] width 16 height 16
